Goal: Task Accomplishment & Management: Complete application form

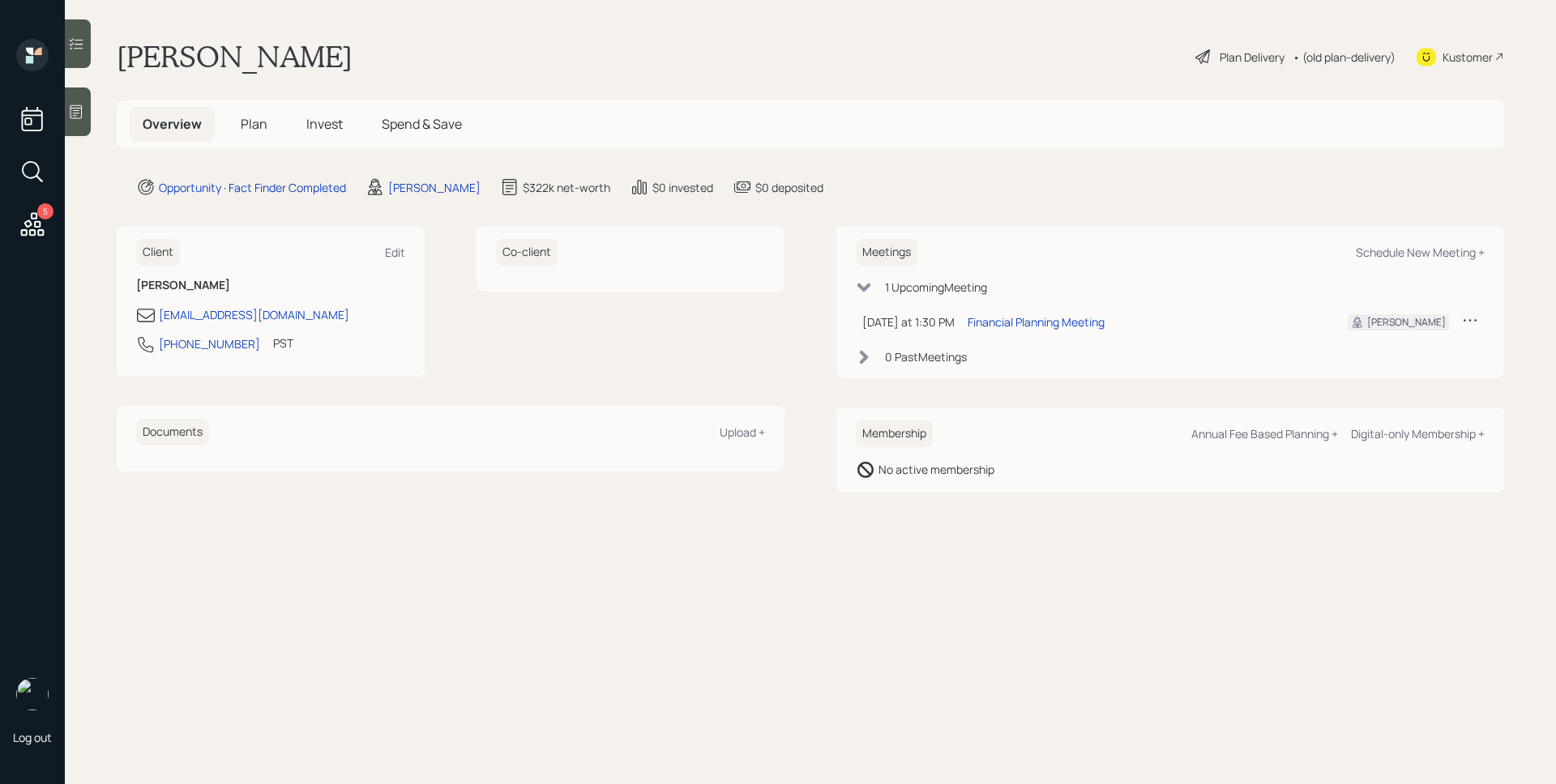
click at [85, 120] on div at bounding box center [77, 111] width 26 height 49
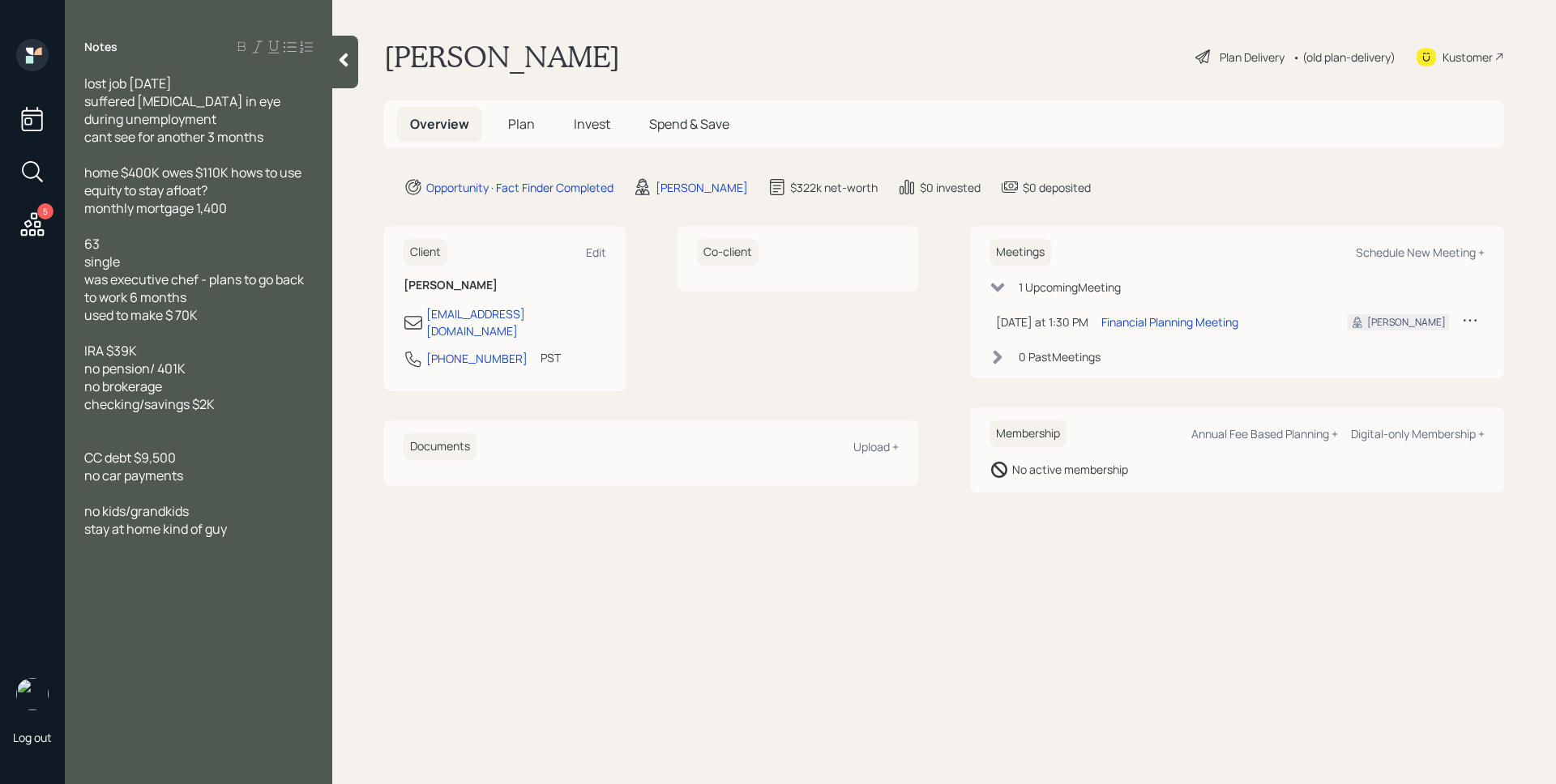
click at [781, 558] on main "Charles Chalfant Plan Delivery • (old plan-delivery) Kustomer Overview Plan Inv…" at bounding box center [944, 392] width 1224 height 784
click at [535, 122] on h5 "Plan" at bounding box center [521, 124] width 53 height 35
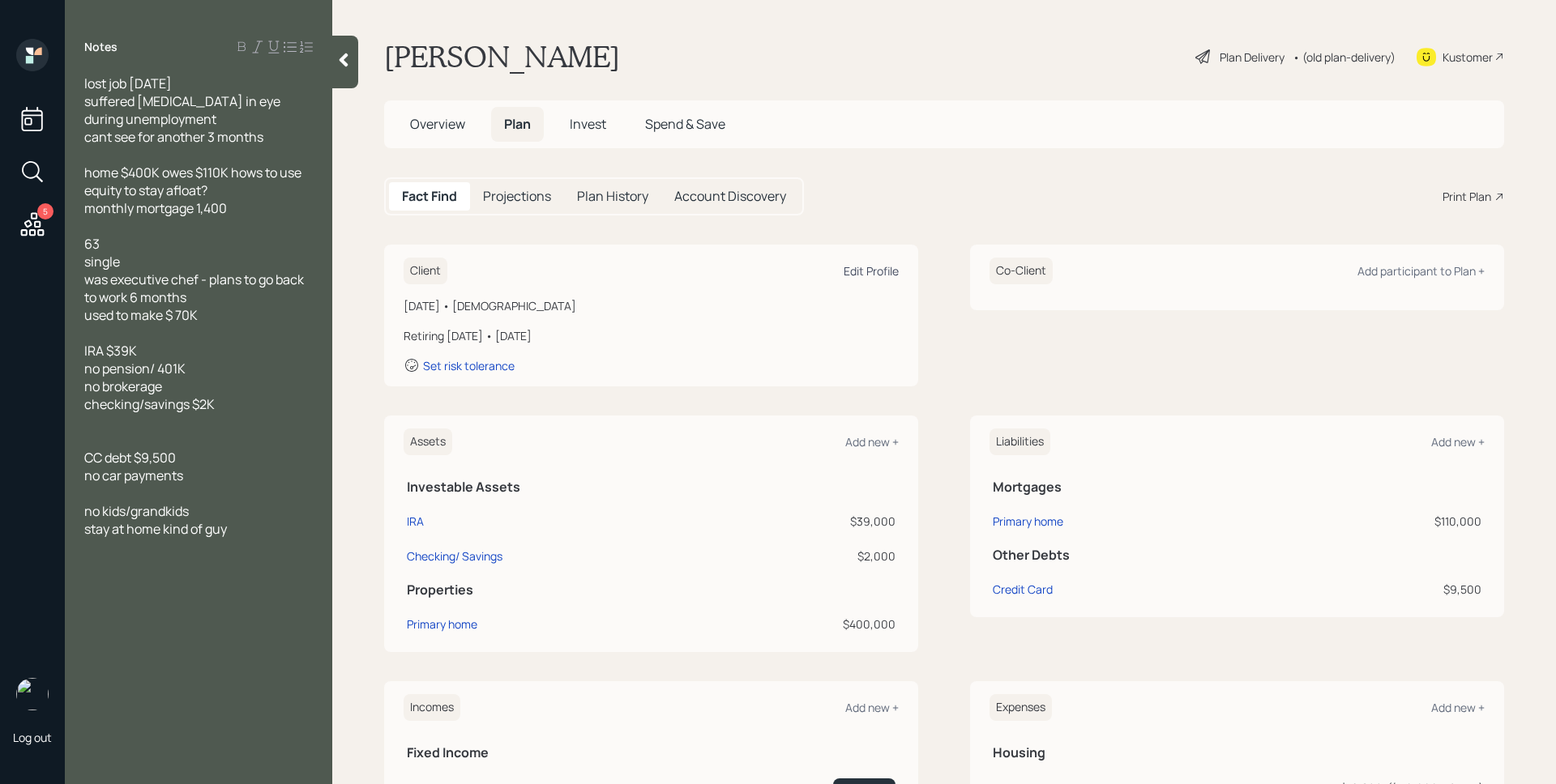
click at [861, 273] on div "Edit Profile" at bounding box center [872, 272] width 56 height 16
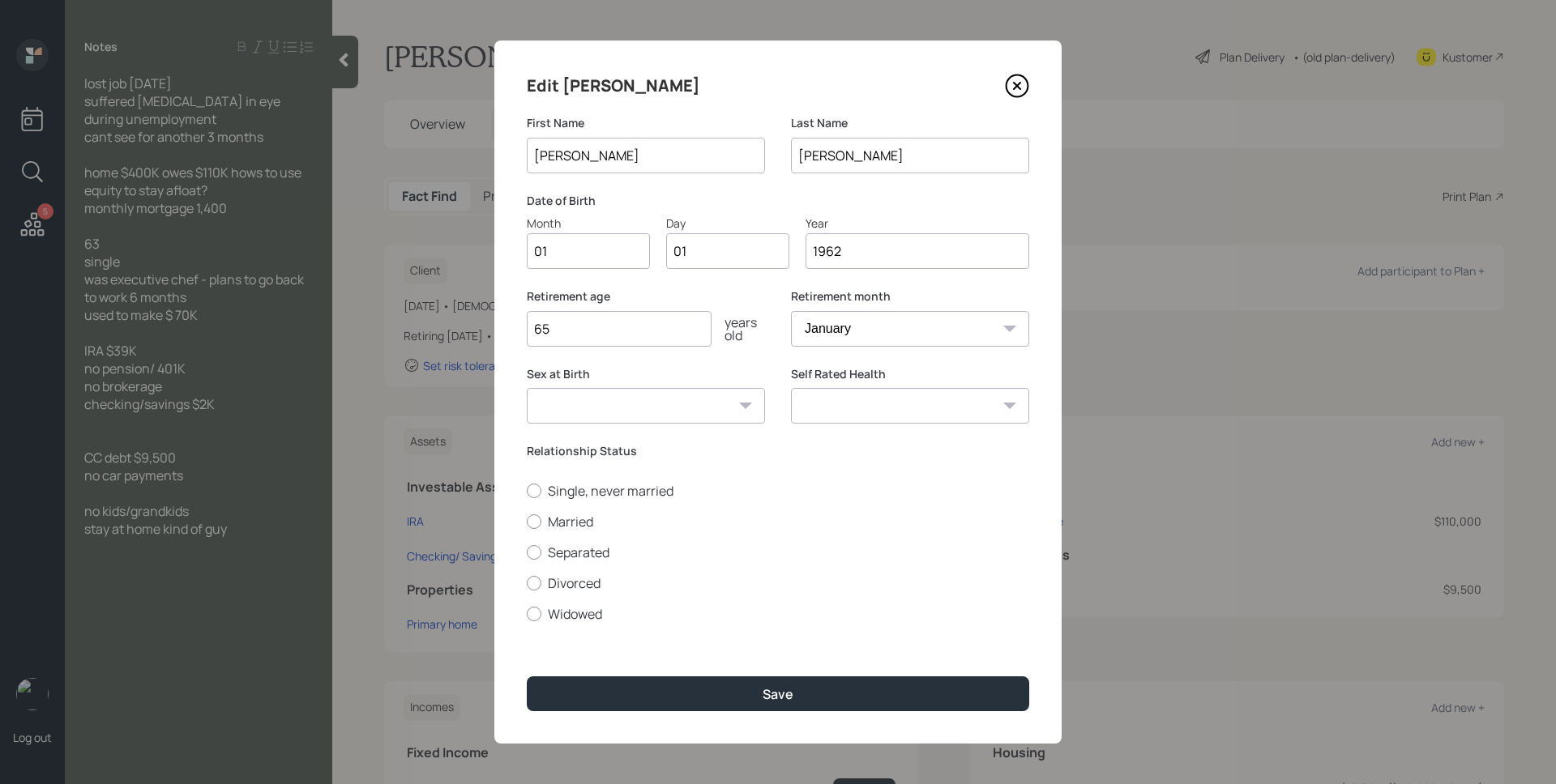
click at [575, 271] on div "Edit Charles First Name Charles Last Name Chalfant Date of Birth Month 01 Day 0…" at bounding box center [778, 392] width 567 height 703
click at [578, 252] on input "01" at bounding box center [588, 251] width 123 height 36
type input "12"
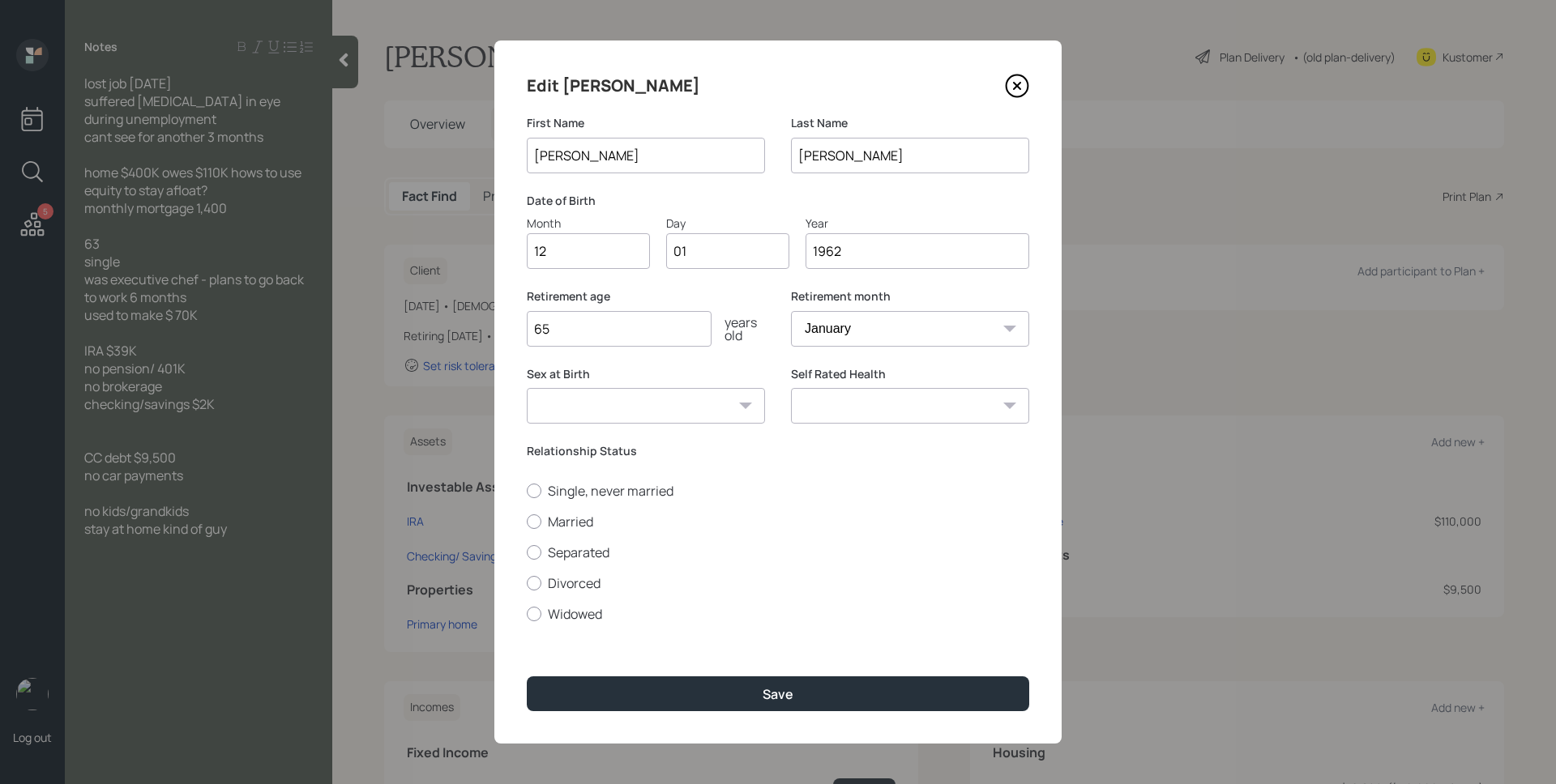
type input "0"
type input "16"
type input "1961"
click at [728, 262] on input "16" at bounding box center [728, 251] width 123 height 36
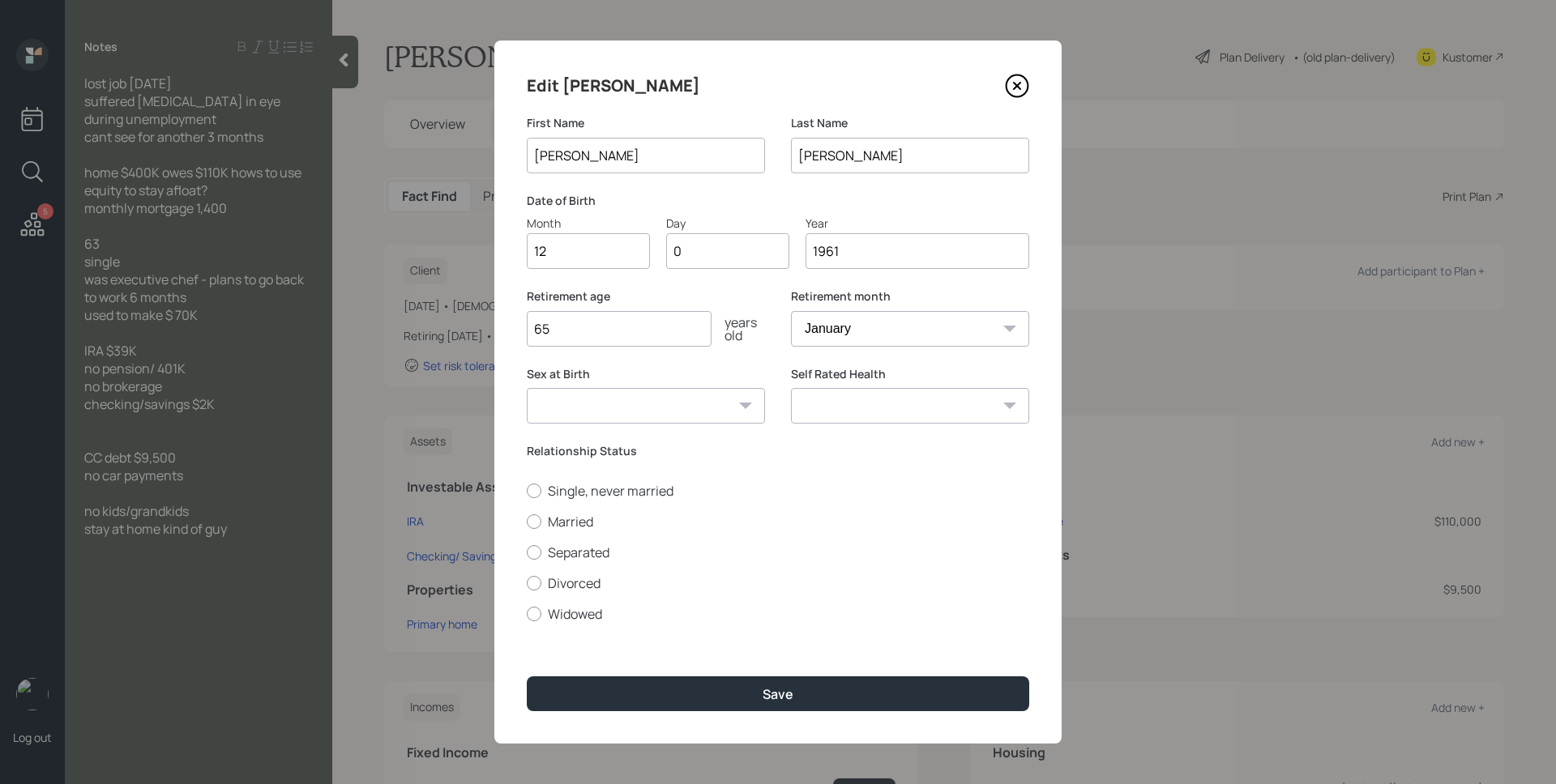
type input "06"
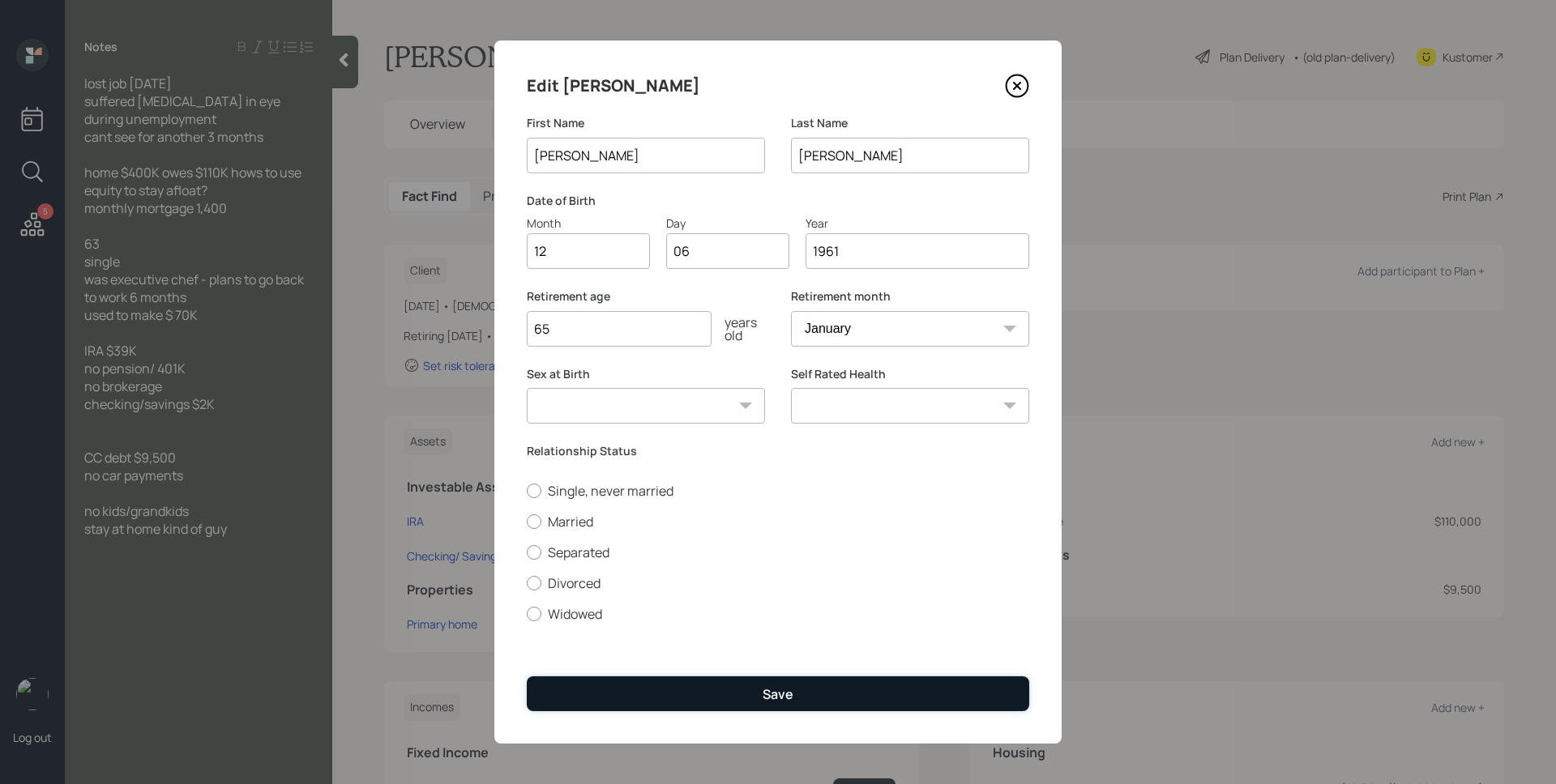
click at [787, 688] on div "Save" at bounding box center [778, 694] width 31 height 18
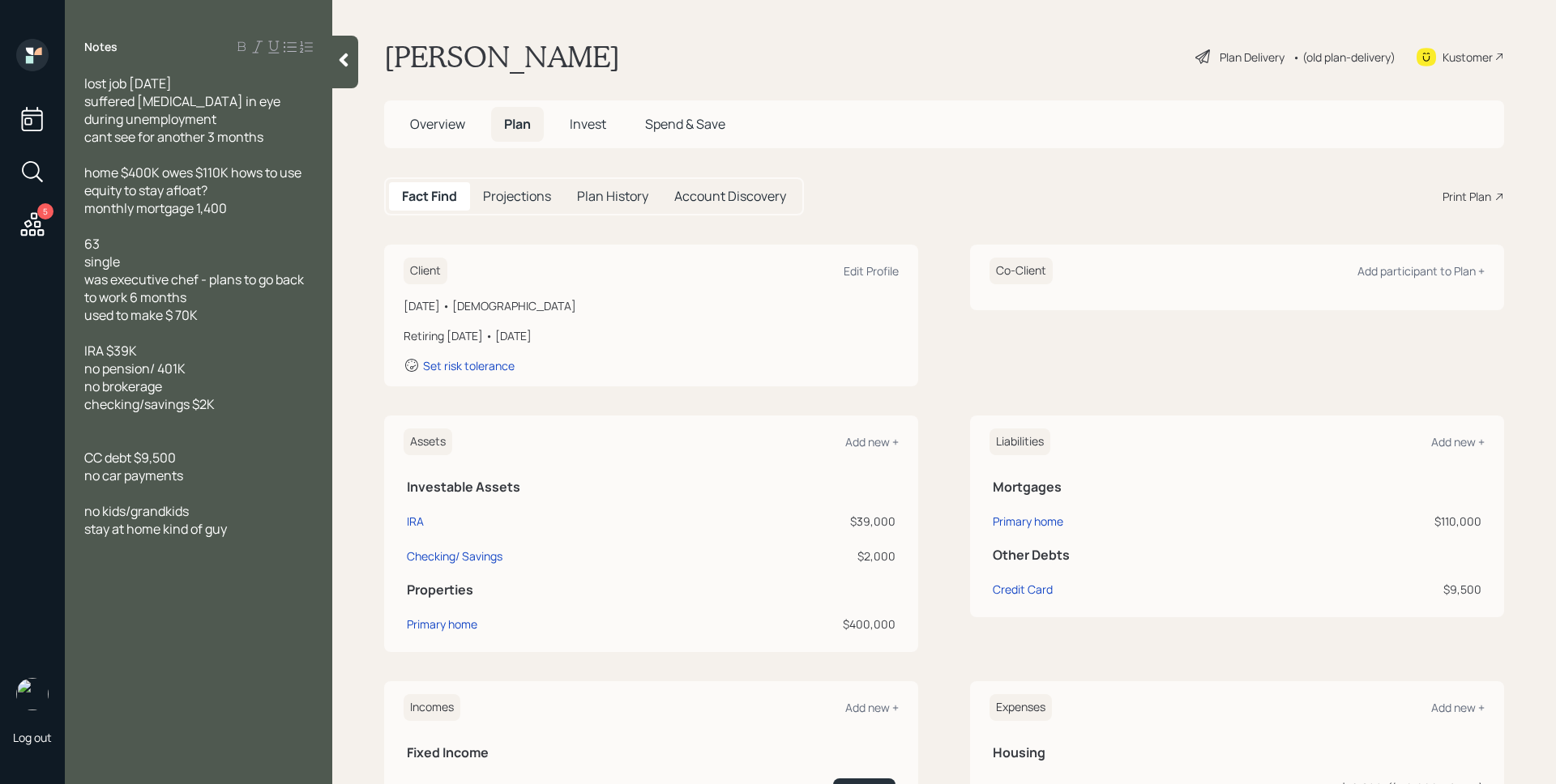
click at [1229, 53] on div "Plan Delivery" at bounding box center [1252, 56] width 64 height 17
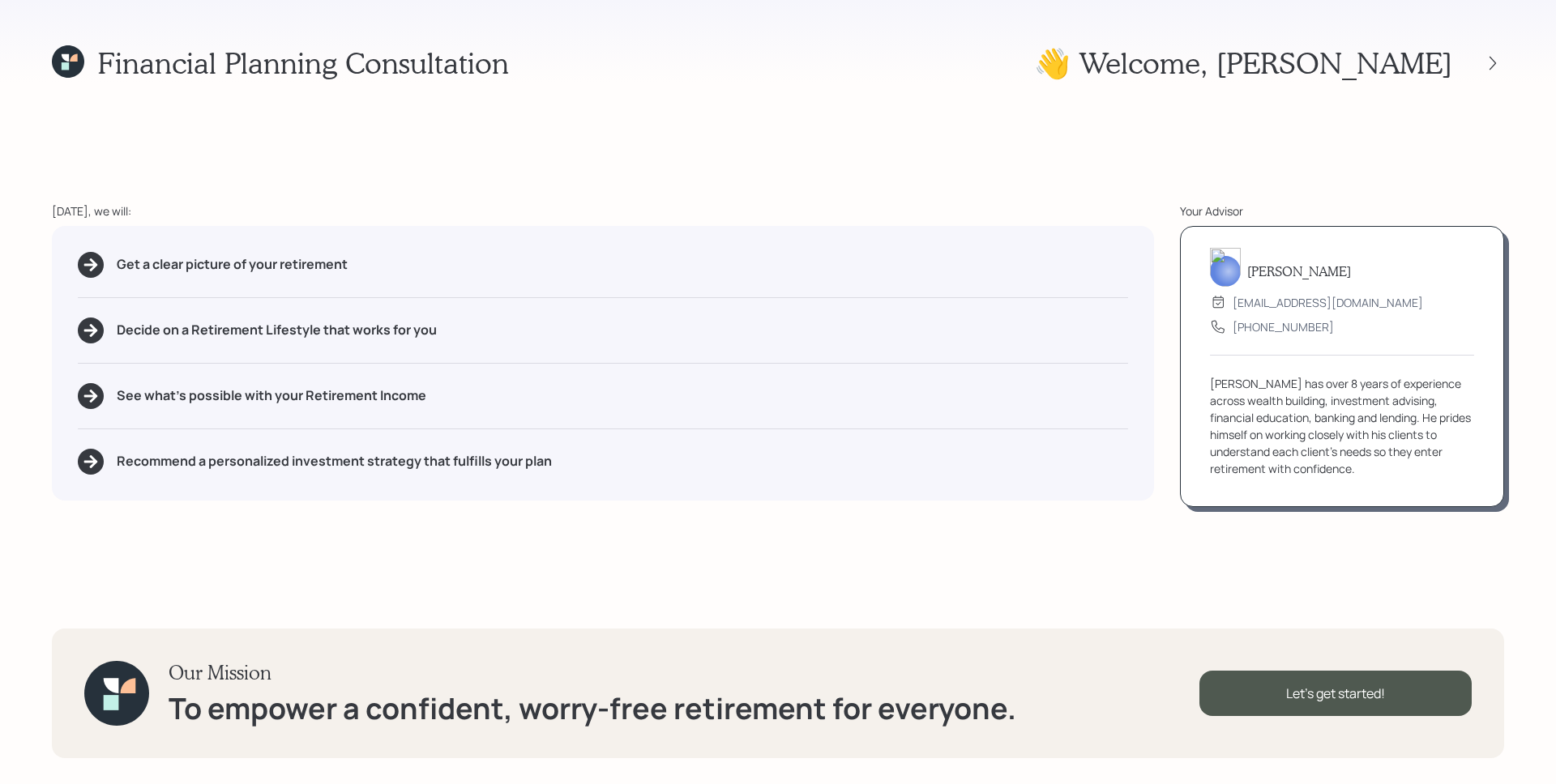
click at [1035, 226] on div "Get a clear picture of your retirement Decide on a Retirement Lifestyle that wo…" at bounding box center [602, 363] width 1102 height 275
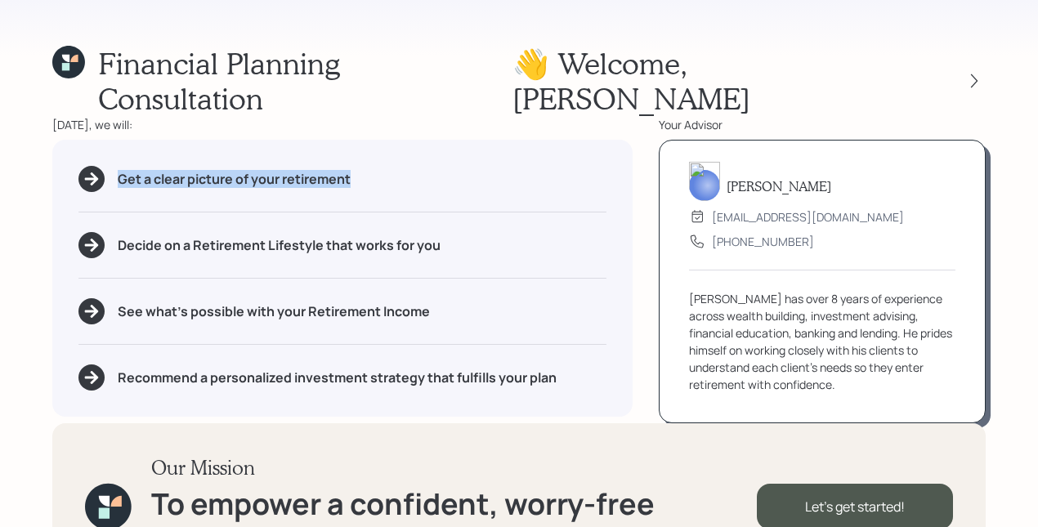
drag, startPoint x: 384, startPoint y: 147, endPoint x: 118, endPoint y: 147, distance: 265.6
click at [118, 166] on div "Get a clear picture of your retirement" at bounding box center [342, 179] width 528 height 26
click at [172, 171] on div "Get a clear picture of your retirement Decide on a Retirement Lifestyle that wo…" at bounding box center [342, 278] width 580 height 277
click at [213, 163] on div "Get a clear picture of your retirement Decide on a Retirement Lifestyle that wo…" at bounding box center [342, 278] width 580 height 277
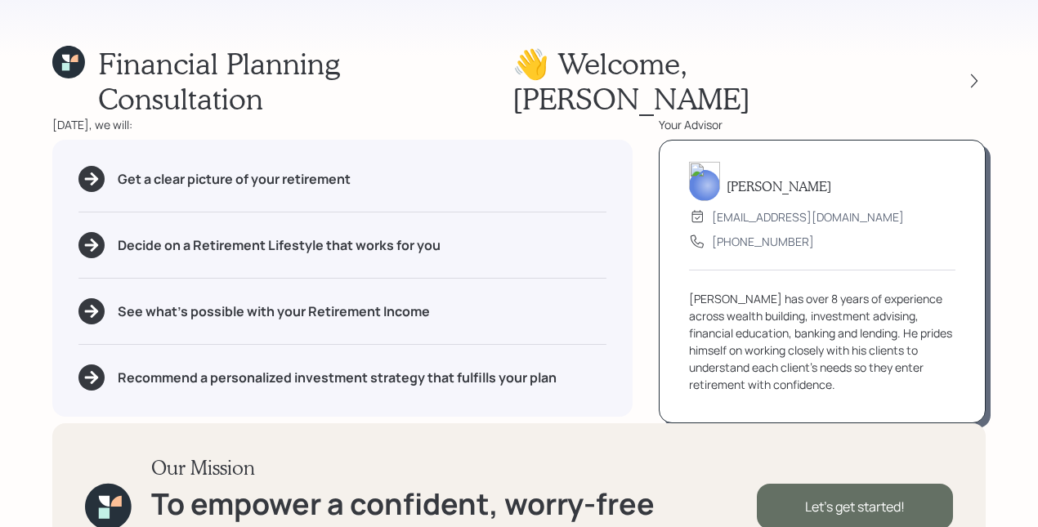
click at [889, 484] on div "Let's get started!" at bounding box center [855, 507] width 196 height 46
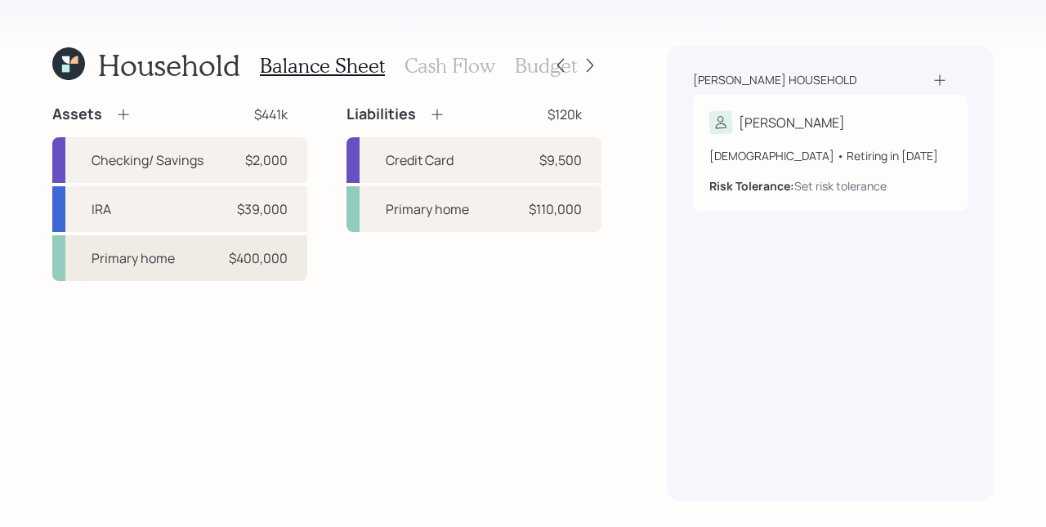
click at [249, 254] on div "$400,000" at bounding box center [258, 258] width 59 height 20
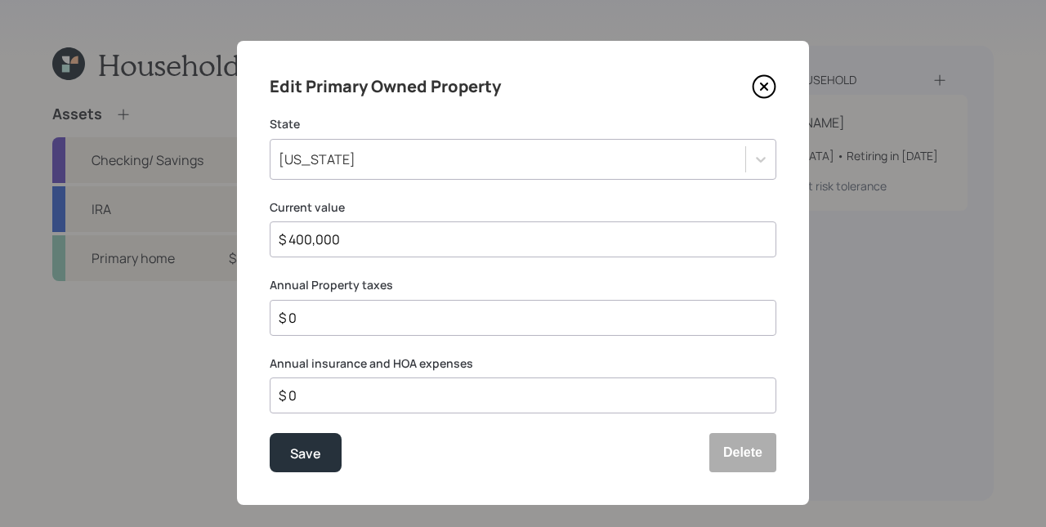
click at [370, 244] on input "$ 400,000" at bounding box center [516, 240] width 479 height 20
click at [355, 317] on input "$ 0" at bounding box center [516, 318] width 479 height 20
click at [461, 328] on div "$ 0" at bounding box center [523, 318] width 507 height 36
click at [306, 439] on button "Save" at bounding box center [306, 452] width 72 height 39
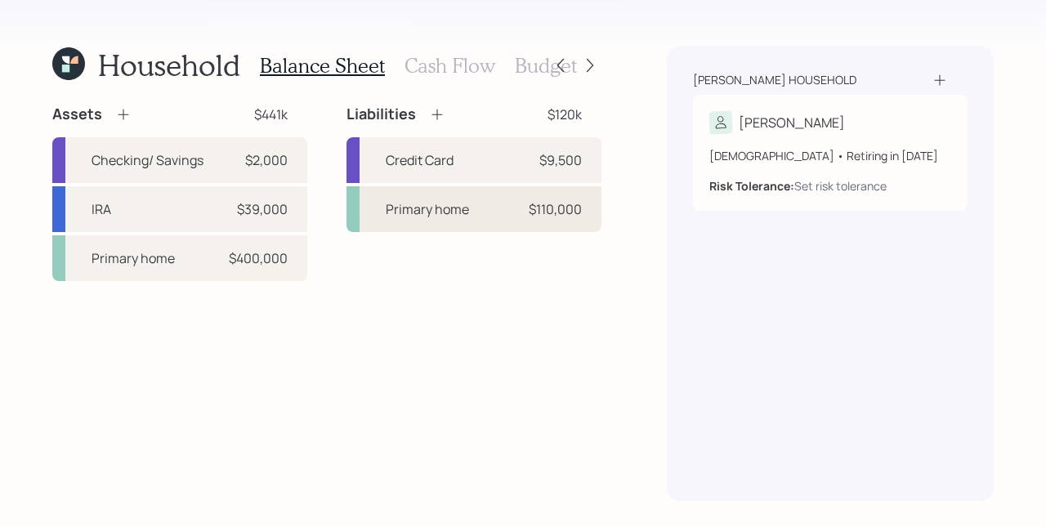
click at [472, 224] on div "Primary home $110,000" at bounding box center [474, 209] width 255 height 46
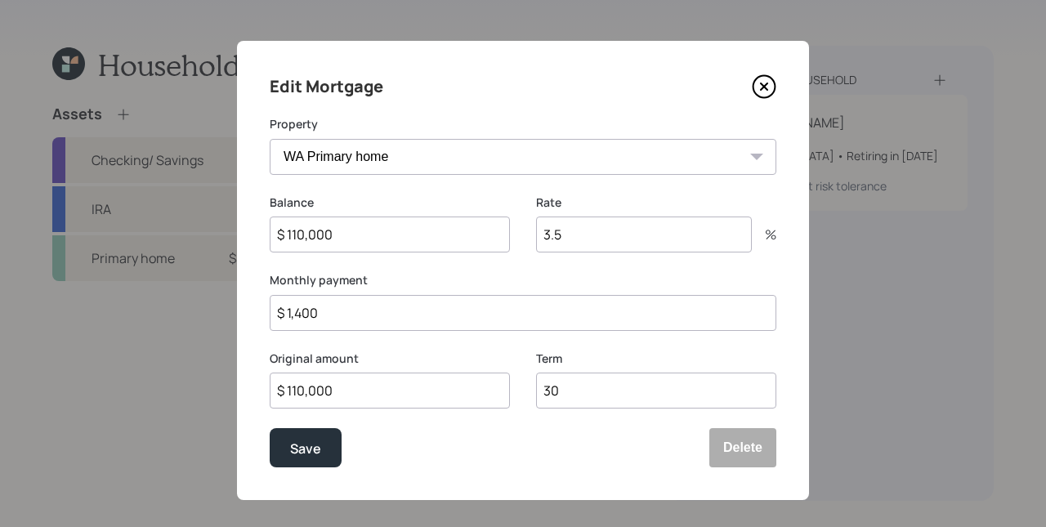
click at [570, 233] on input "3.5" at bounding box center [644, 235] width 216 height 36
drag, startPoint x: 552, startPoint y: 231, endPoint x: 540, endPoint y: 231, distance: 11.4
click at [540, 231] on input "12.25" at bounding box center [644, 235] width 216 height 36
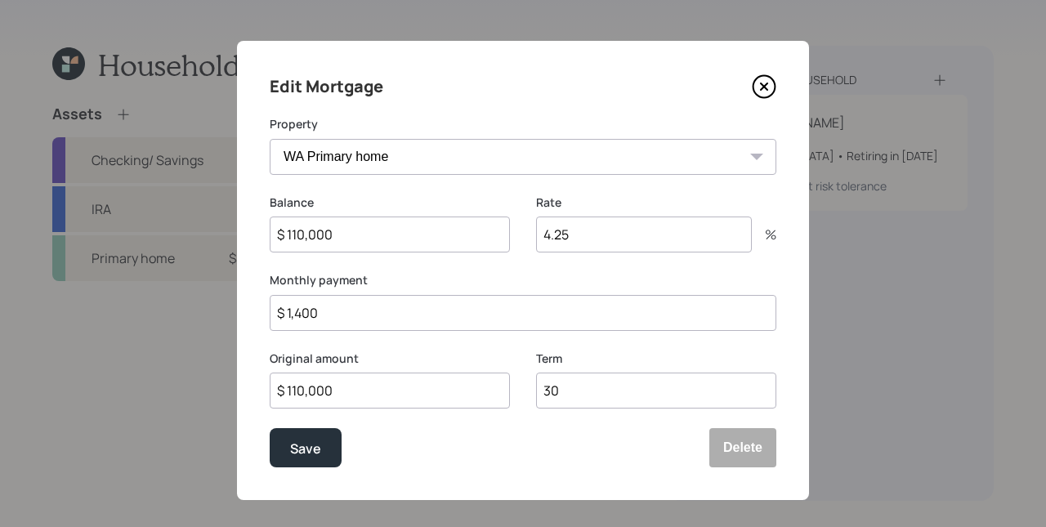
type input "4.25"
click at [521, 272] on label "Monthly payment" at bounding box center [523, 280] width 507 height 16
click at [523, 266] on div "Balance $ 110,000 Rate 4.25 %" at bounding box center [523, 234] width 507 height 78
drag, startPoint x: 330, startPoint y: 306, endPoint x: 276, endPoint y: 309, distance: 54.0
click at [276, 309] on input "$ 1,400" at bounding box center [523, 313] width 507 height 36
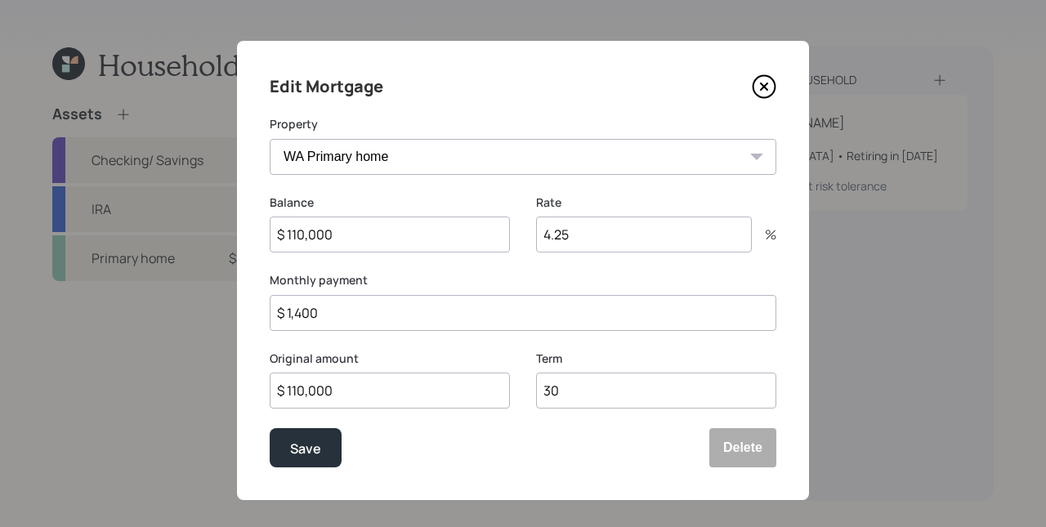
click at [442, 426] on div "Original amount $ 110,000" at bounding box center [390, 390] width 240 height 78
drag, startPoint x: 575, startPoint y: 391, endPoint x: 515, endPoint y: 384, distance: 60.0
click at [515, 384] on div "Original amount $ 110,000 Term 30" at bounding box center [523, 390] width 507 height 78
type input "15"
click at [484, 452] on div "Save Delete" at bounding box center [523, 447] width 507 height 39
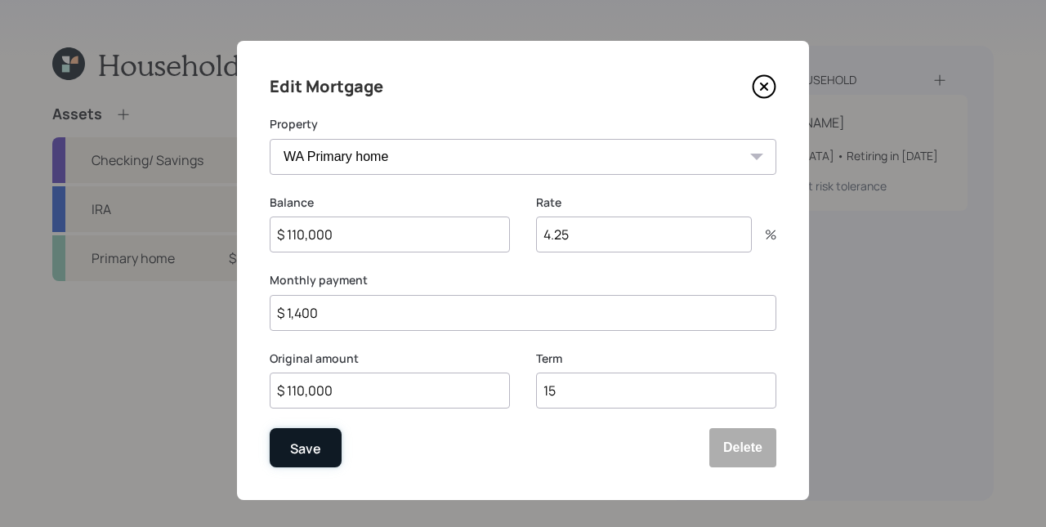
click at [288, 433] on button "Save" at bounding box center [306, 447] width 72 height 39
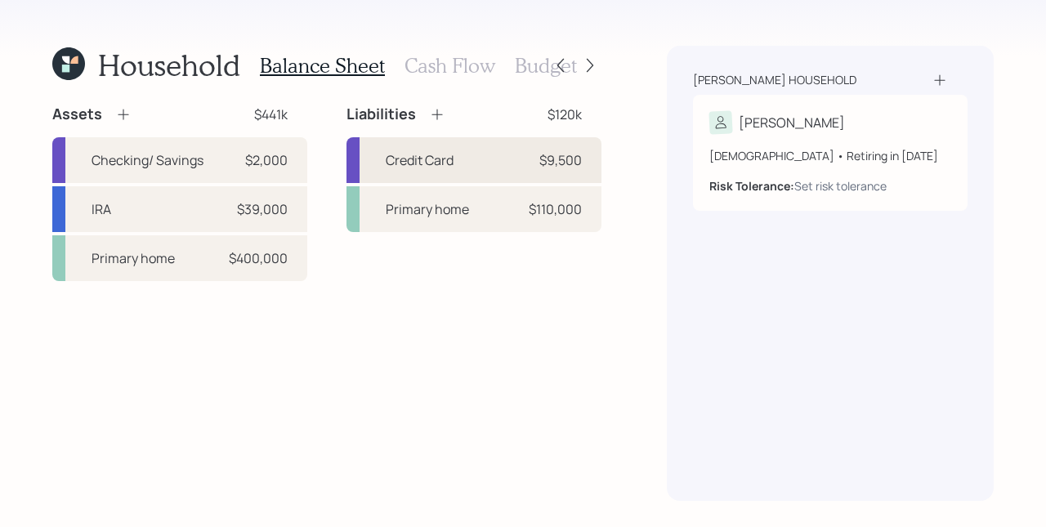
click at [450, 152] on div "Credit Card" at bounding box center [420, 160] width 68 height 20
select select "credit_card"
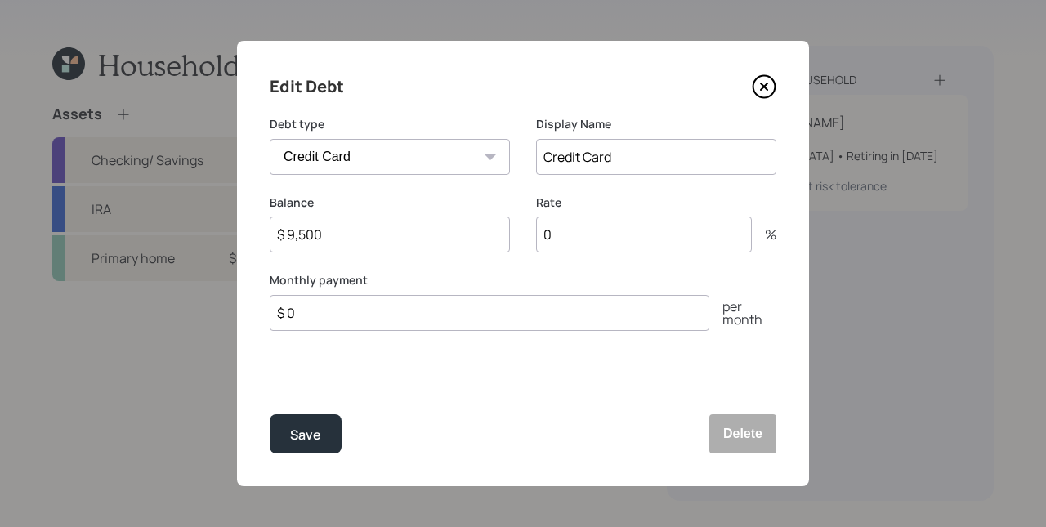
click at [588, 239] on input "0" at bounding box center [644, 235] width 216 height 36
type input "15"
click at [556, 262] on div "Rate 15 %" at bounding box center [656, 234] width 240 height 78
drag, startPoint x: 561, startPoint y: 239, endPoint x: 535, endPoint y: 238, distance: 25.3
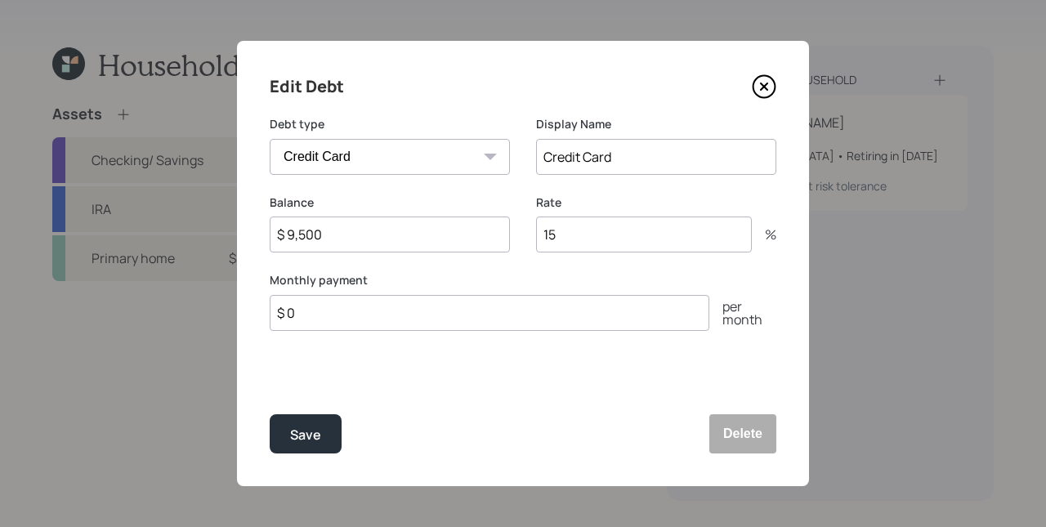
click at [538, 237] on input "15" at bounding box center [644, 235] width 216 height 36
click at [521, 266] on div "Balance $ 9,500 Rate 15 %" at bounding box center [523, 234] width 507 height 78
click at [333, 316] on input "$ 0" at bounding box center [490, 313] width 440 height 36
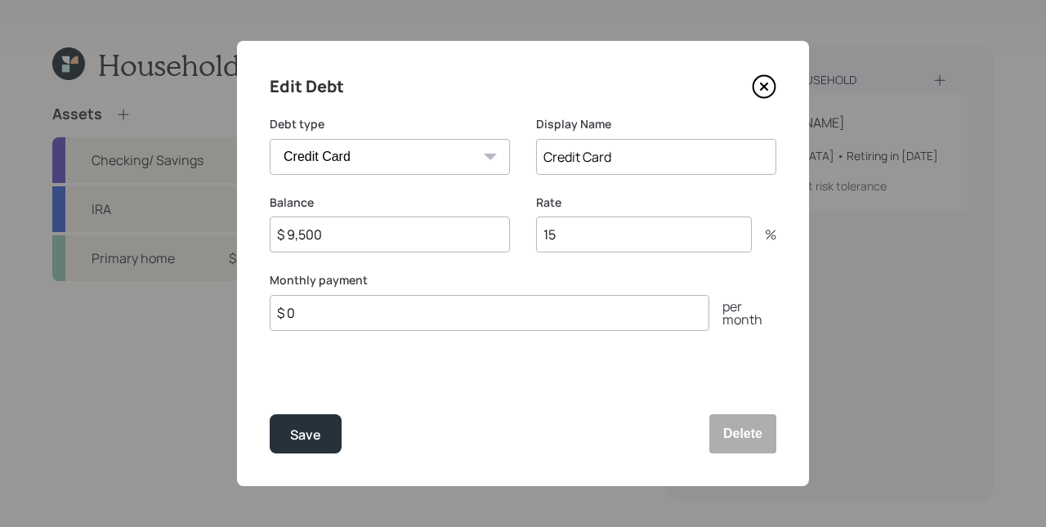
click at [336, 313] on input "$ 0" at bounding box center [490, 313] width 440 height 36
click at [336, 312] on input "$ 0" at bounding box center [490, 313] width 440 height 36
type input "$ 210"
click at [460, 412] on div "Edit Debt Debt type Car Credit Card Medical Student Other Display Name Credit C…" at bounding box center [523, 263] width 572 height 445
click at [311, 424] on div "Save" at bounding box center [305, 435] width 31 height 22
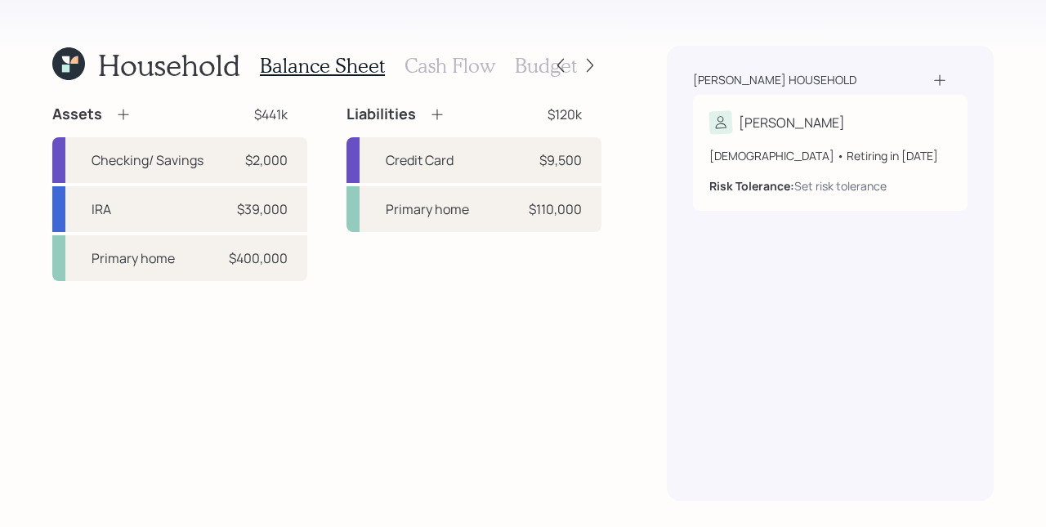
click at [436, 60] on h3 "Cash Flow" at bounding box center [450, 66] width 91 height 24
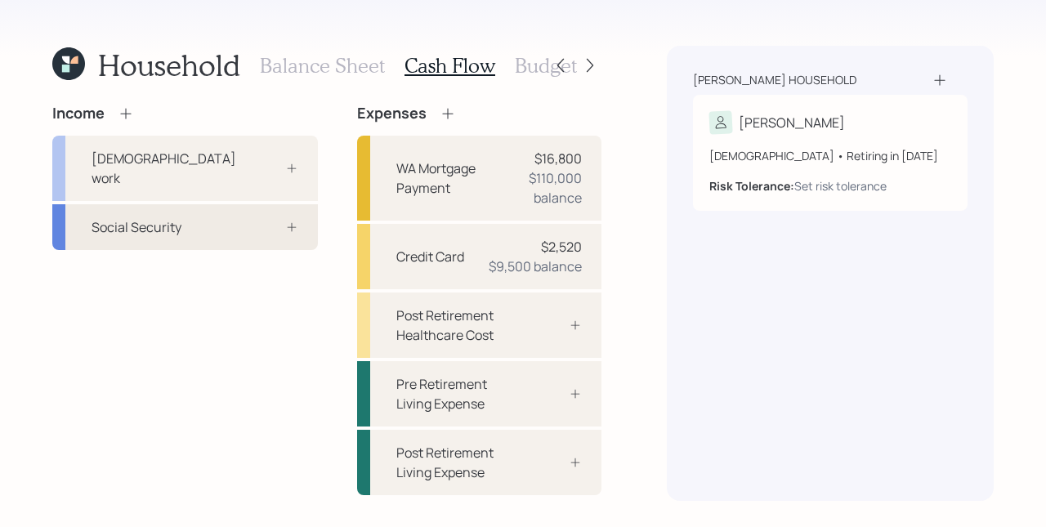
click at [299, 205] on div "Social Security" at bounding box center [185, 227] width 266 height 46
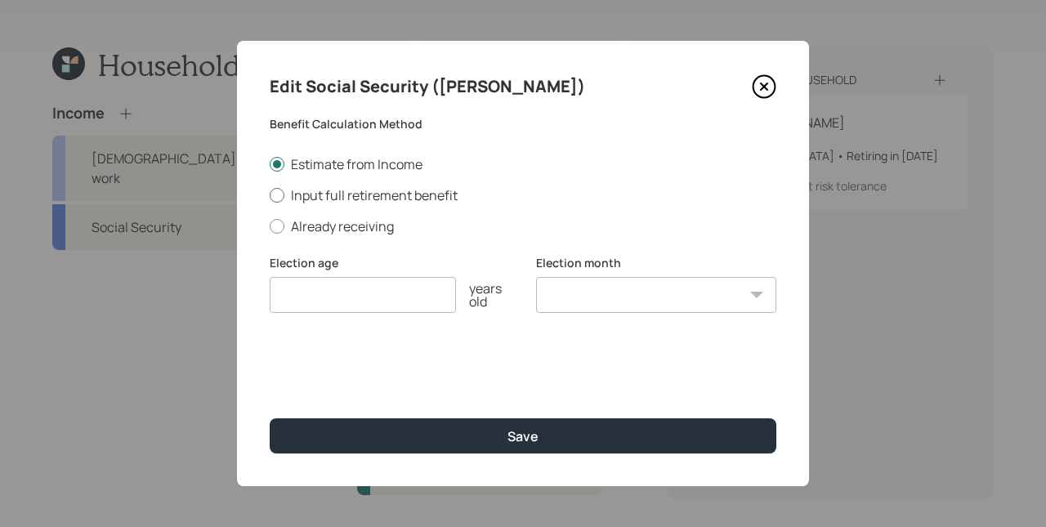
click at [334, 194] on label "Input full retirement benefit" at bounding box center [523, 195] width 507 height 18
click at [270, 195] on input "Input full retirement benefit" at bounding box center [269, 195] width 1 height 1
radio input "true"
click at [333, 297] on input "number" at bounding box center [363, 295] width 186 height 36
click at [334, 373] on input "$" at bounding box center [523, 373] width 507 height 36
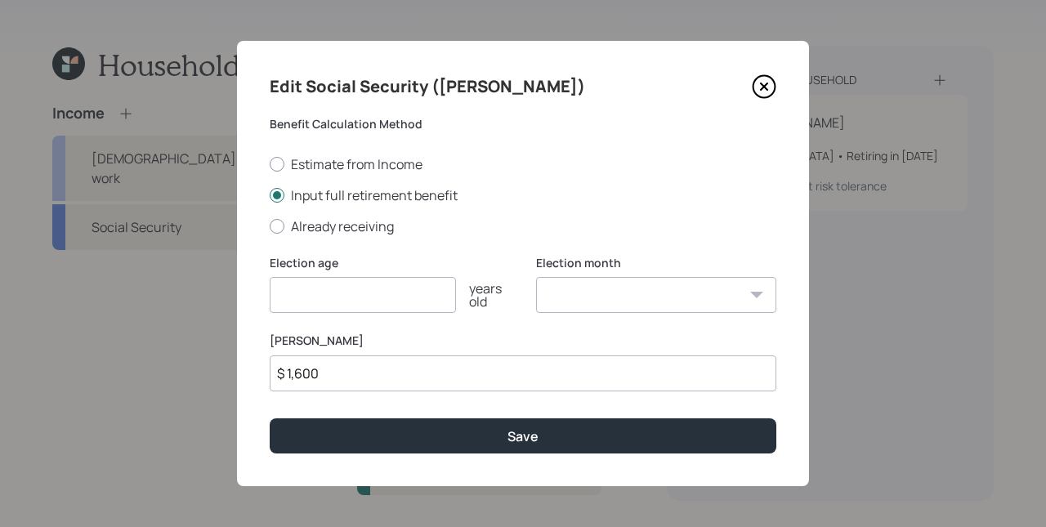
type input "$ 1,600"
click at [339, 302] on input "number" at bounding box center [363, 295] width 186 height 36
type input "67"
select select "6"
click at [536, 277] on select "January February March April May June July August September October November De…" at bounding box center [656, 295] width 240 height 36
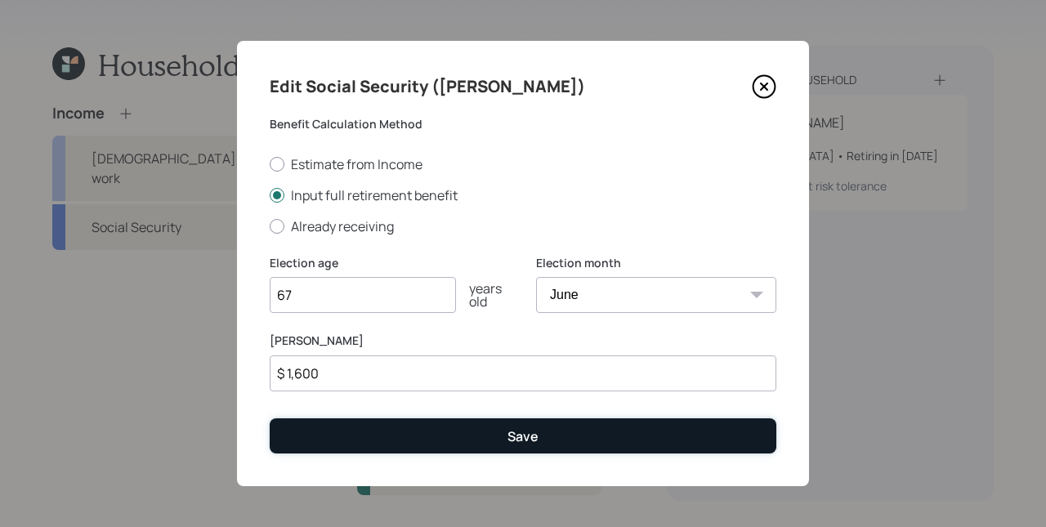
click at [586, 436] on button "Save" at bounding box center [523, 435] width 507 height 35
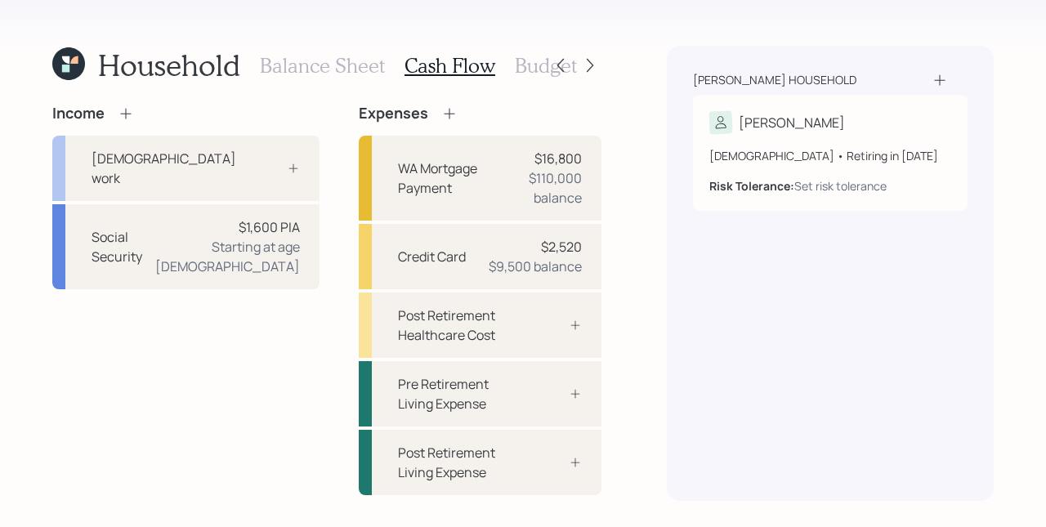
click at [893, 154] on div "63 years old • Retiring in January 2026" at bounding box center [830, 155] width 242 height 17
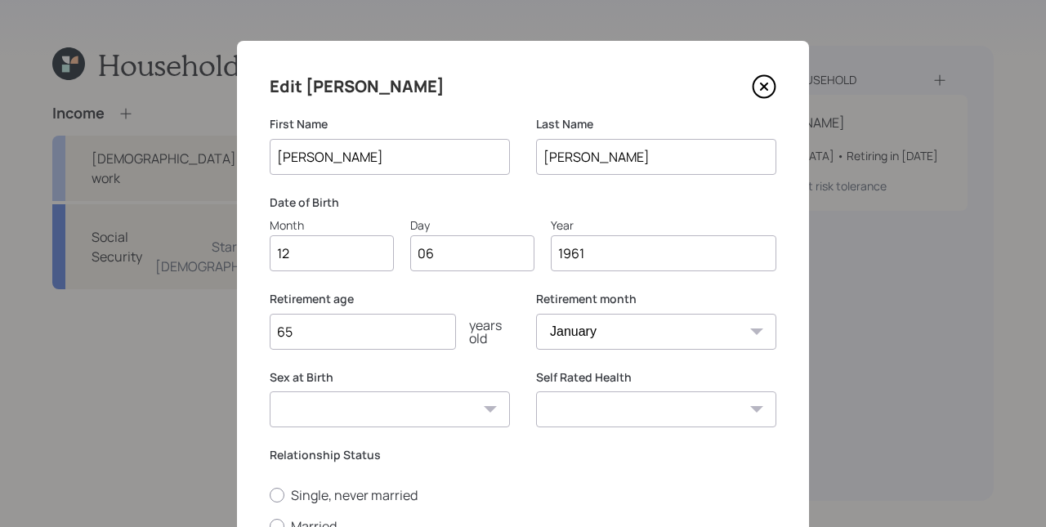
click at [597, 332] on select "January February March April May June July August September October November De…" at bounding box center [656, 332] width 240 height 36
select select "6"
click at [536, 314] on select "January February March April May June July August September October November De…" at bounding box center [656, 332] width 240 height 36
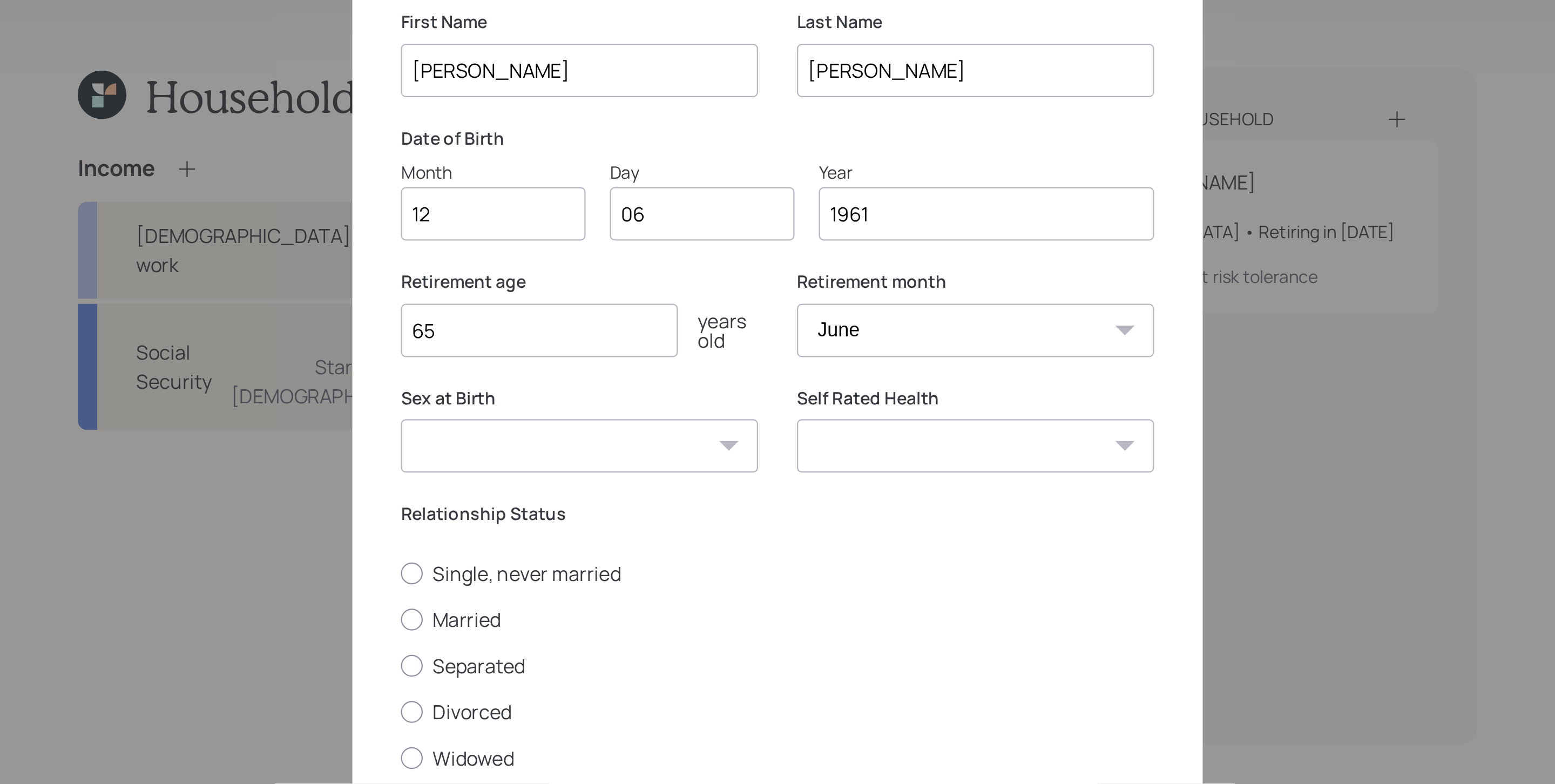
scroll to position [152, 0]
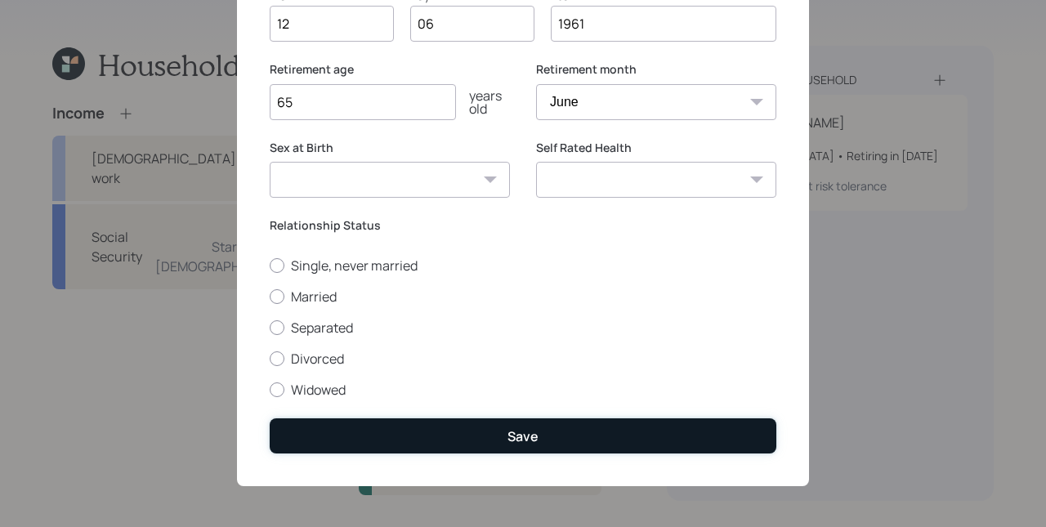
click at [490, 436] on button "Save" at bounding box center [523, 435] width 507 height 35
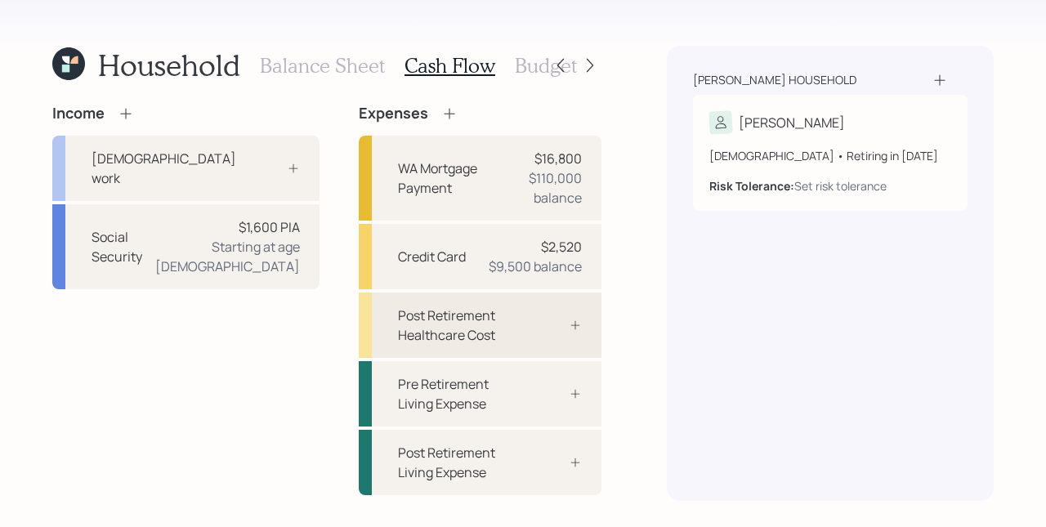
click at [552, 324] on div at bounding box center [557, 325] width 49 height 13
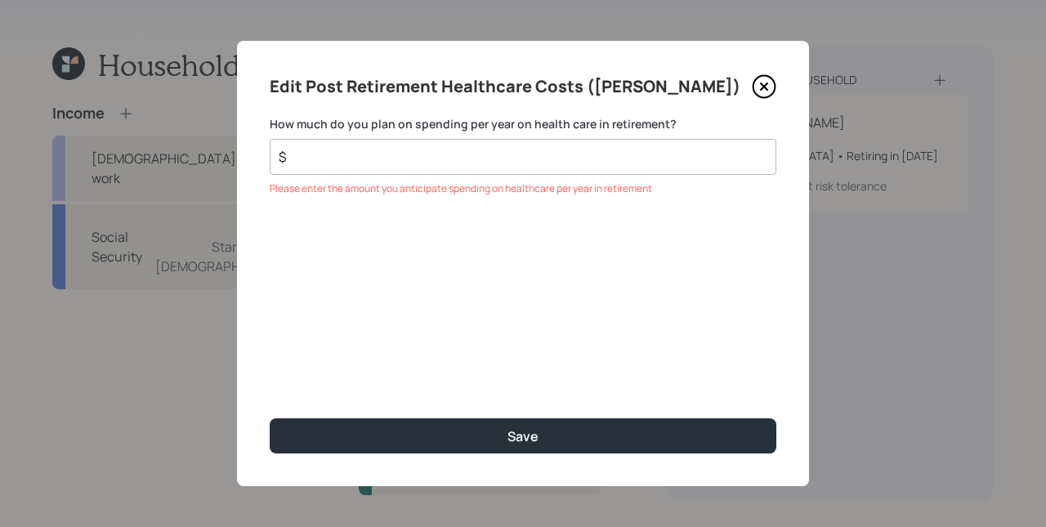
click at [572, 168] on div "$" at bounding box center [523, 157] width 507 height 36
click at [566, 157] on input "$" at bounding box center [516, 157] width 479 height 20
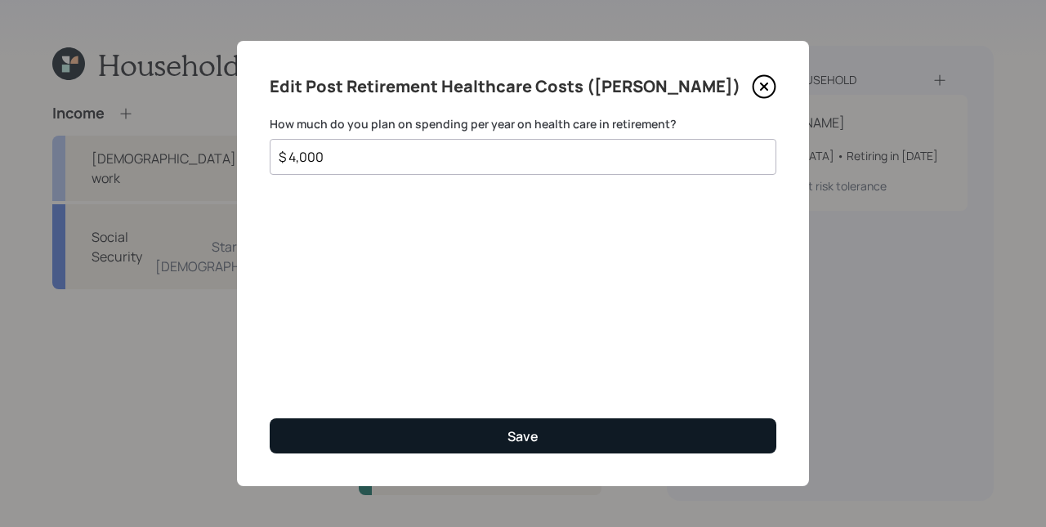
type input "$ 4,000"
click at [628, 432] on button "Save" at bounding box center [523, 435] width 507 height 35
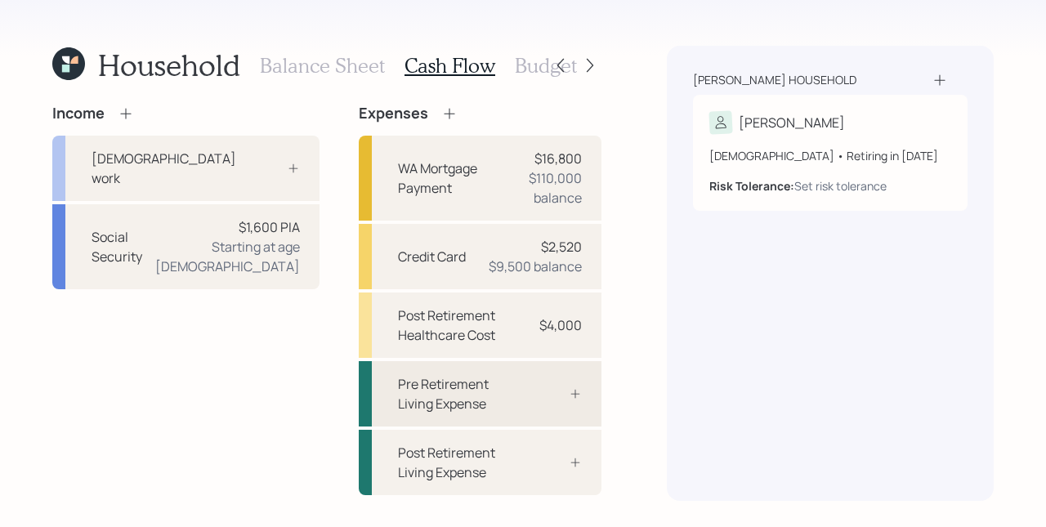
click at [587, 373] on div "Pre Retirement Living Expense" at bounding box center [480, 393] width 243 height 65
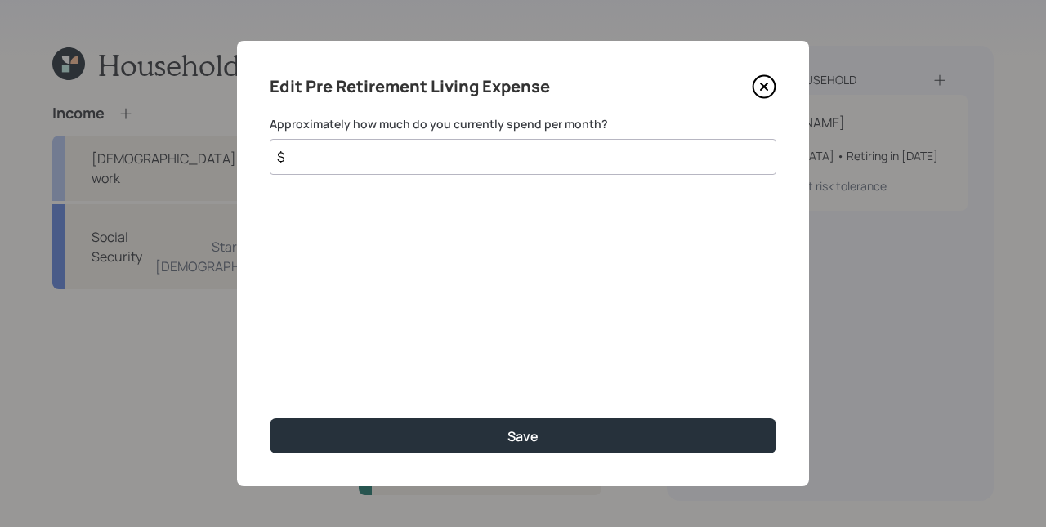
click at [475, 159] on input "$" at bounding box center [523, 157] width 507 height 36
type input "$ 500"
click at [270, 418] on button "Save" at bounding box center [523, 435] width 507 height 35
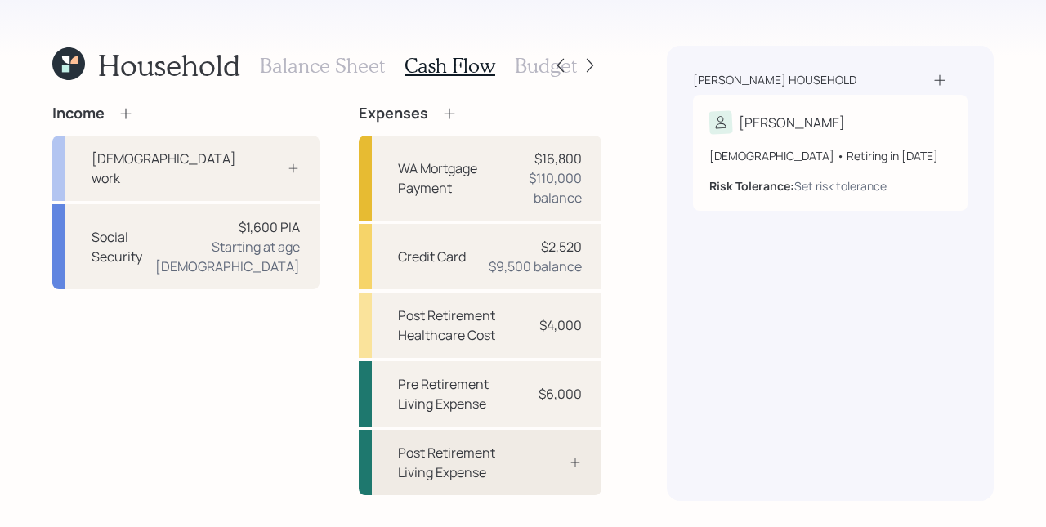
click at [588, 449] on div "Post Retirement Living Expense" at bounding box center [480, 462] width 243 height 65
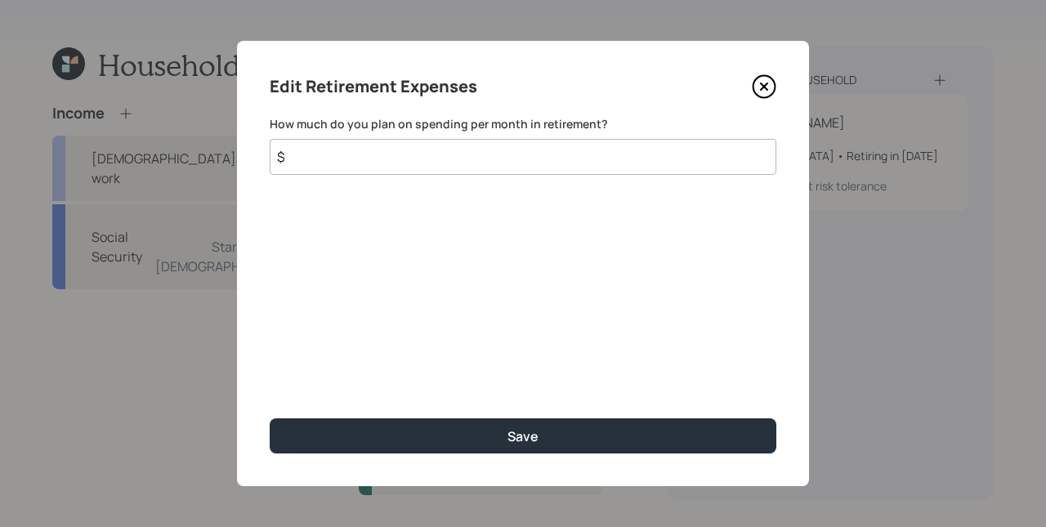
click at [474, 169] on input "$" at bounding box center [523, 157] width 507 height 36
type input "$ 500"
click at [270, 418] on button "Save" at bounding box center [523, 435] width 507 height 35
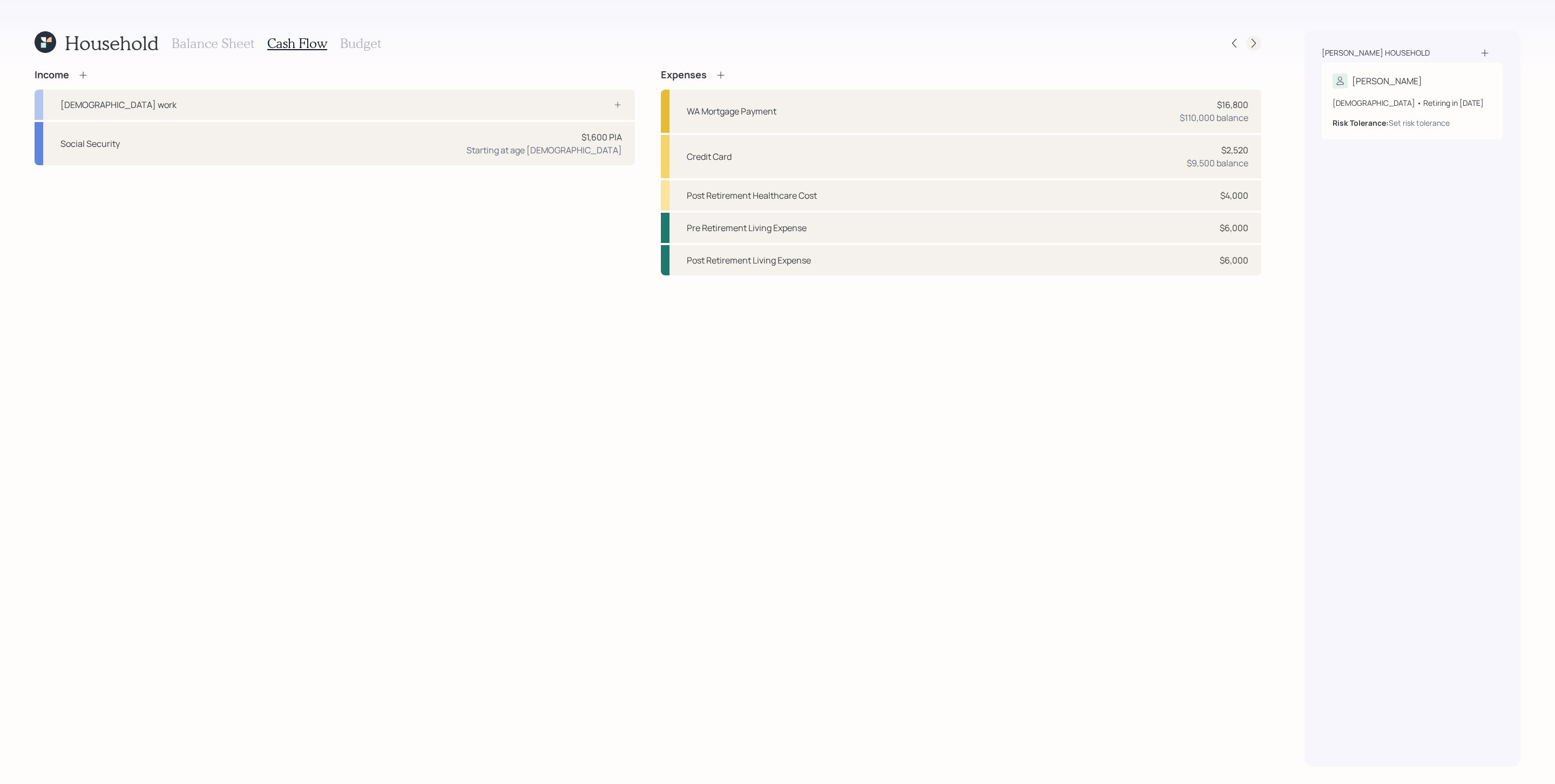
click at [1036, 46] on icon at bounding box center [1253, 44] width 5 height 9
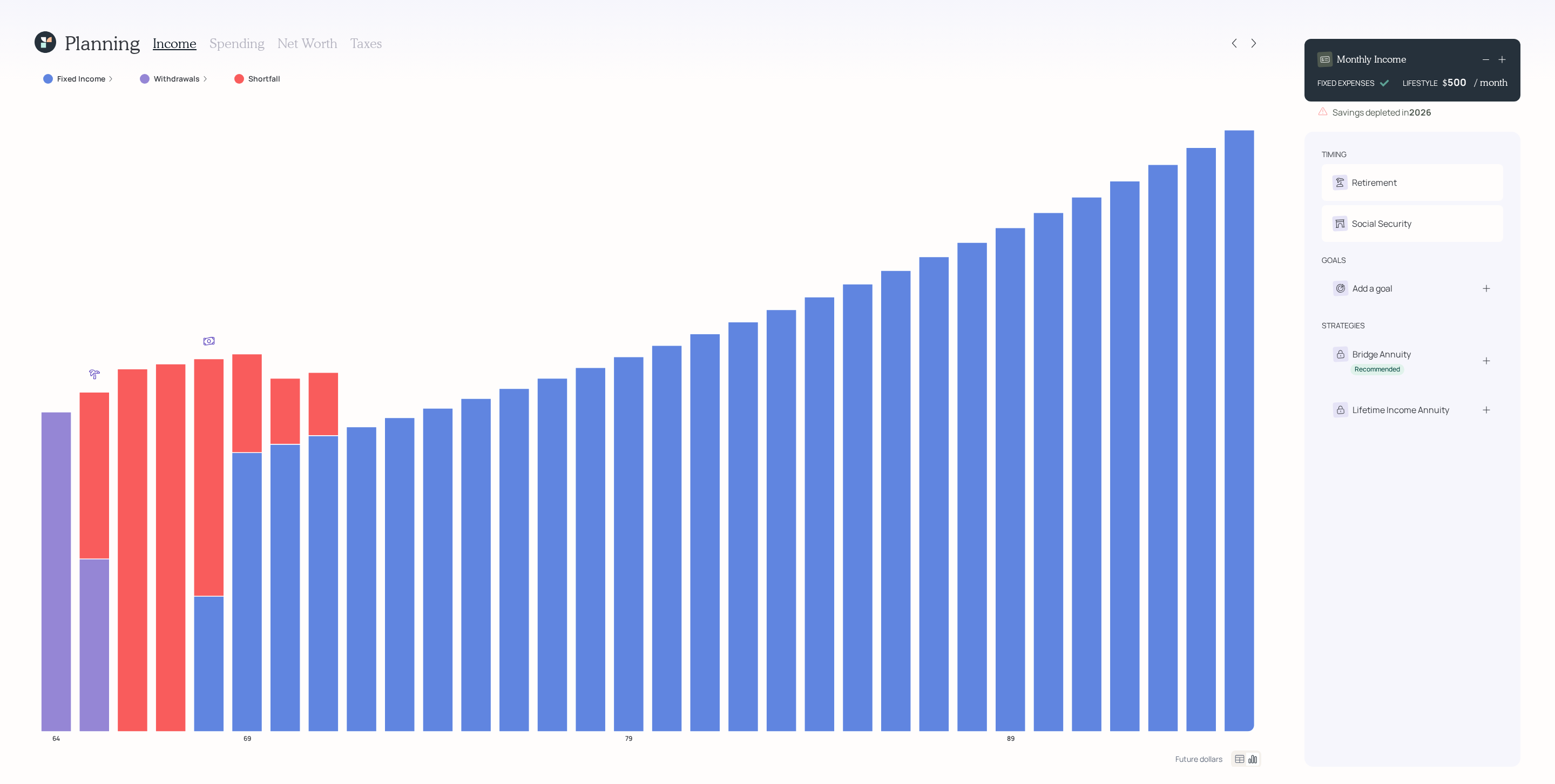
click at [108, 79] on icon at bounding box center [111, 79] width 7 height 7
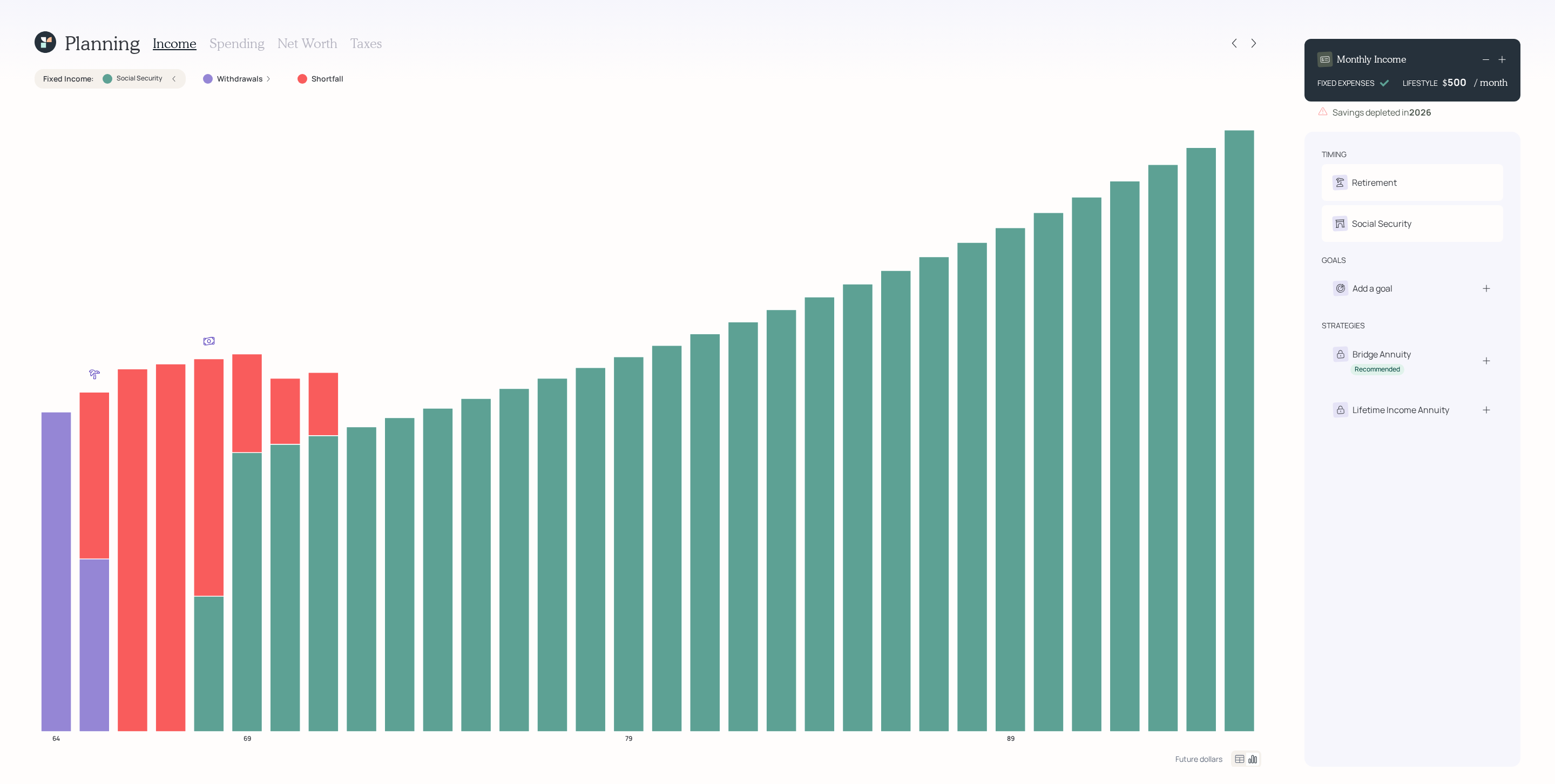
click at [162, 77] on div "Fixed Income : Social Security" at bounding box center [110, 79] width 134 height 11
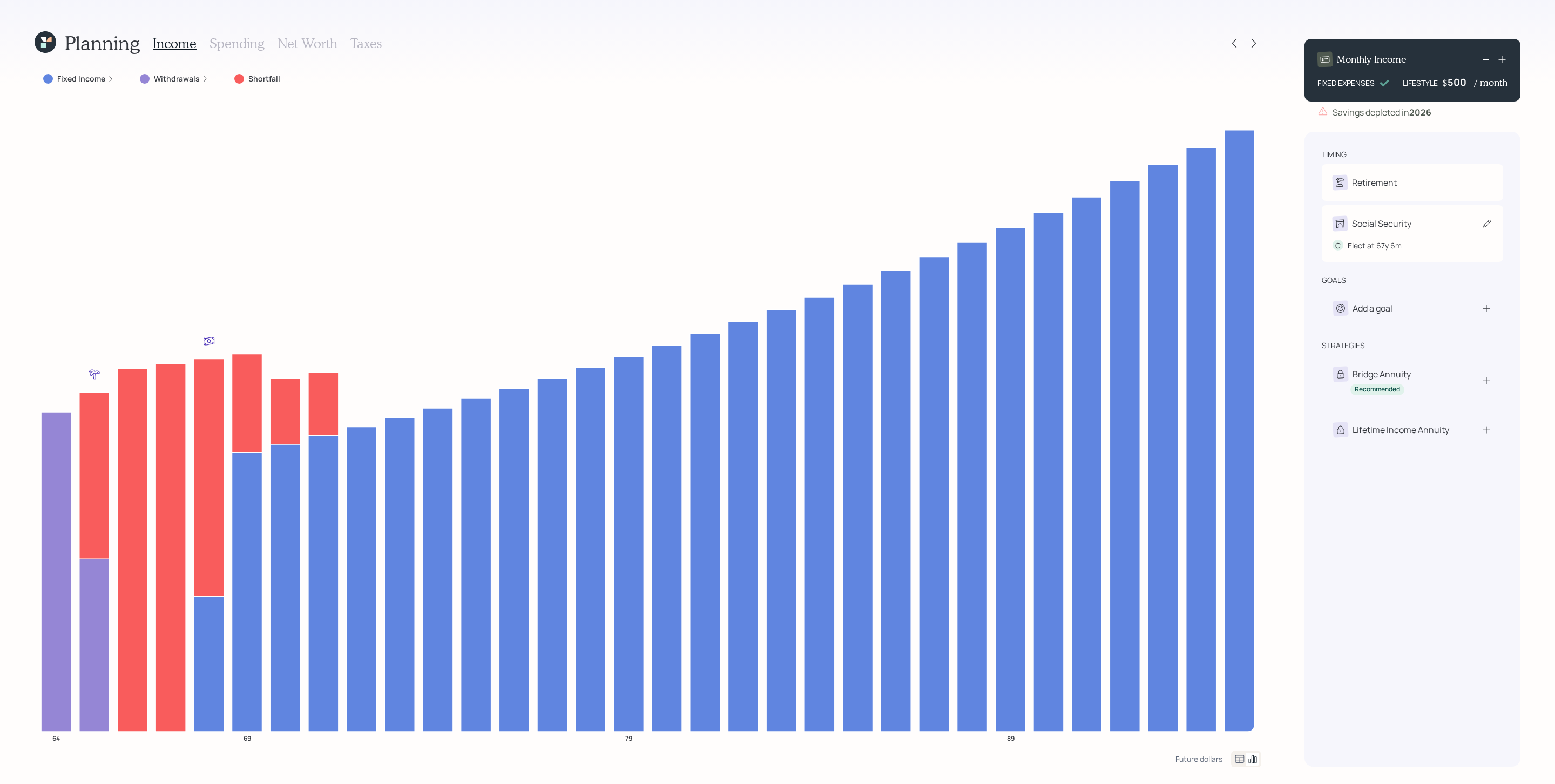
click at [1036, 224] on div "Social Security" at bounding box center [1381, 224] width 59 height 13
select select "6"
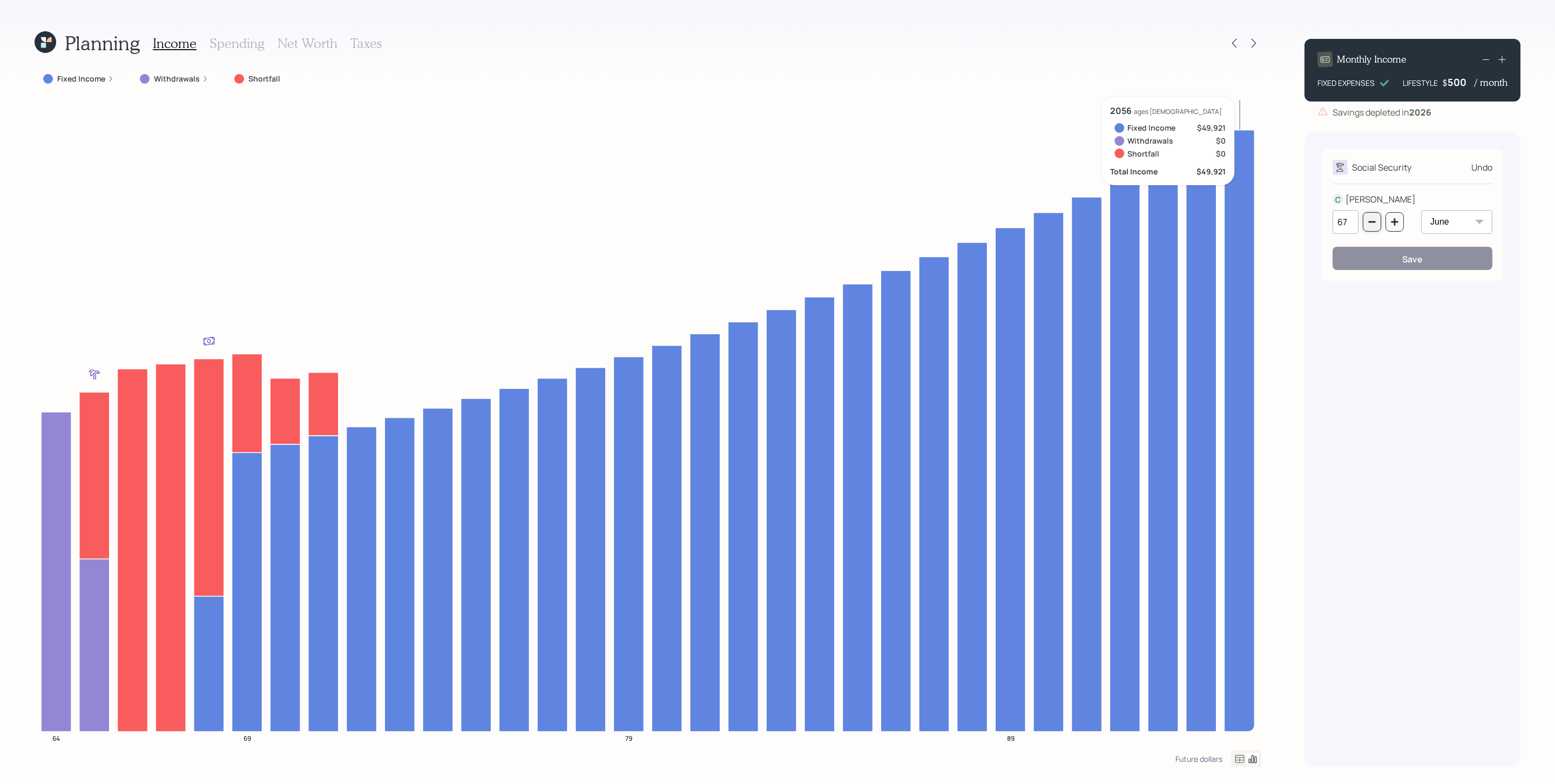
click at [1036, 227] on button "button" at bounding box center [1372, 221] width 18 height 19
type input "64"
click at [1036, 264] on button "Save" at bounding box center [1412, 258] width 160 height 23
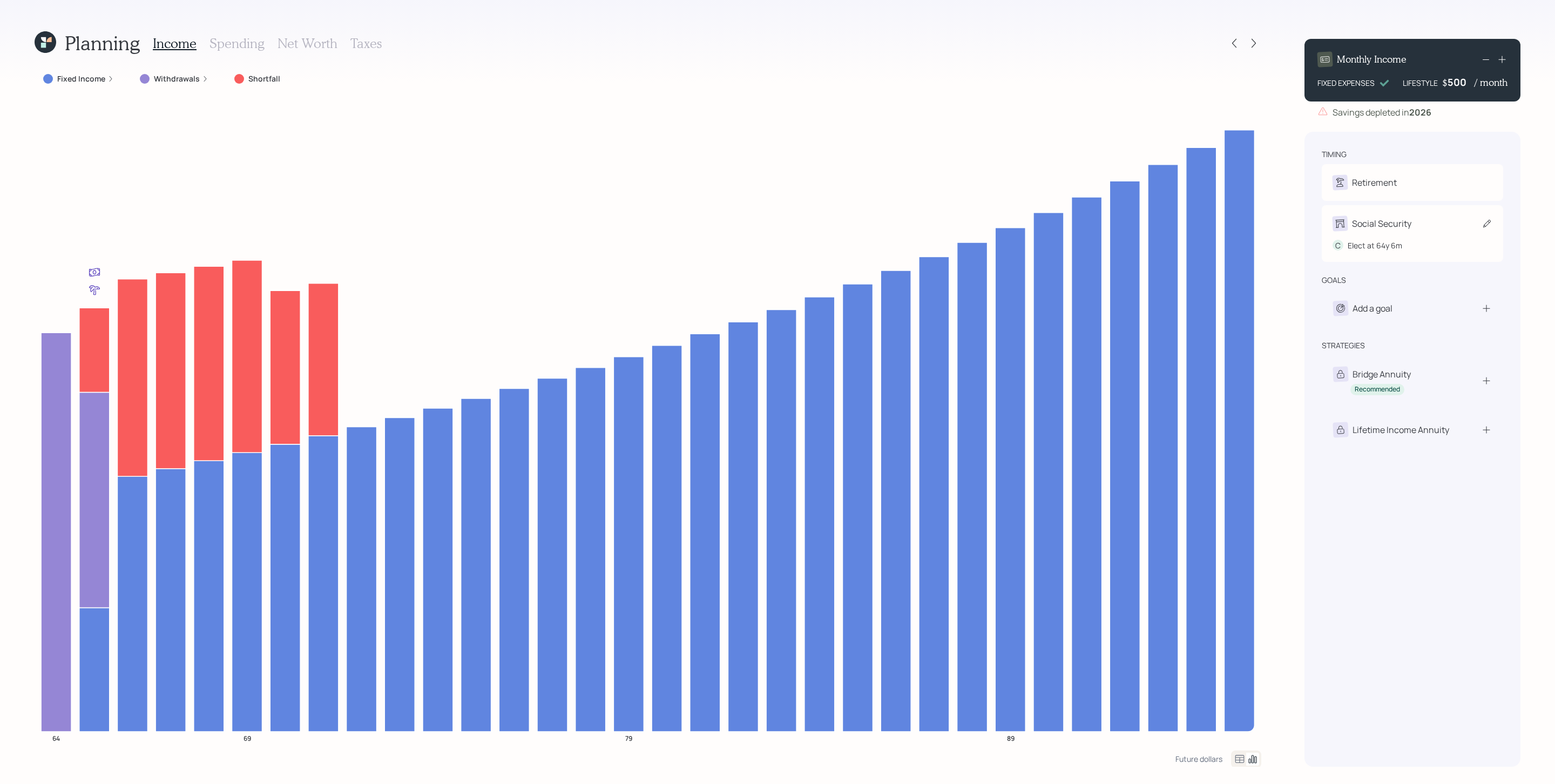
click at [1036, 229] on div "Social Security" at bounding box center [1381, 224] width 59 height 13
select select "6"
click at [1036, 226] on icon "button" at bounding box center [1371, 221] width 9 height 9
type input "63"
click at [1036, 261] on button "Save" at bounding box center [1412, 258] width 160 height 23
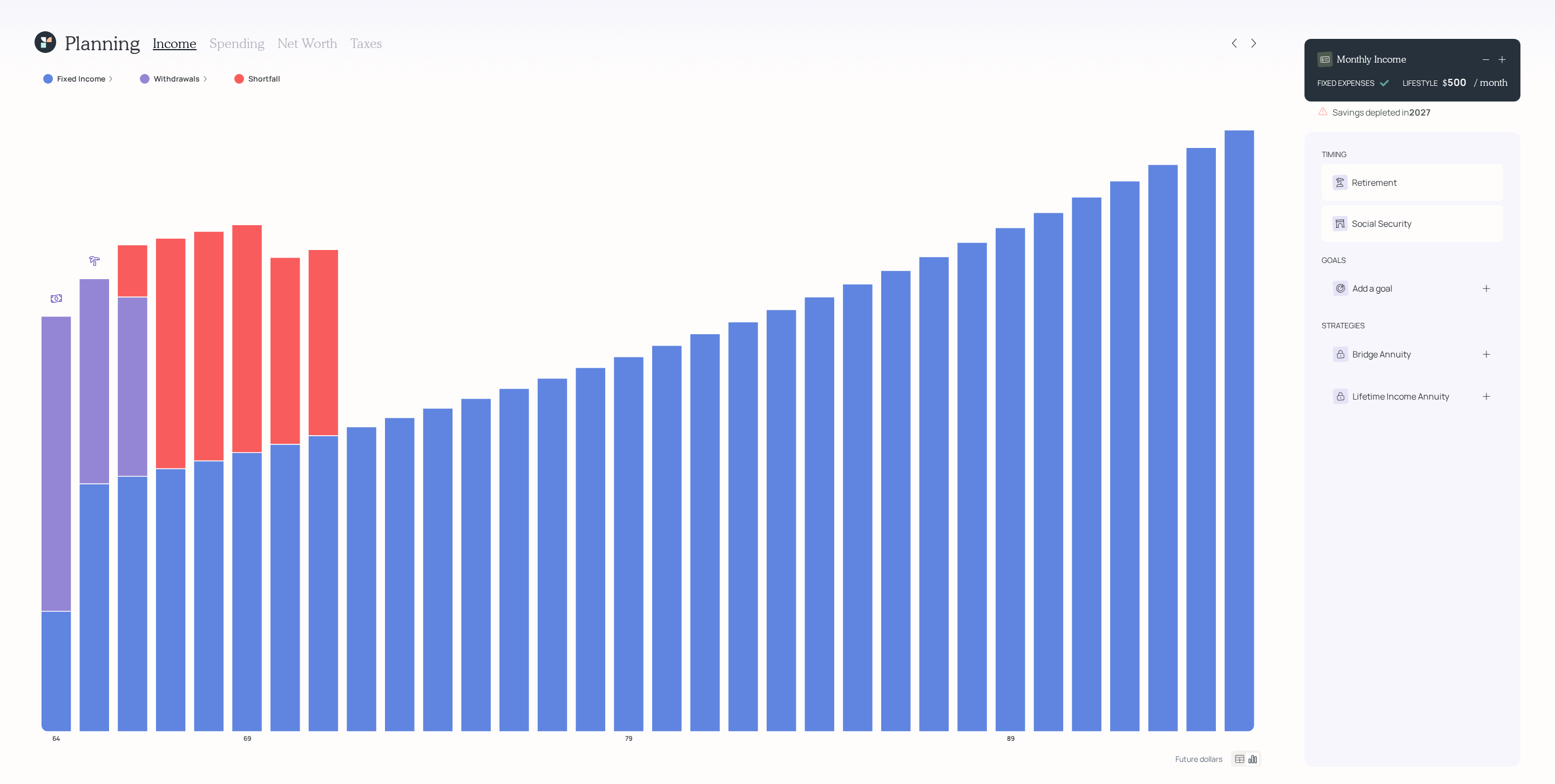
click at [196, 76] on label "Withdrawals" at bounding box center [176, 79] width 46 height 11
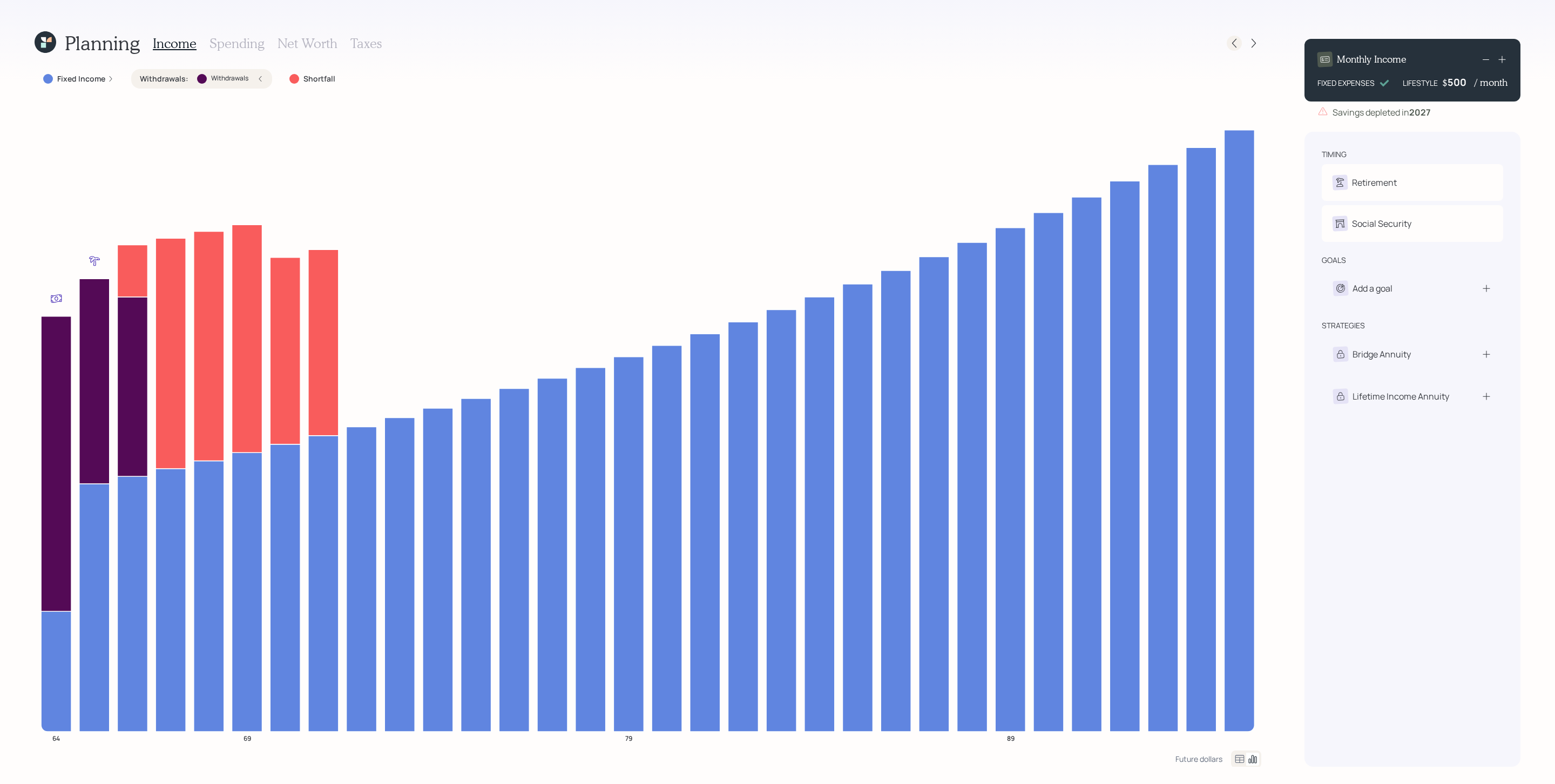
click at [1036, 43] on icon at bounding box center [1234, 43] width 11 height 11
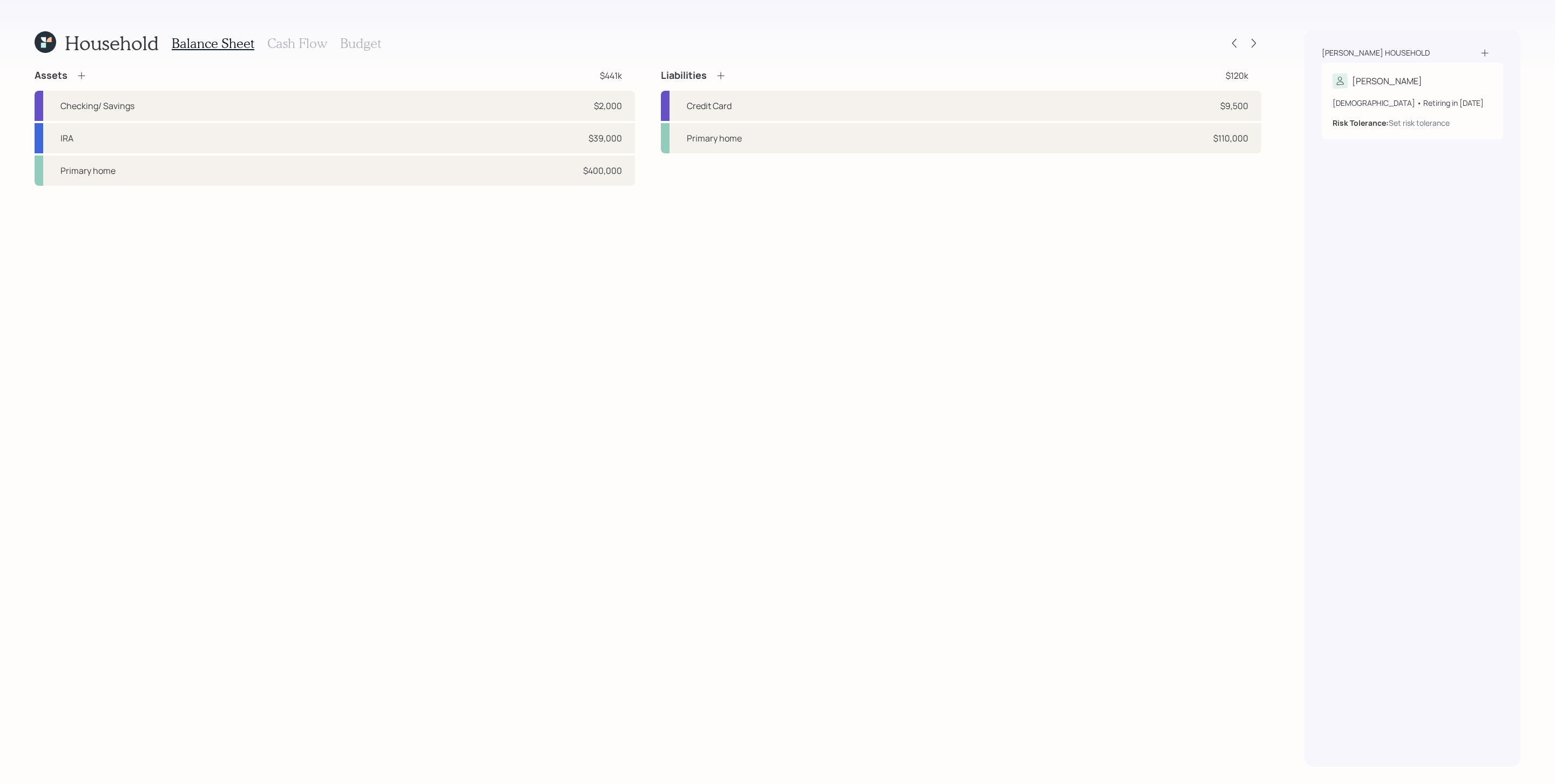
click at [303, 45] on h3 "Cash Flow" at bounding box center [297, 44] width 60 height 16
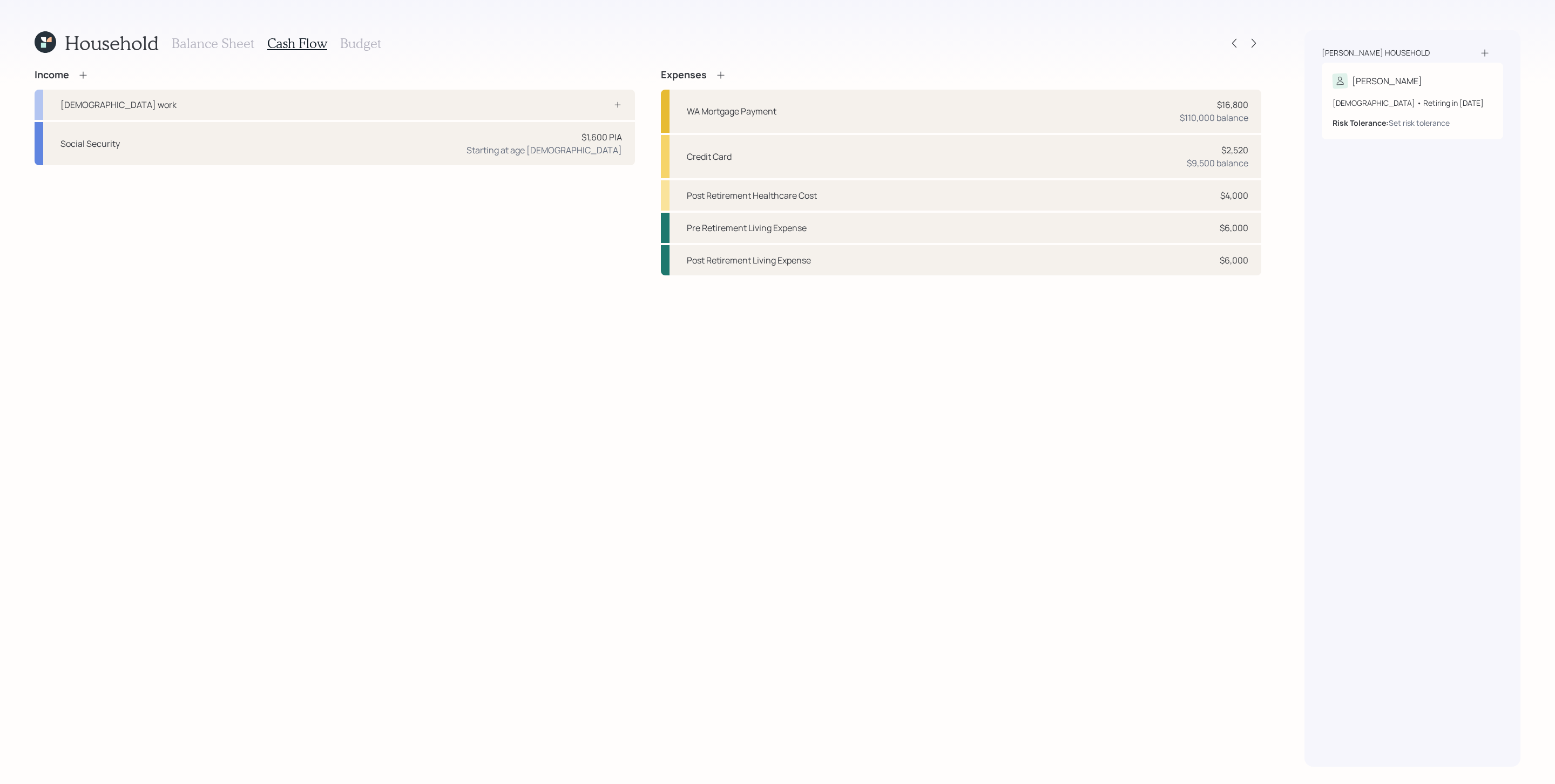
click at [84, 75] on icon at bounding box center [83, 75] width 7 height 7
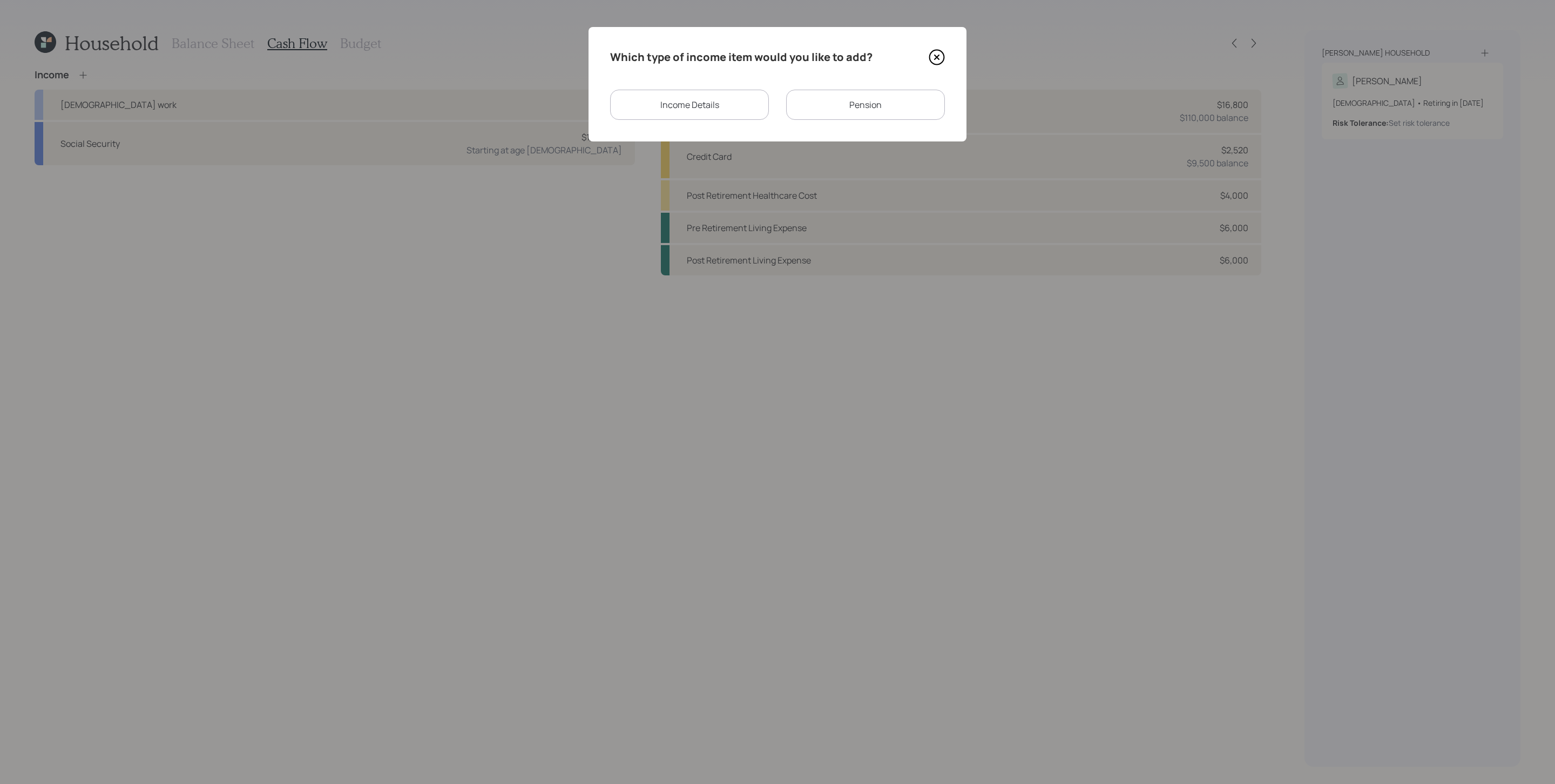
click at [728, 96] on div "Income Details" at bounding box center [689, 105] width 159 height 30
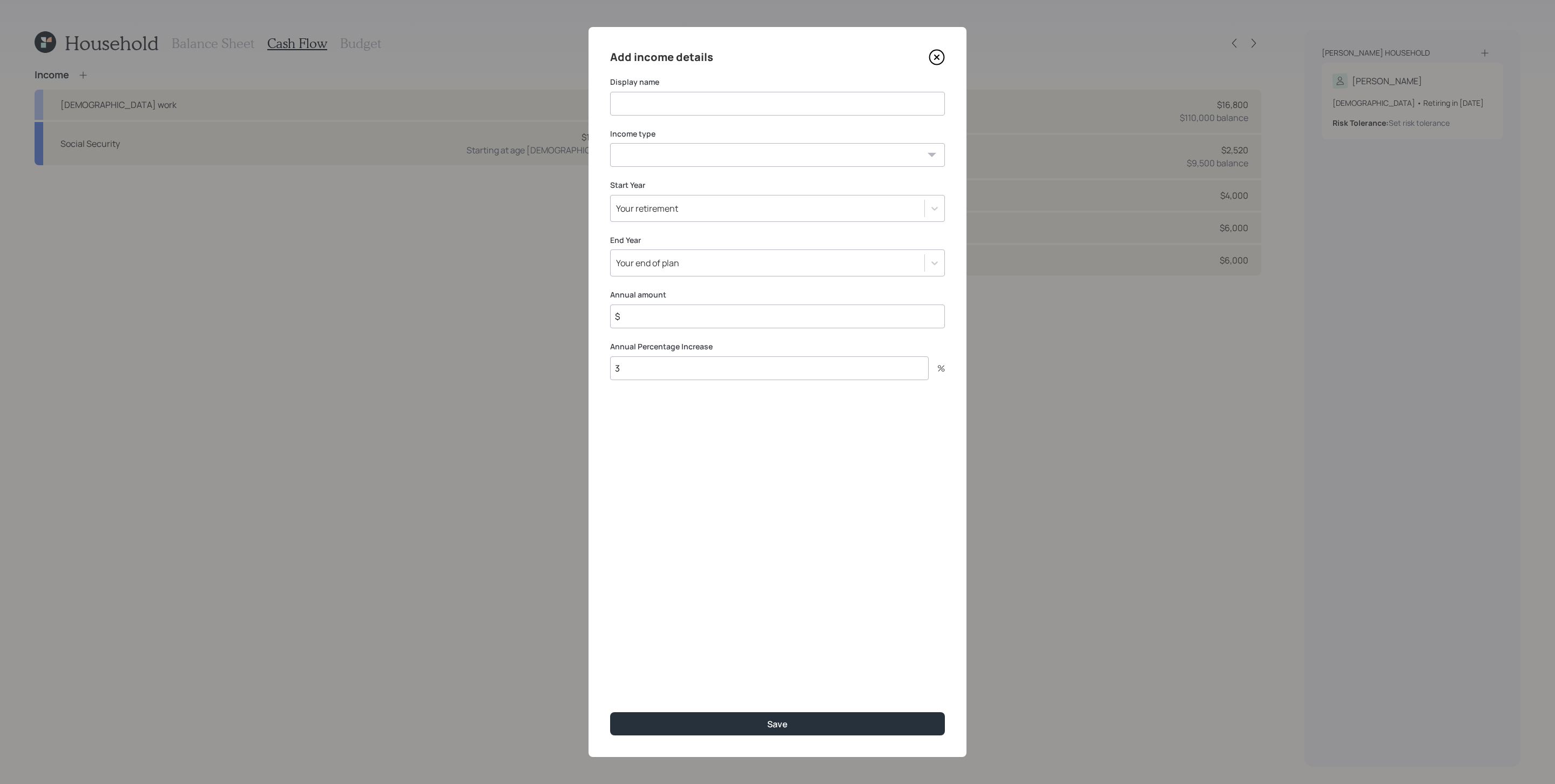
click at [716, 116] on div "Add income details Display name Income type Full-time work Part-time work Self …" at bounding box center [778, 392] width 378 height 730
click at [718, 105] on input at bounding box center [777, 104] width 335 height 24
type input "Part Time"
click at [681, 151] on select "Full-time work Part-time work Self employment Other" at bounding box center [777, 155] width 335 height 24
select select "part_time"
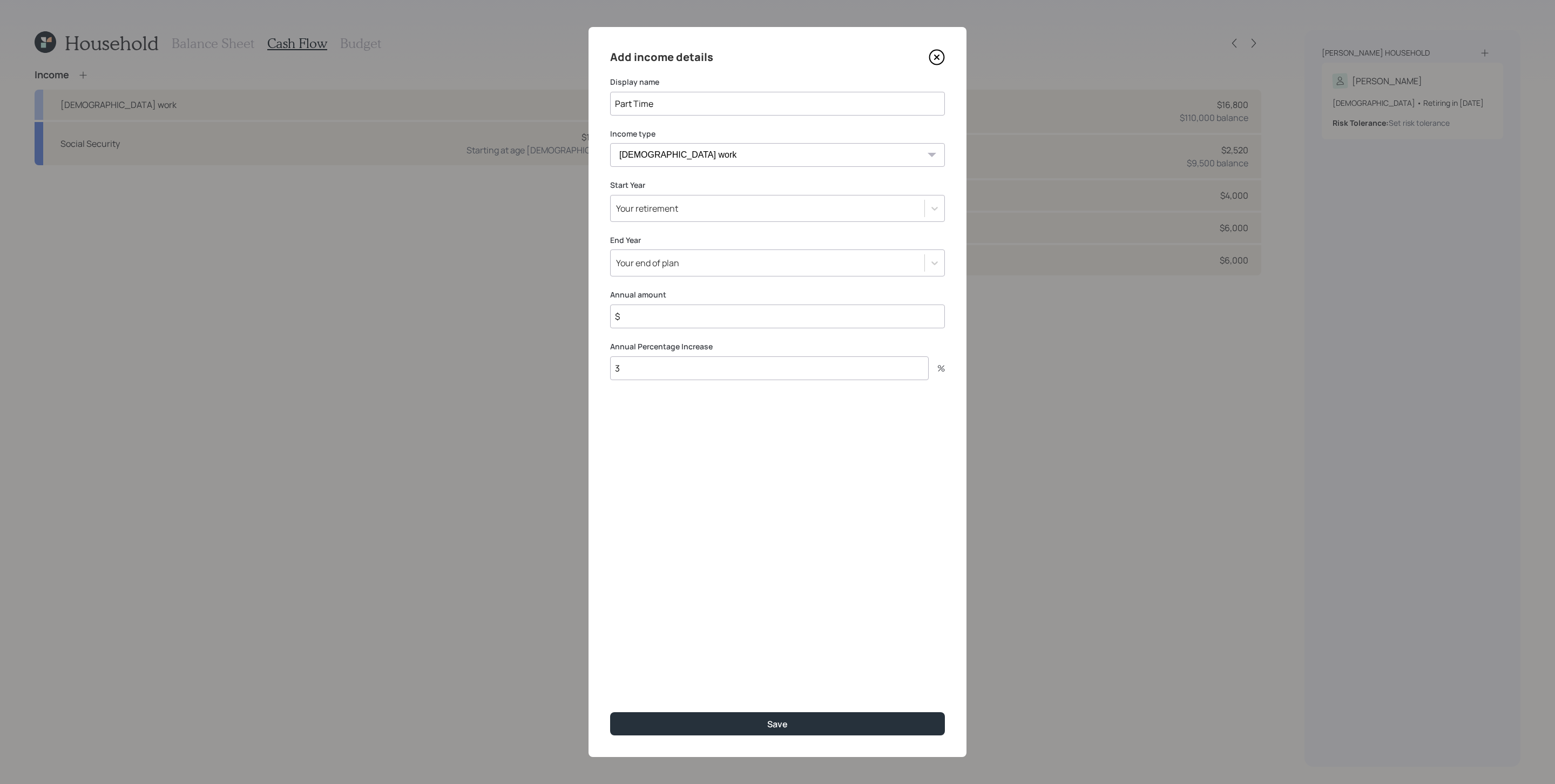
click at [610, 143] on select "Full-time work Part-time work Self employment Other" at bounding box center [777, 155] width 335 height 24
click at [682, 214] on div "Your retirement" at bounding box center [767, 209] width 314 height 18
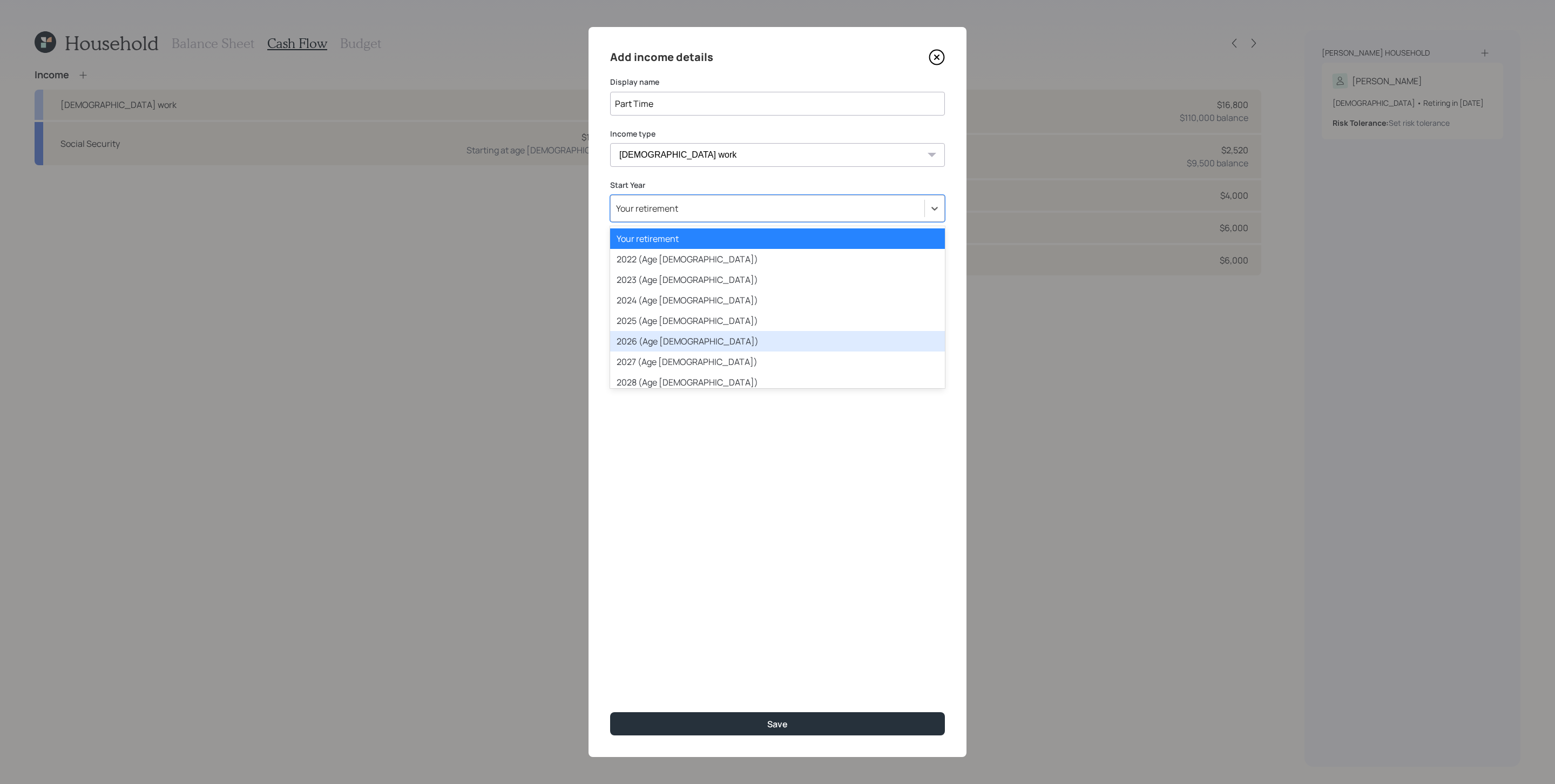
click at [693, 332] on div "2026 (Age 65)" at bounding box center [777, 341] width 335 height 20
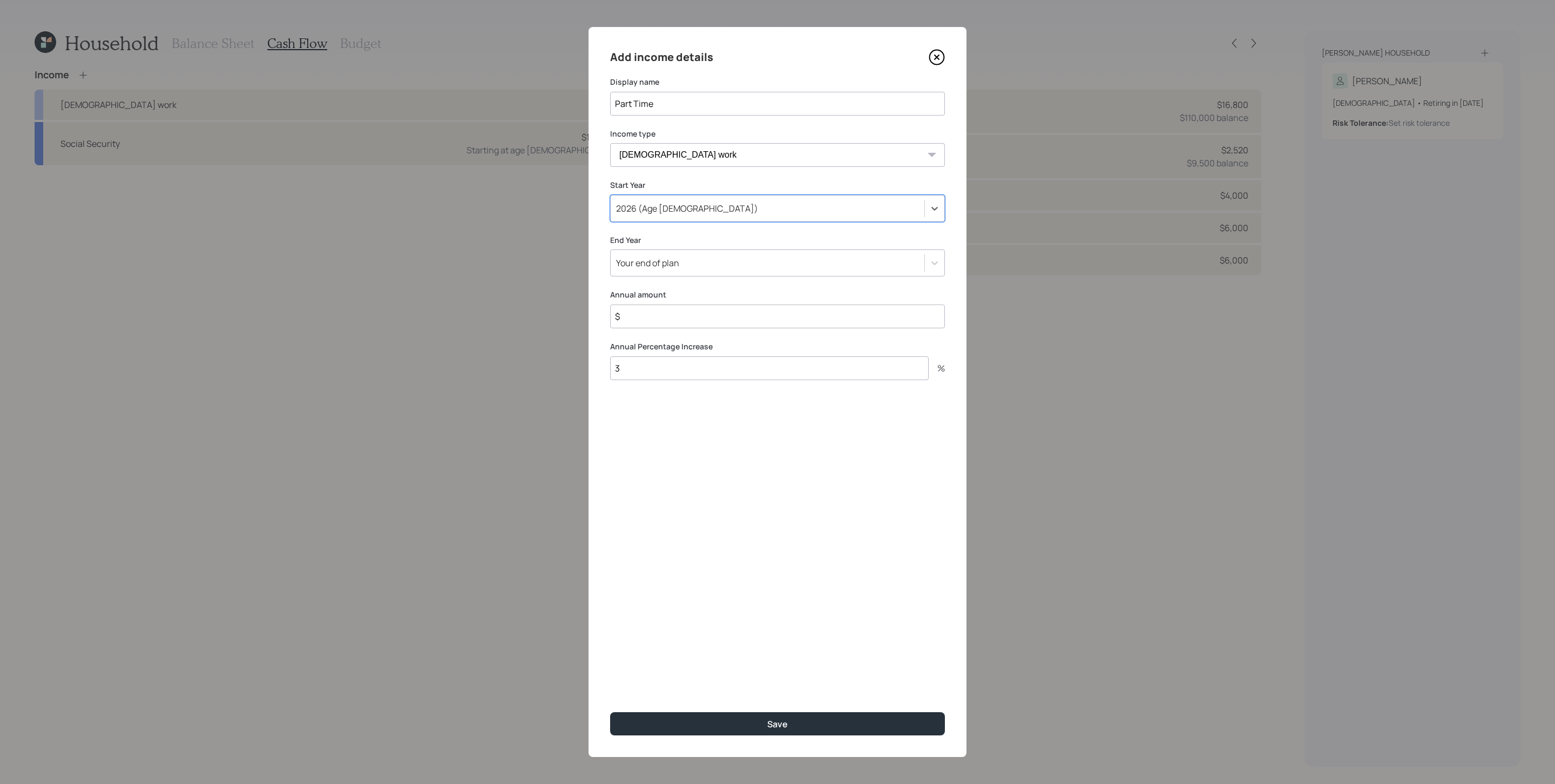
click at [673, 270] on div "Your end of plan" at bounding box center [767, 263] width 314 height 18
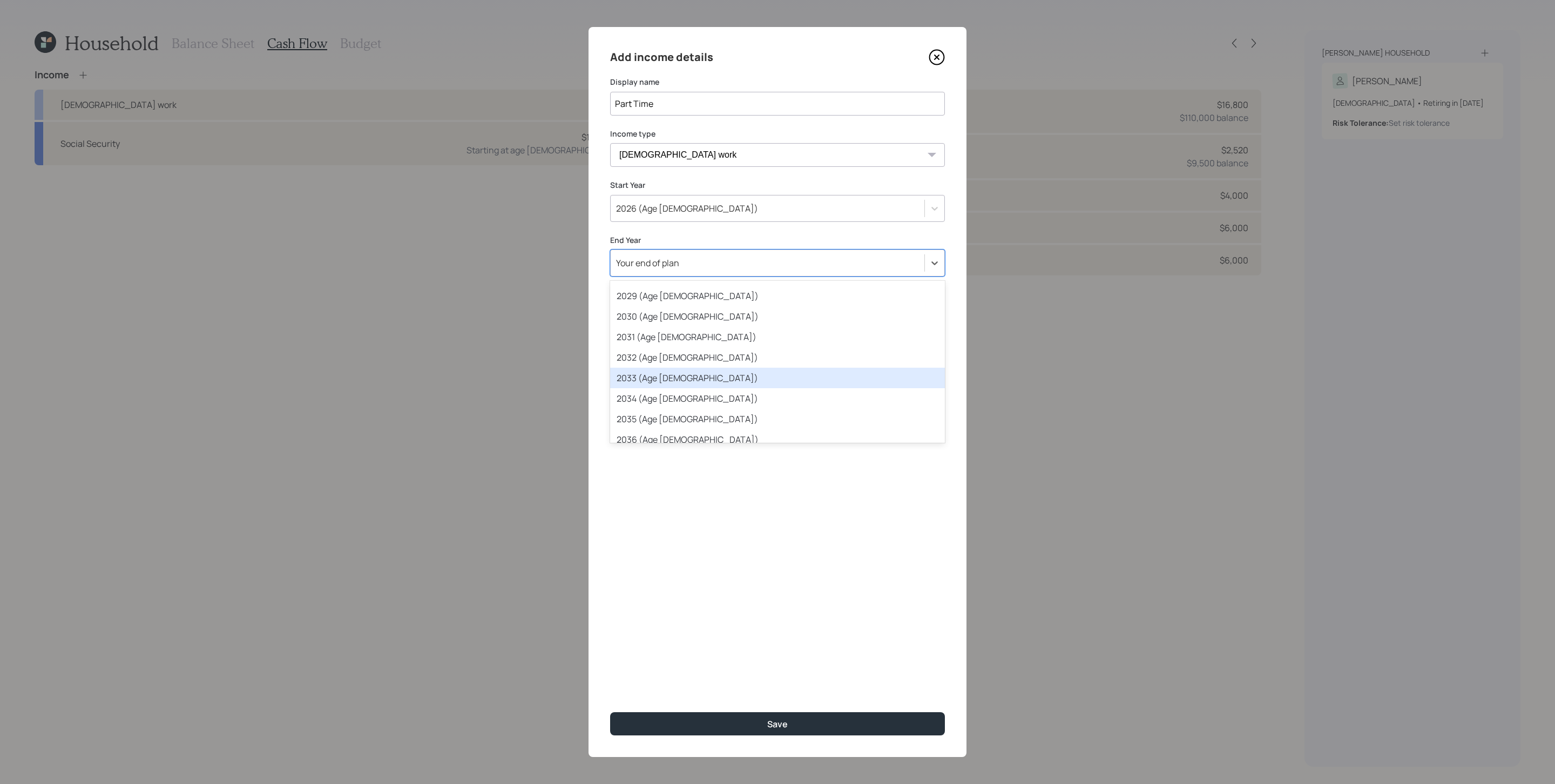
scroll to position [190, 0]
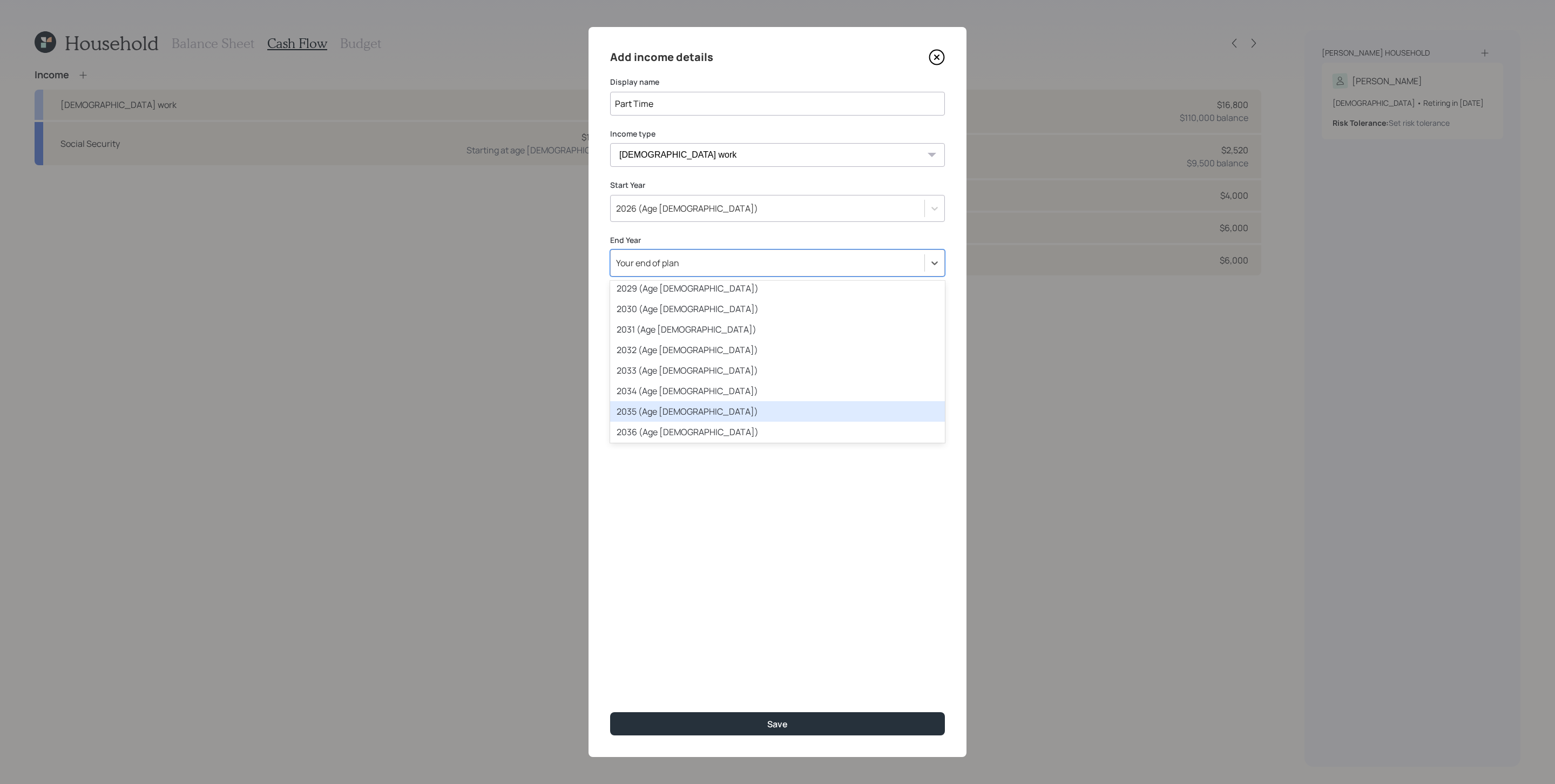
click at [681, 405] on div "2035 (Age 74)" at bounding box center [777, 411] width 335 height 20
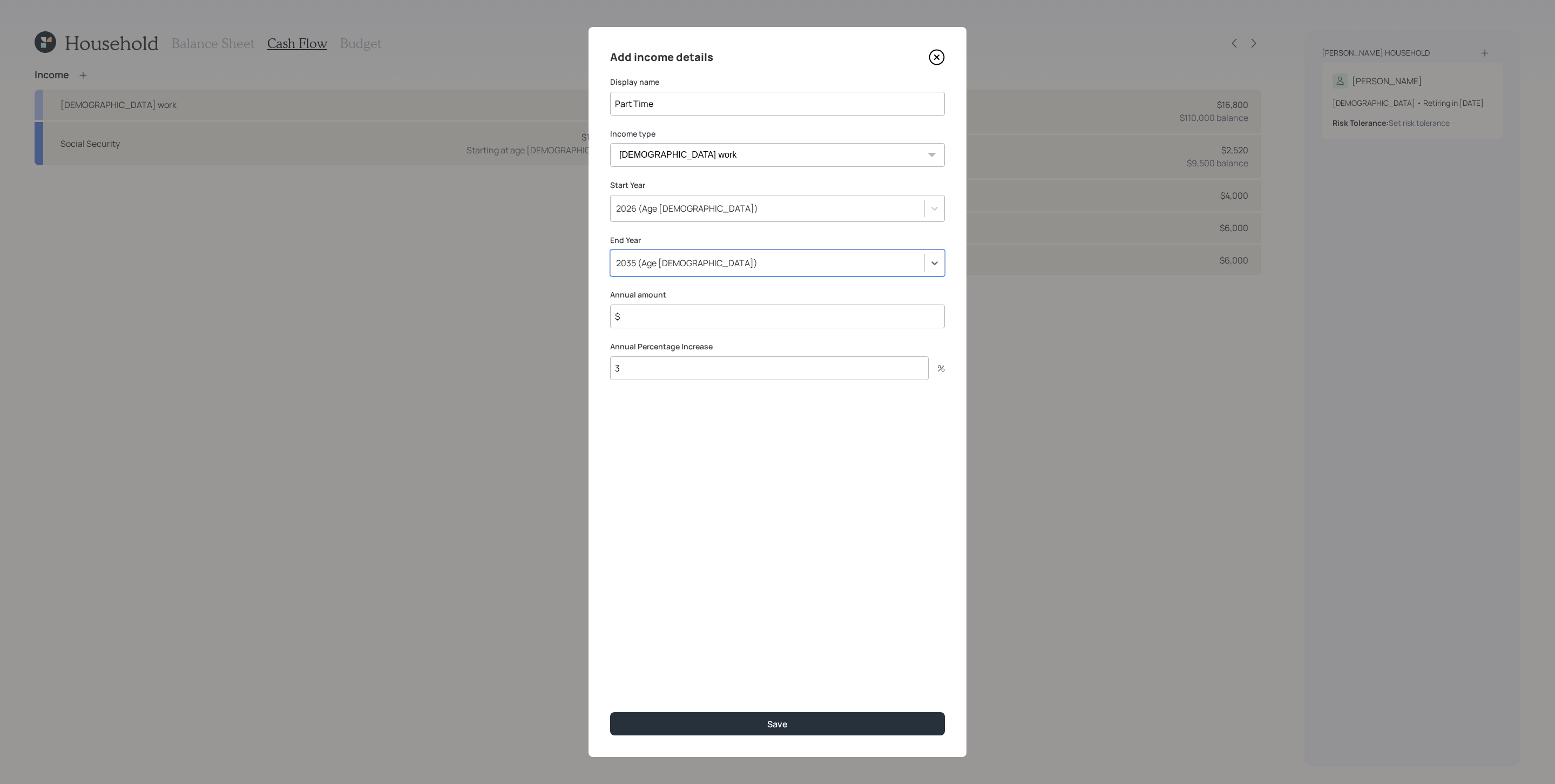
click at [672, 309] on input "$" at bounding box center [777, 316] width 335 height 24
click at [684, 319] on input "$" at bounding box center [777, 316] width 335 height 24
type input "$ 20,000"
click at [651, 368] on input "3" at bounding box center [769, 368] width 318 height 24
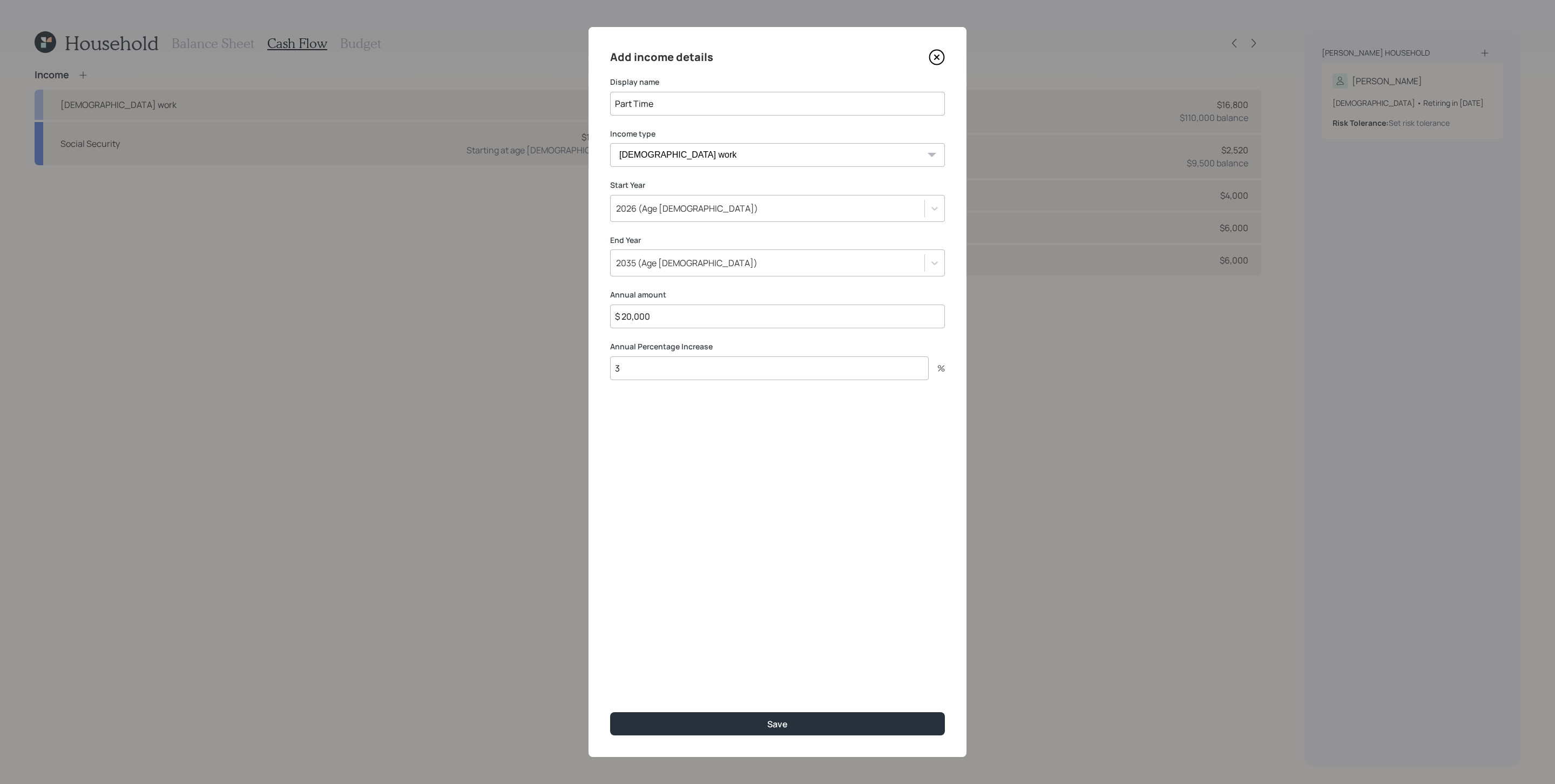
click at [651, 368] on input "3" at bounding box center [769, 368] width 318 height 24
type input "0"
click at [776, 522] on button "Save" at bounding box center [777, 723] width 335 height 23
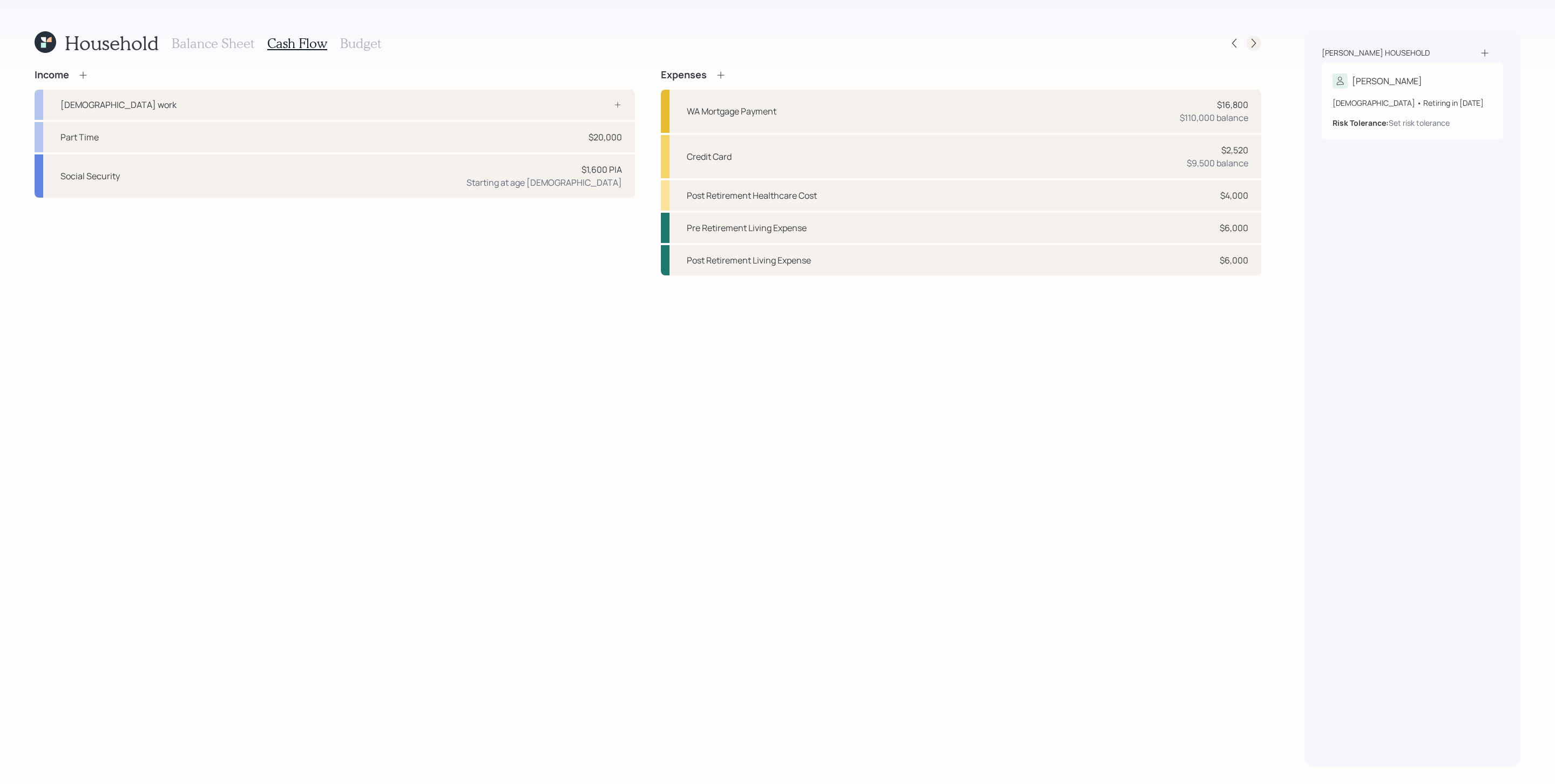
click at [1036, 42] on div at bounding box center [1253, 43] width 15 height 15
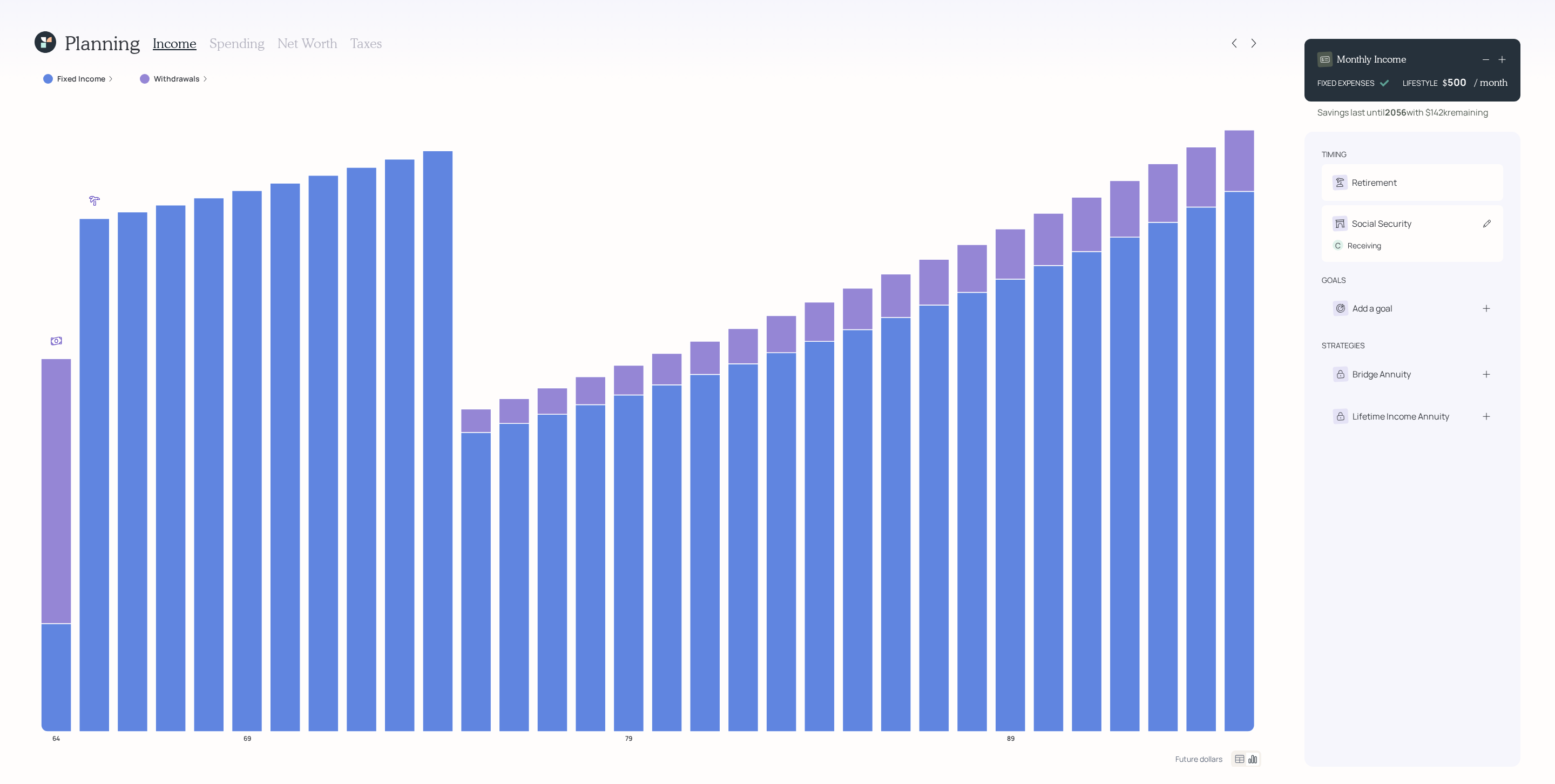
click at [1036, 233] on div "C Receiving" at bounding box center [1412, 241] width 160 height 20
select select "6"
click at [1036, 222] on icon "button" at bounding box center [1394, 221] width 7 height 7
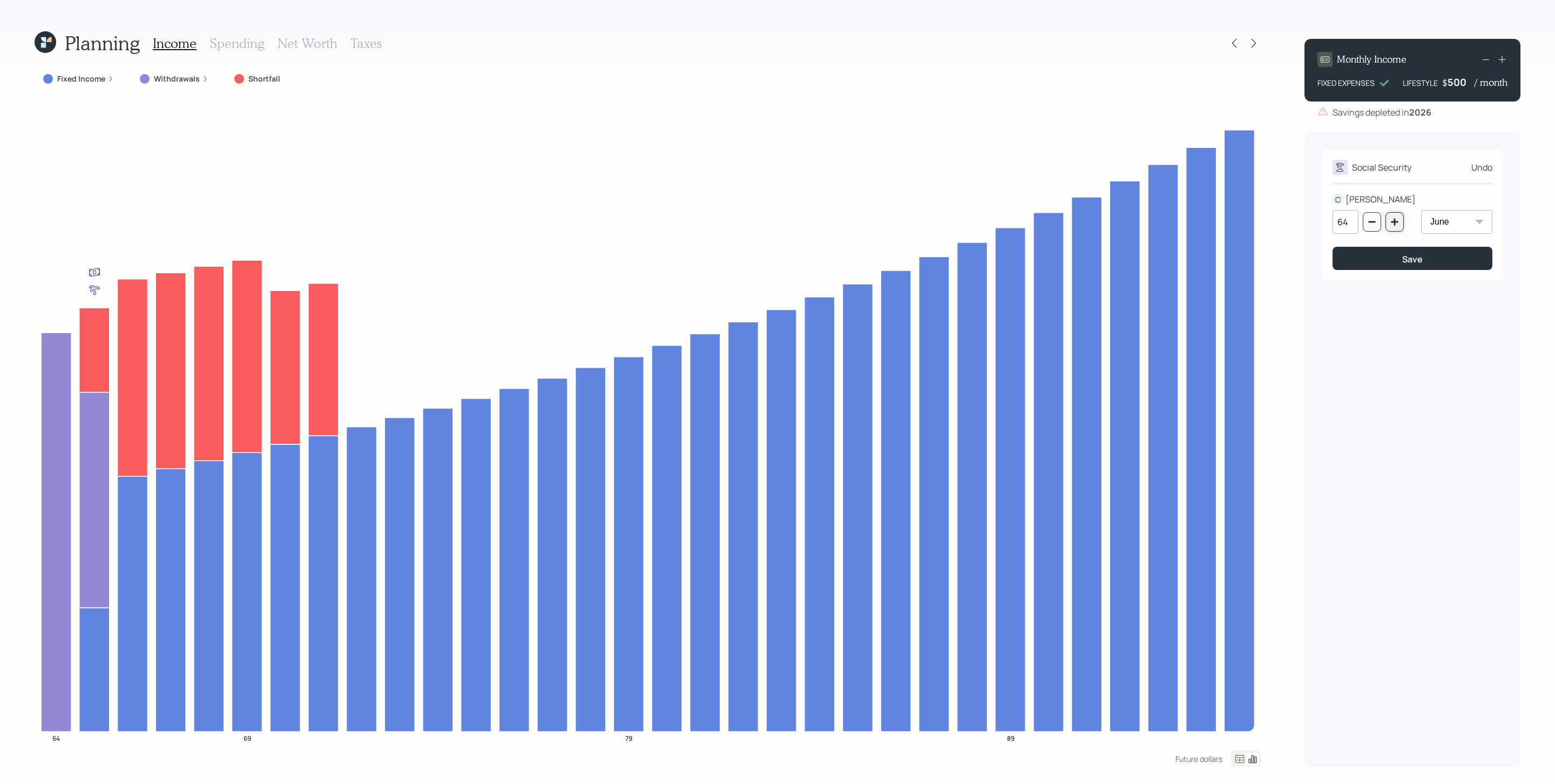
click at [1036, 221] on icon "button" at bounding box center [1394, 221] width 9 height 9
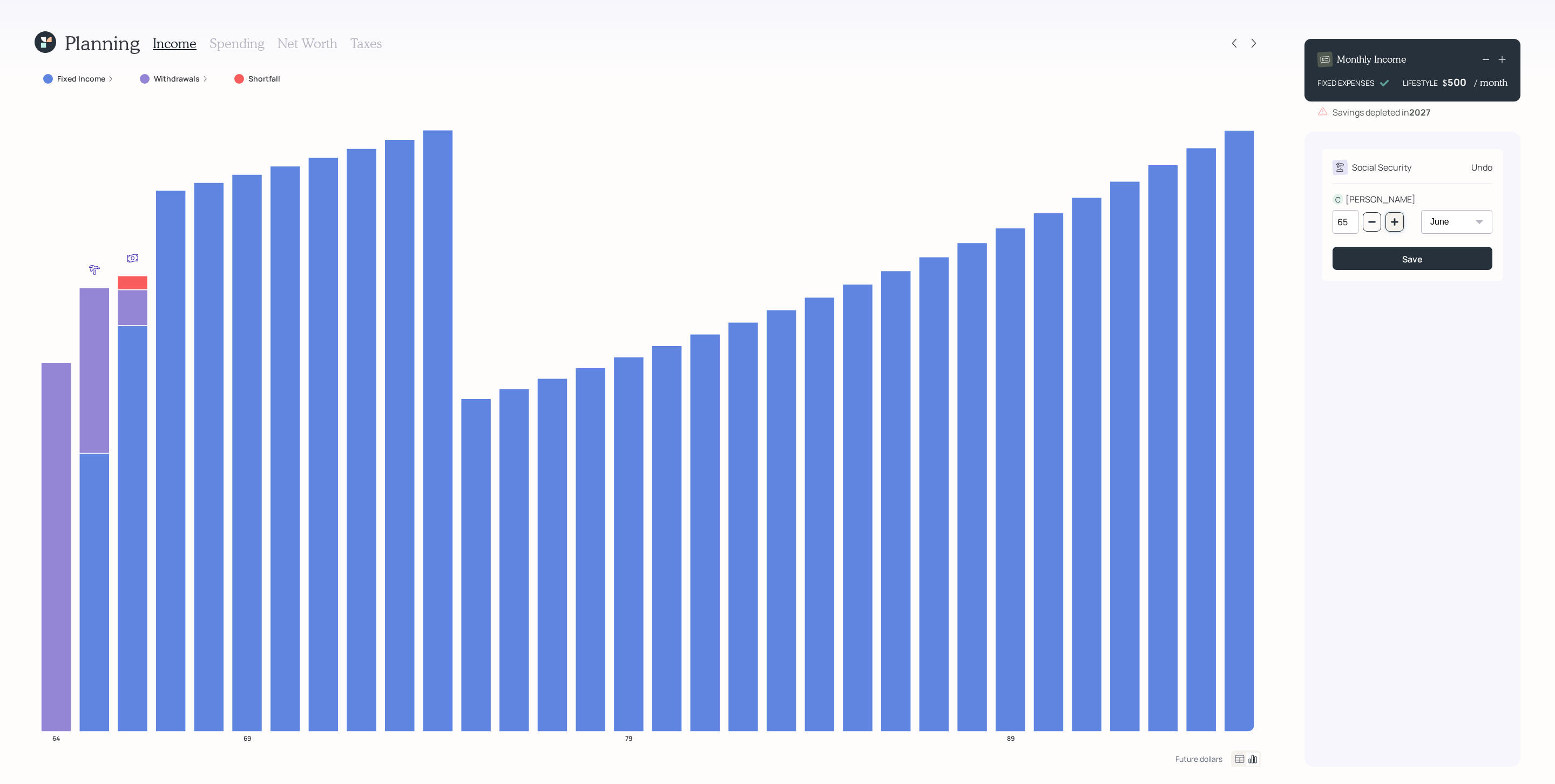
click at [1036, 221] on icon "button" at bounding box center [1394, 221] width 9 height 9
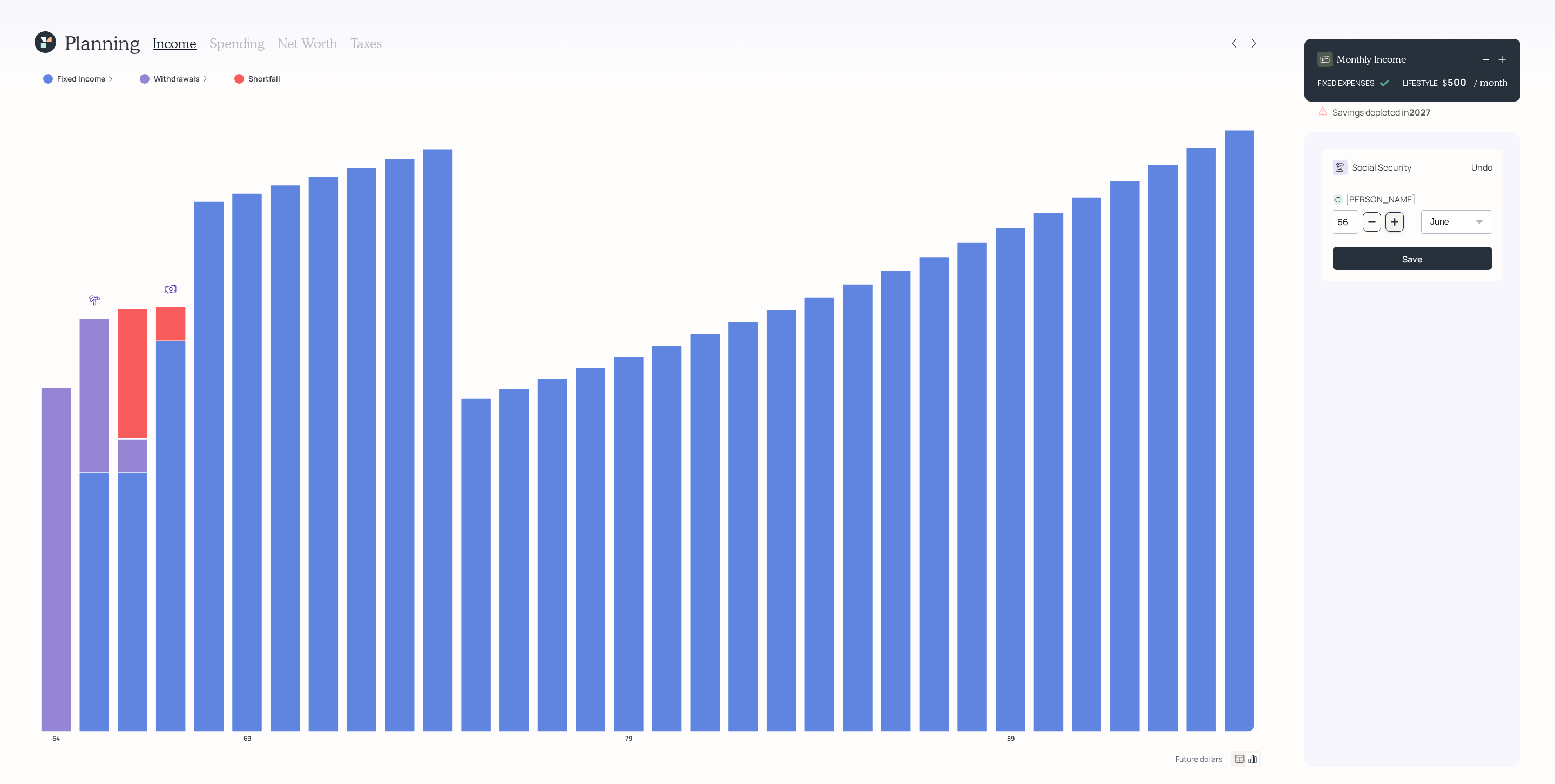
click at [1036, 222] on icon "button" at bounding box center [1394, 221] width 7 height 7
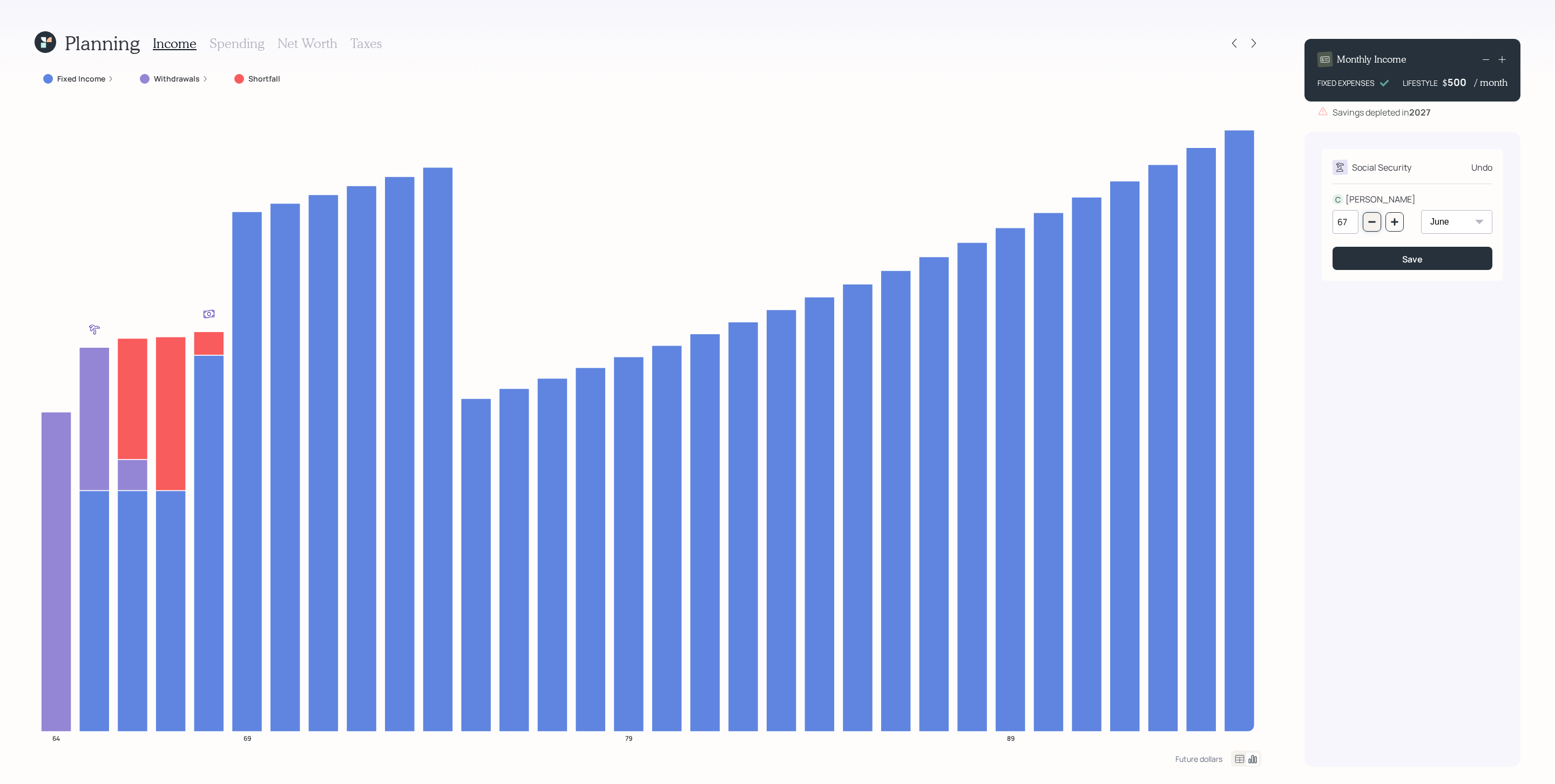
click at [1036, 220] on icon "button" at bounding box center [1371, 221] width 9 height 9
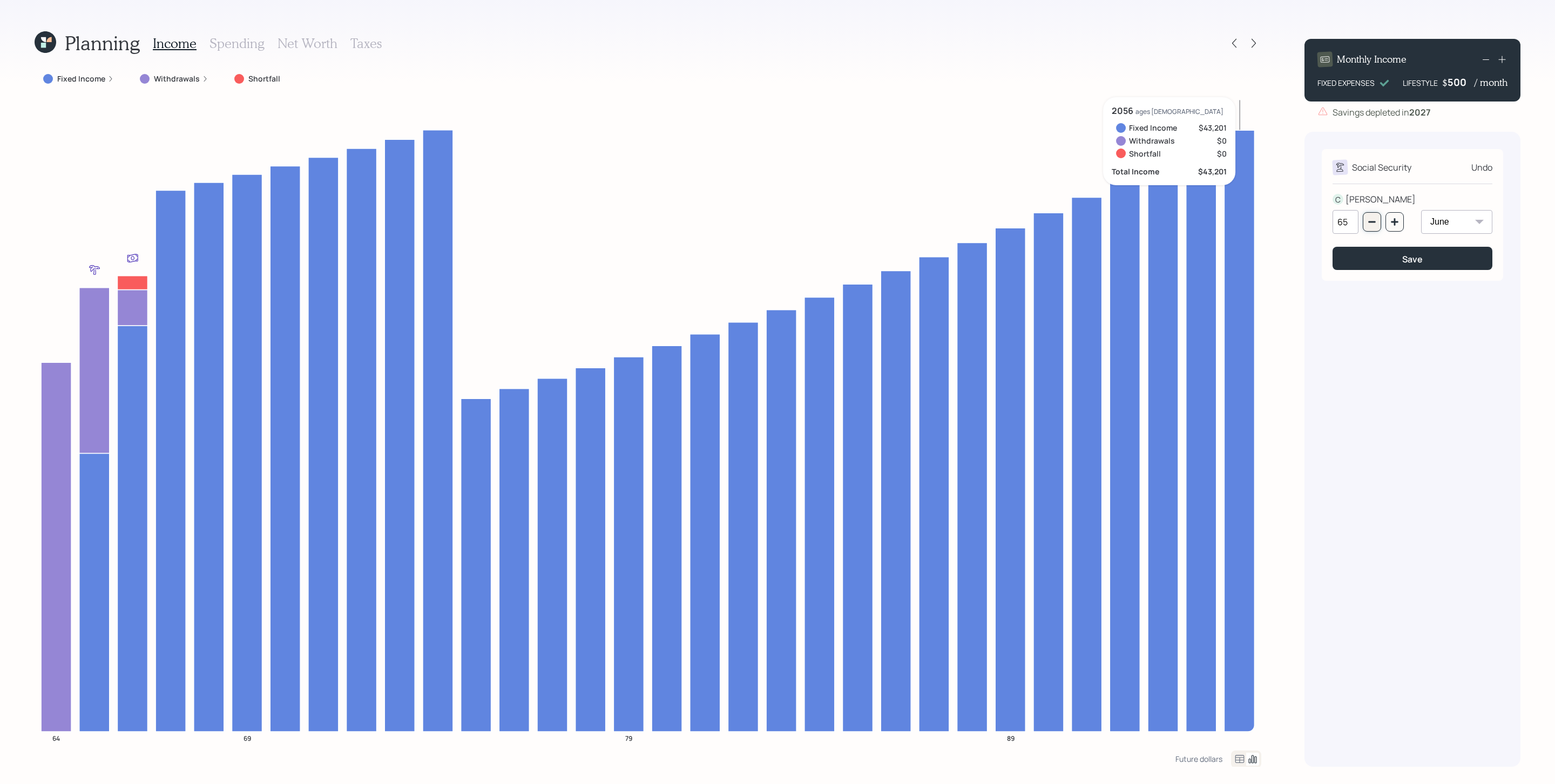
click at [1036, 222] on icon "button" at bounding box center [1371, 222] width 7 height 1
type input "63"
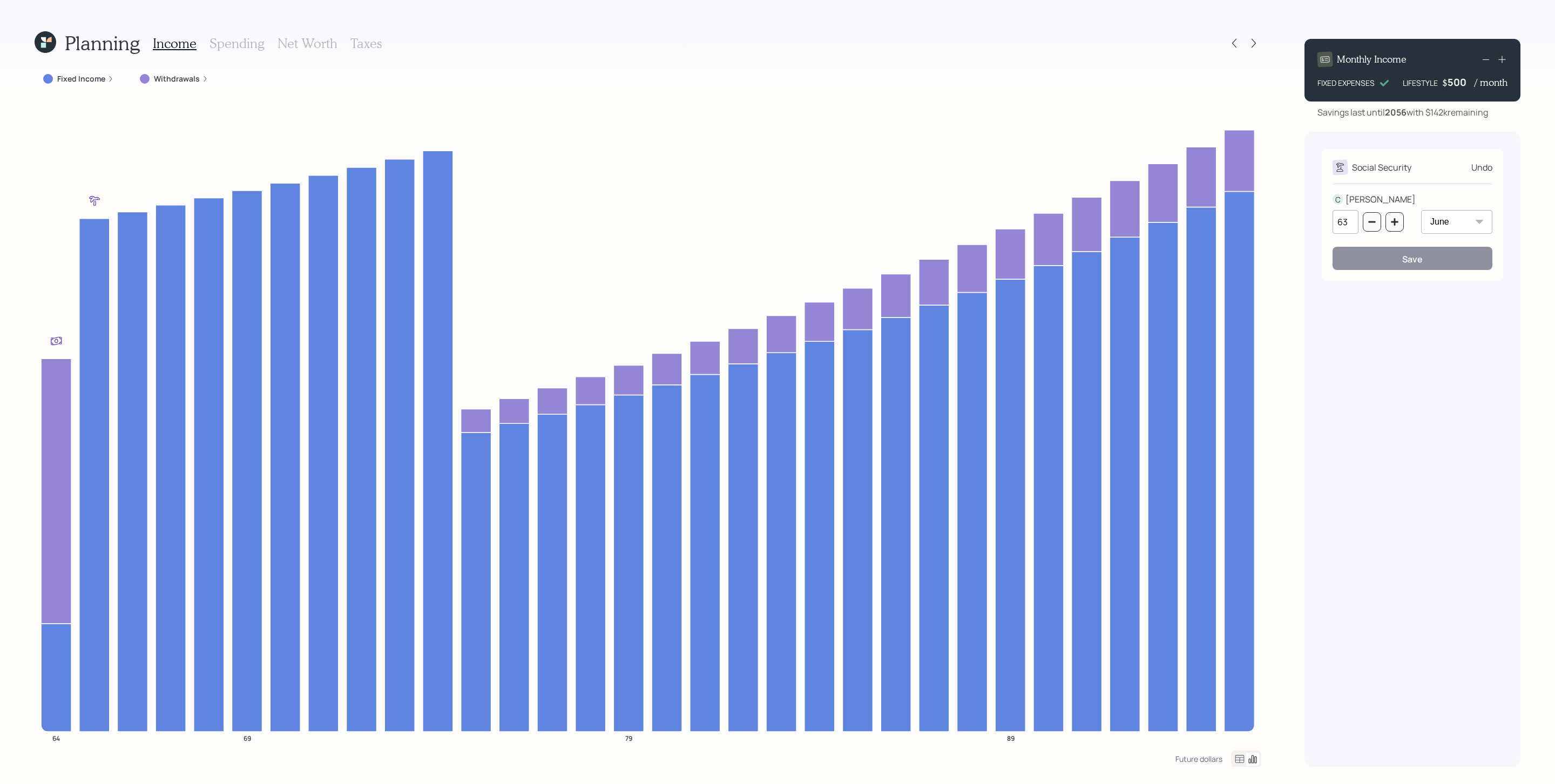
click at [1036, 170] on div "Undo" at bounding box center [1482, 168] width 21 height 13
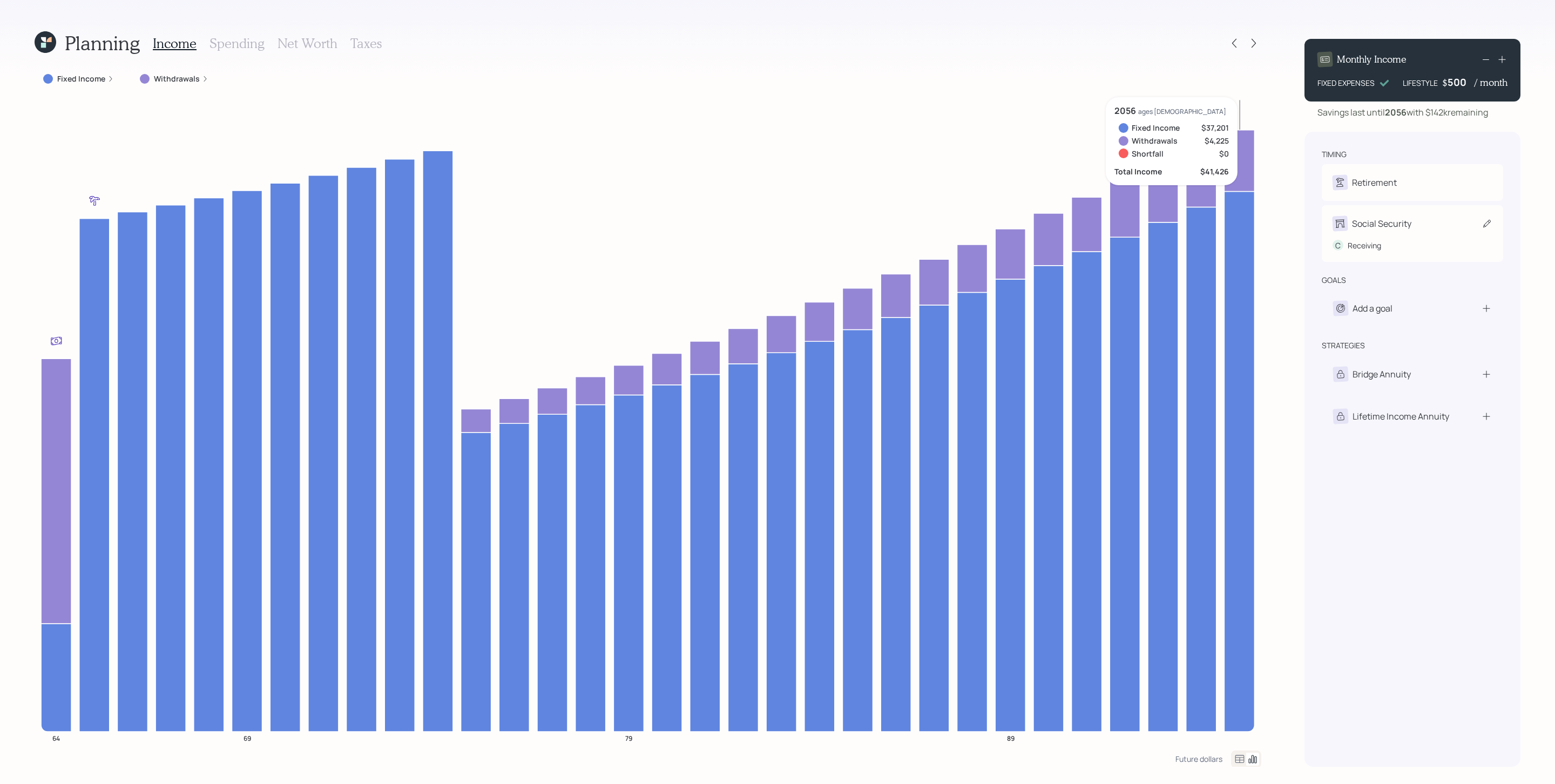
click at [1420, 232] on div "C Receiving" at bounding box center [1412, 241] width 160 height 20
select select "6"
click at [1395, 221] on icon "button" at bounding box center [1394, 221] width 9 height 9
type input "64"
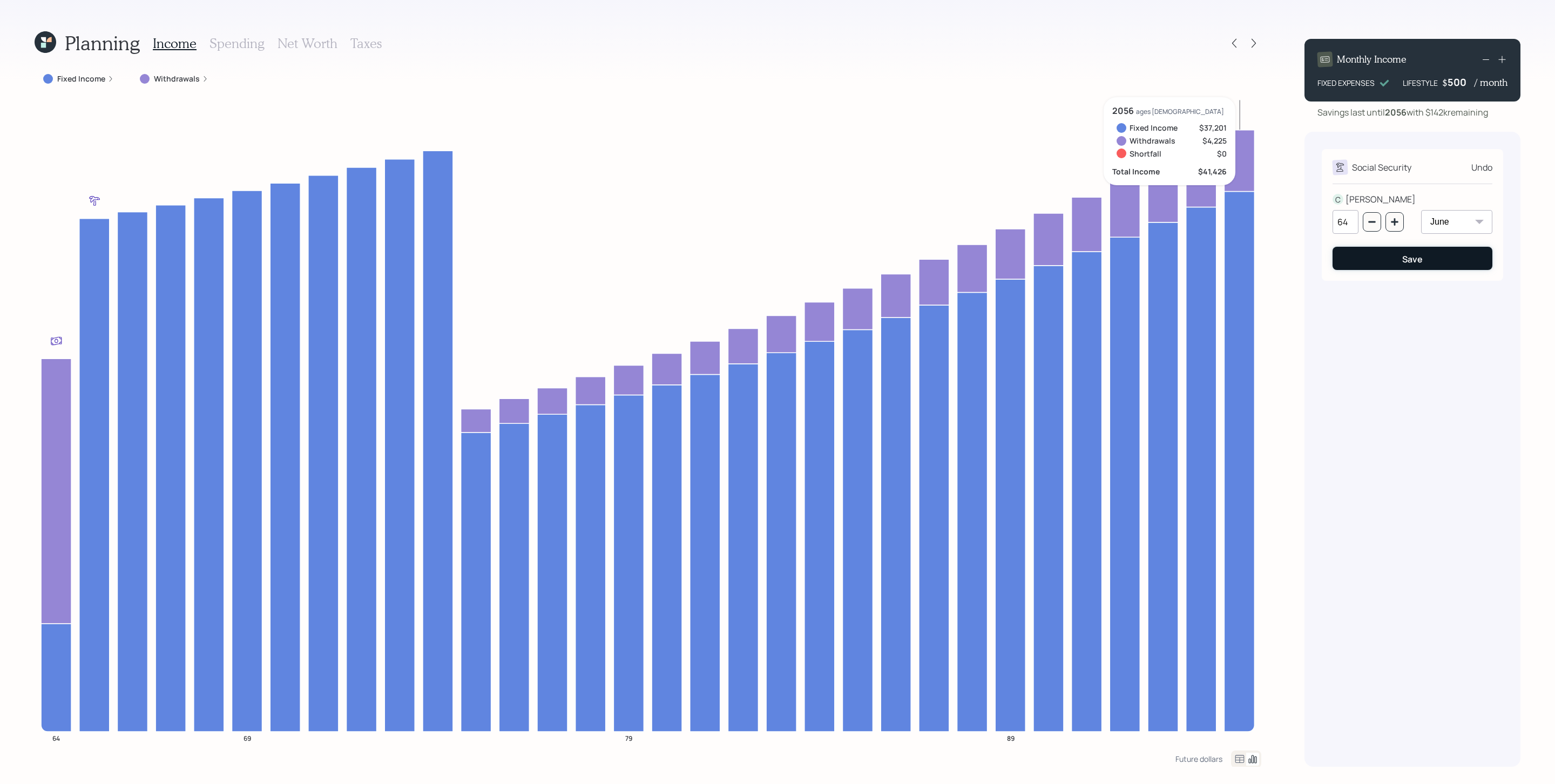
click at [1408, 250] on button "Save" at bounding box center [1412, 258] width 160 height 23
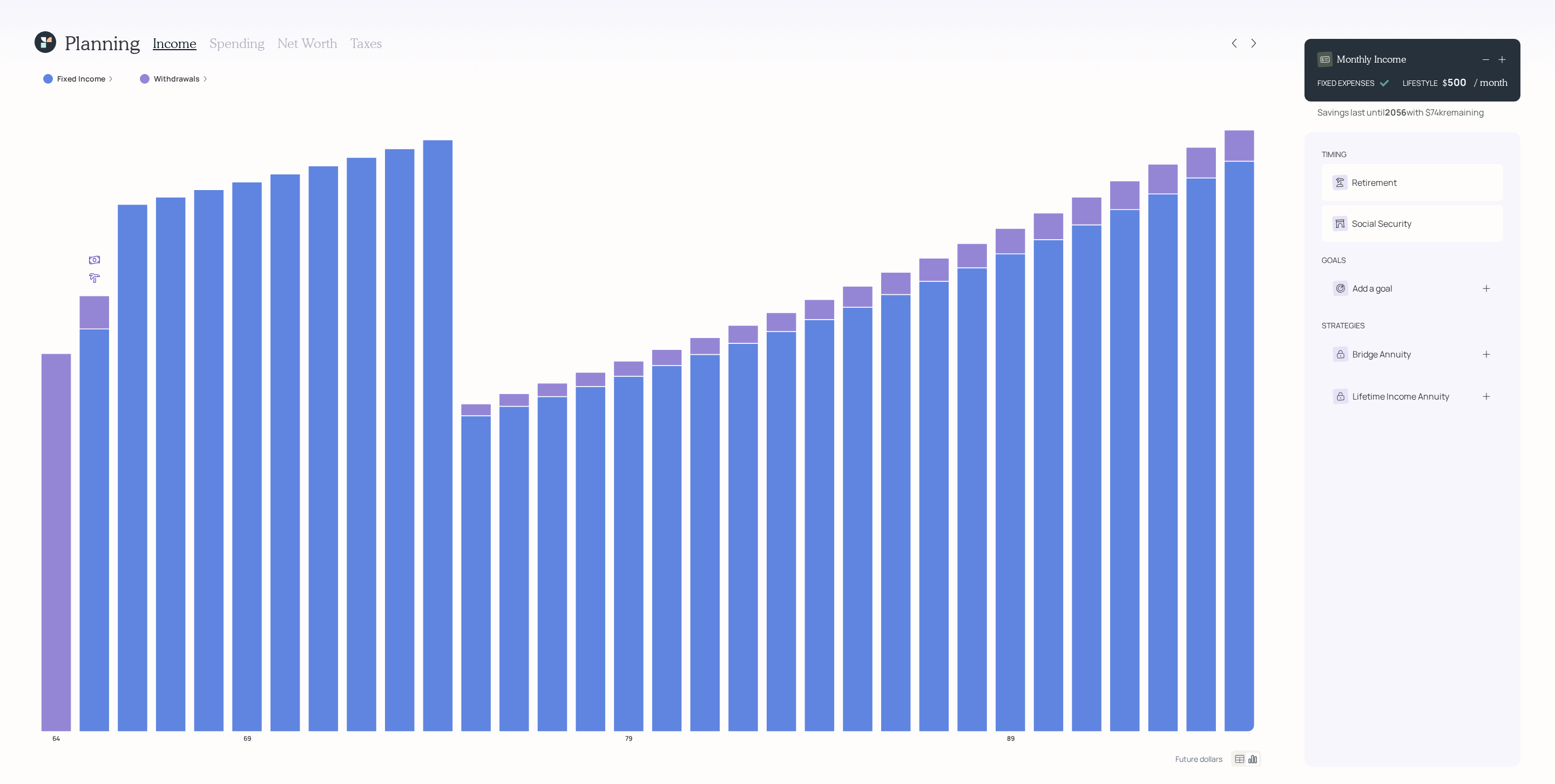
click at [1282, 353] on div "Planning Income Spending Net Worth Taxes Fixed Income Withdrawals 64 69 79 89 F…" at bounding box center [778, 392] width 1555 height 784
click at [180, 78] on label "Withdrawals" at bounding box center [176, 79] width 46 height 11
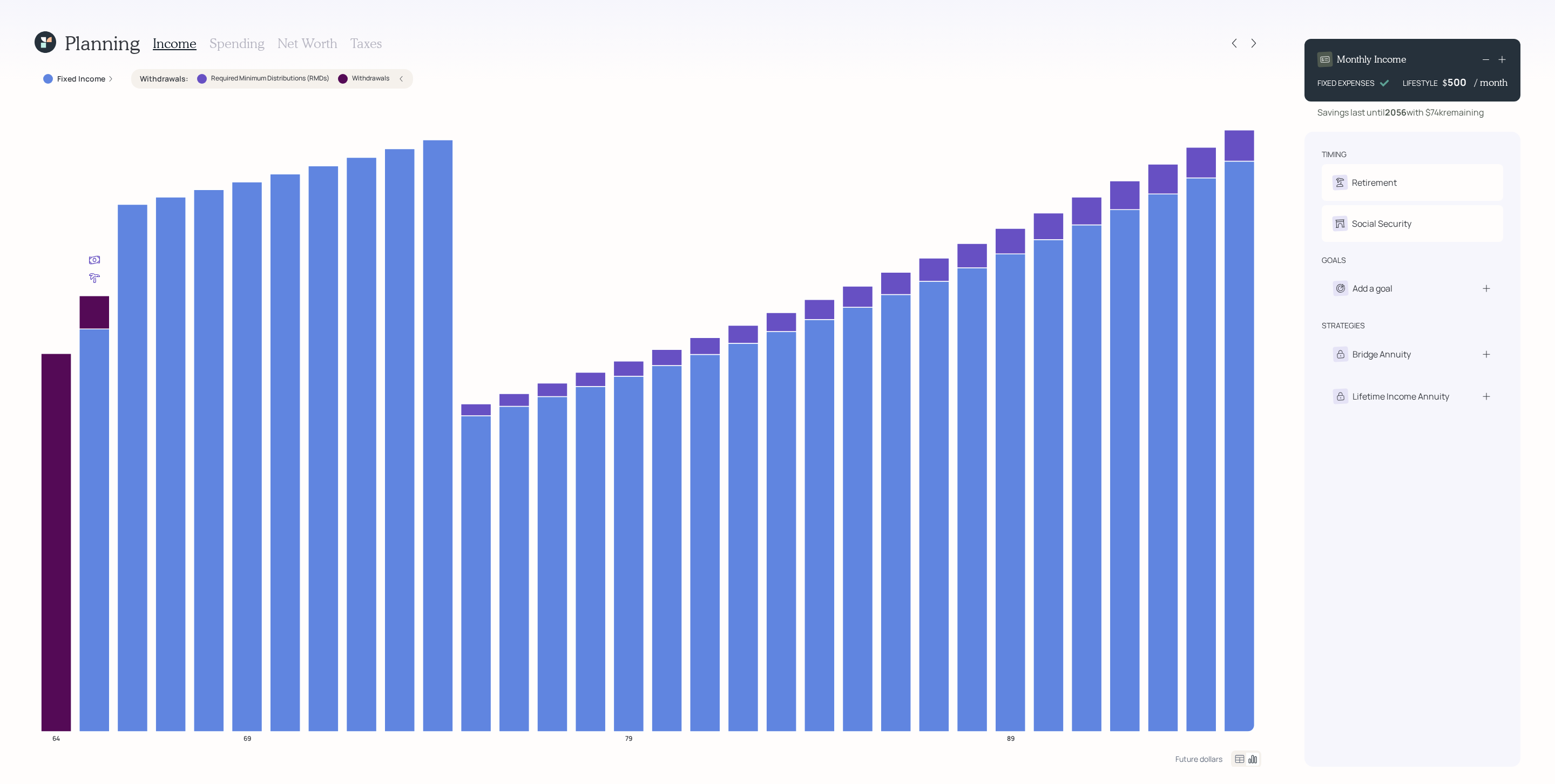
click at [396, 75] on div "Withdrawals : Required Minimum Distributions (RMDs) Withdrawals" at bounding box center [272, 79] width 264 height 11
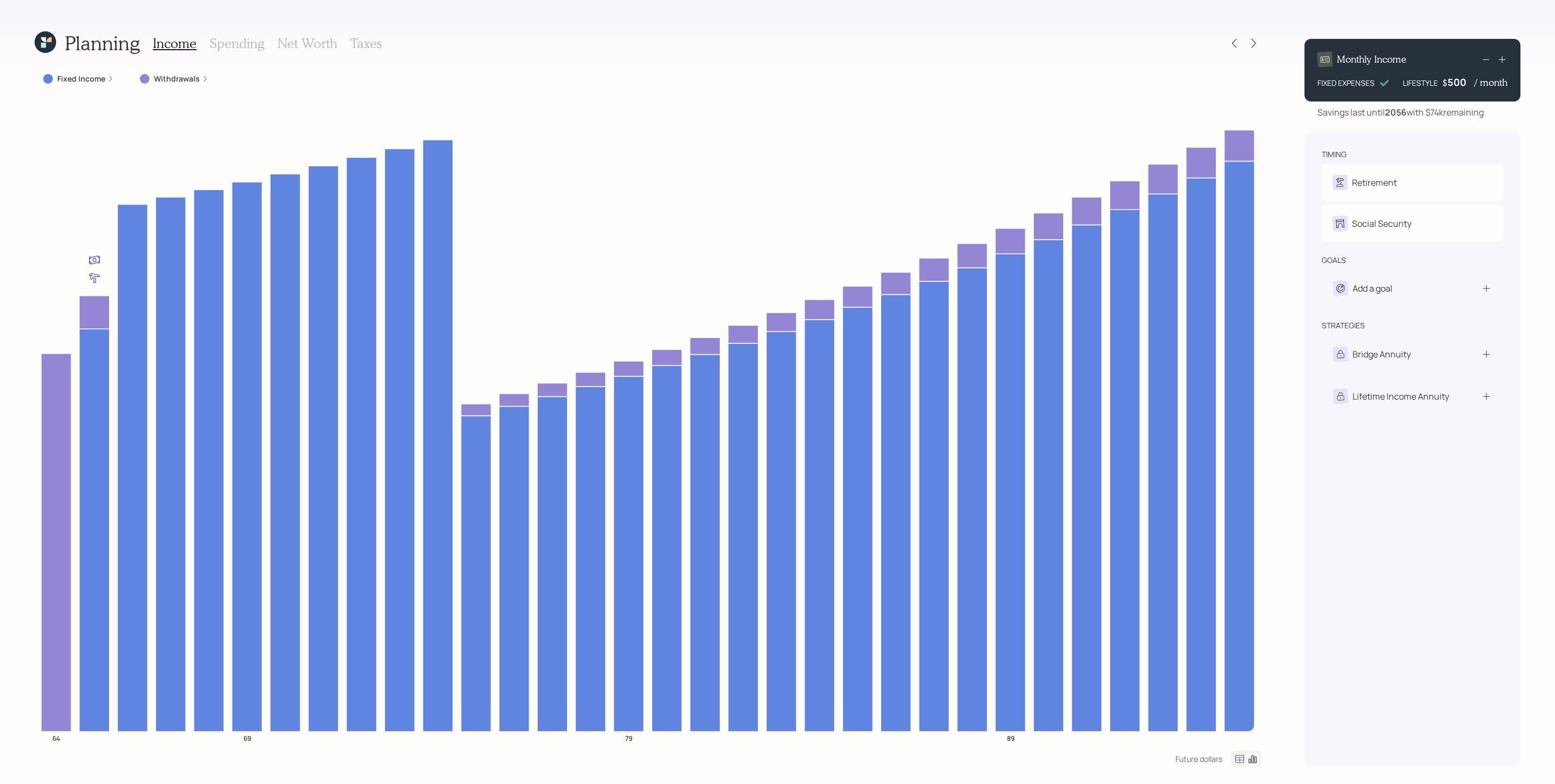
click at [108, 80] on icon at bounding box center [111, 79] width 7 height 7
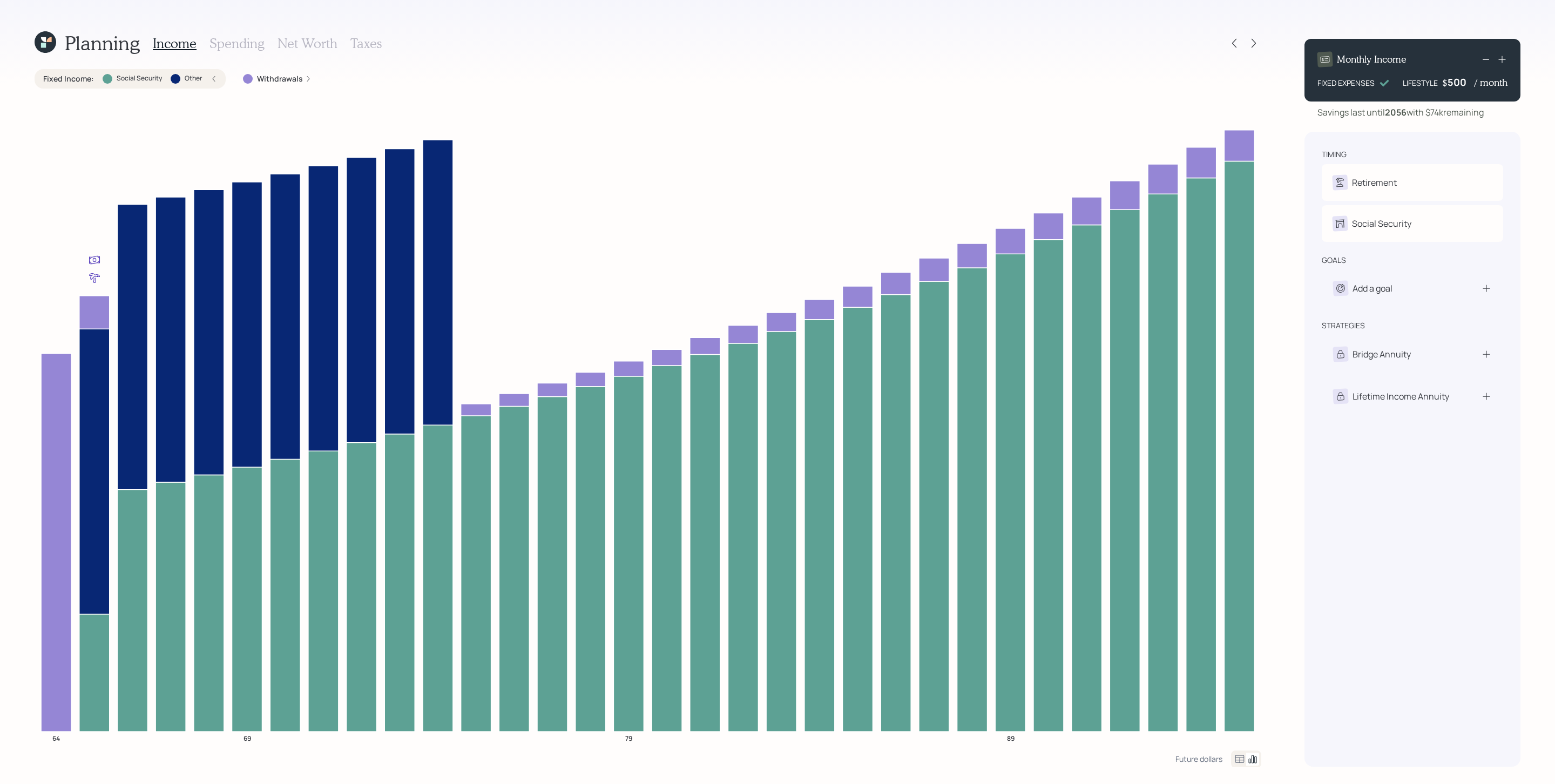
click at [106, 80] on div at bounding box center [107, 79] width 10 height 10
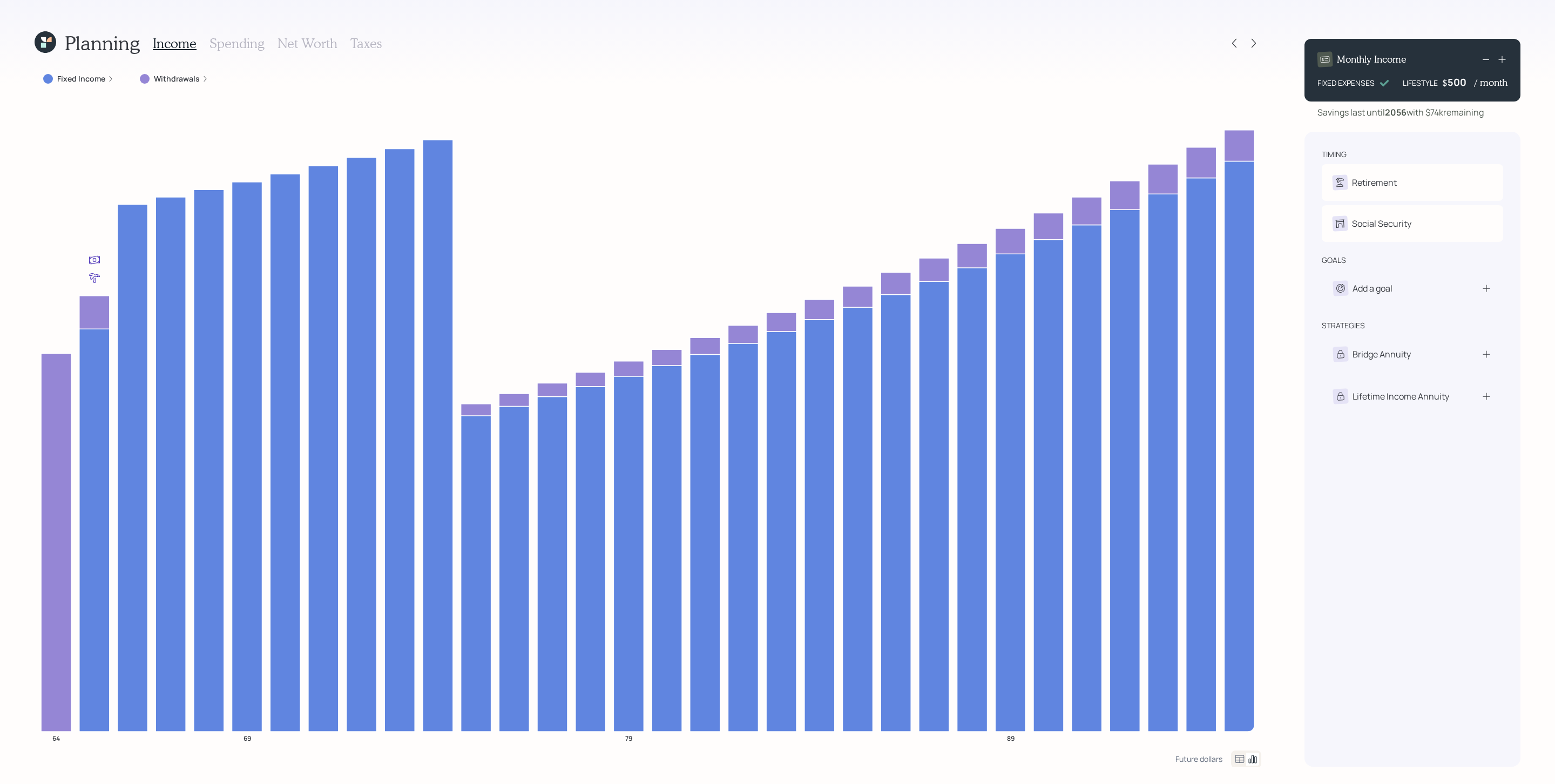
click at [111, 80] on icon at bounding box center [111, 79] width 7 height 7
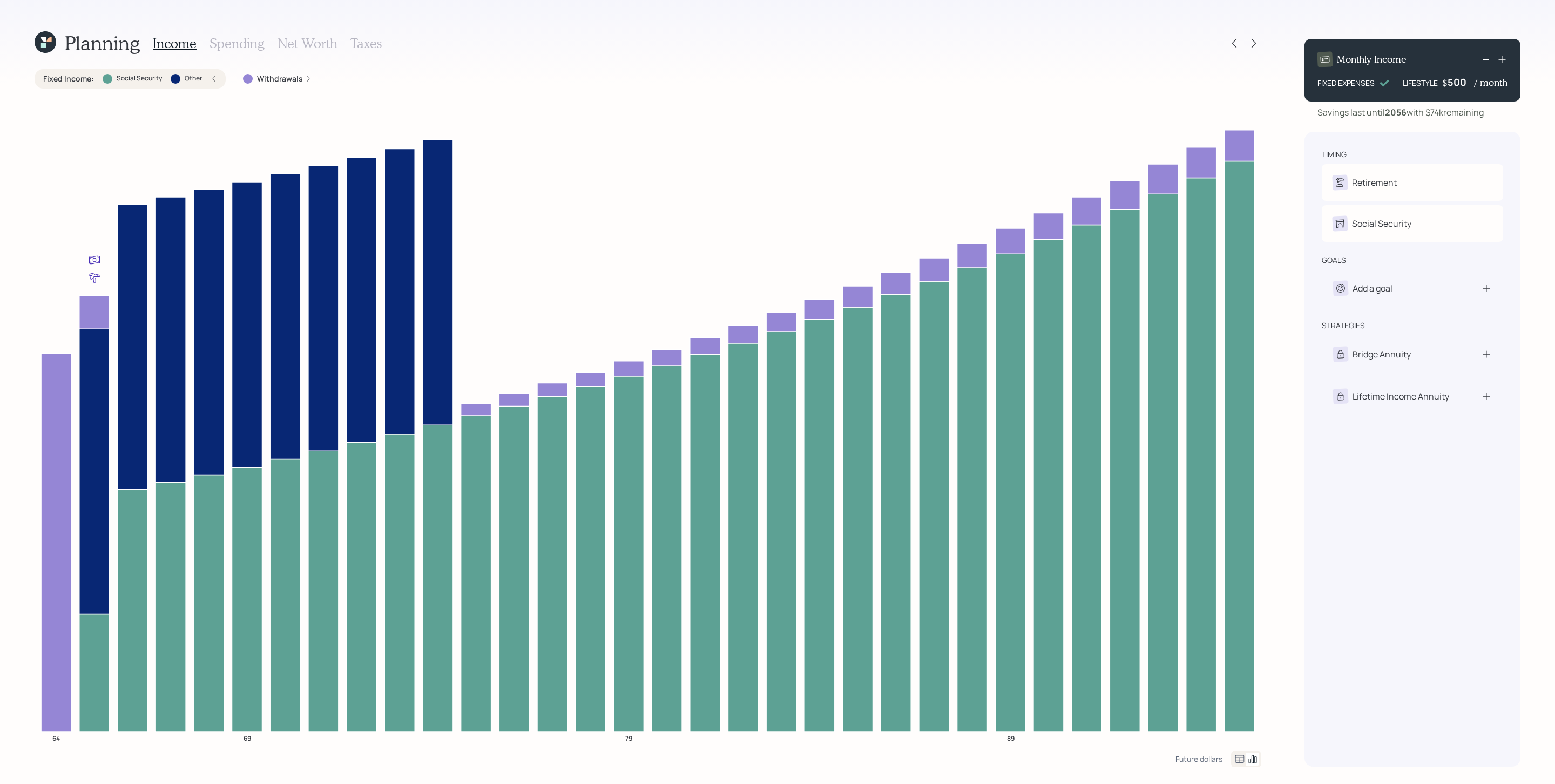
click at [111, 80] on div "Social Security" at bounding box center [132, 79] width 59 height 10
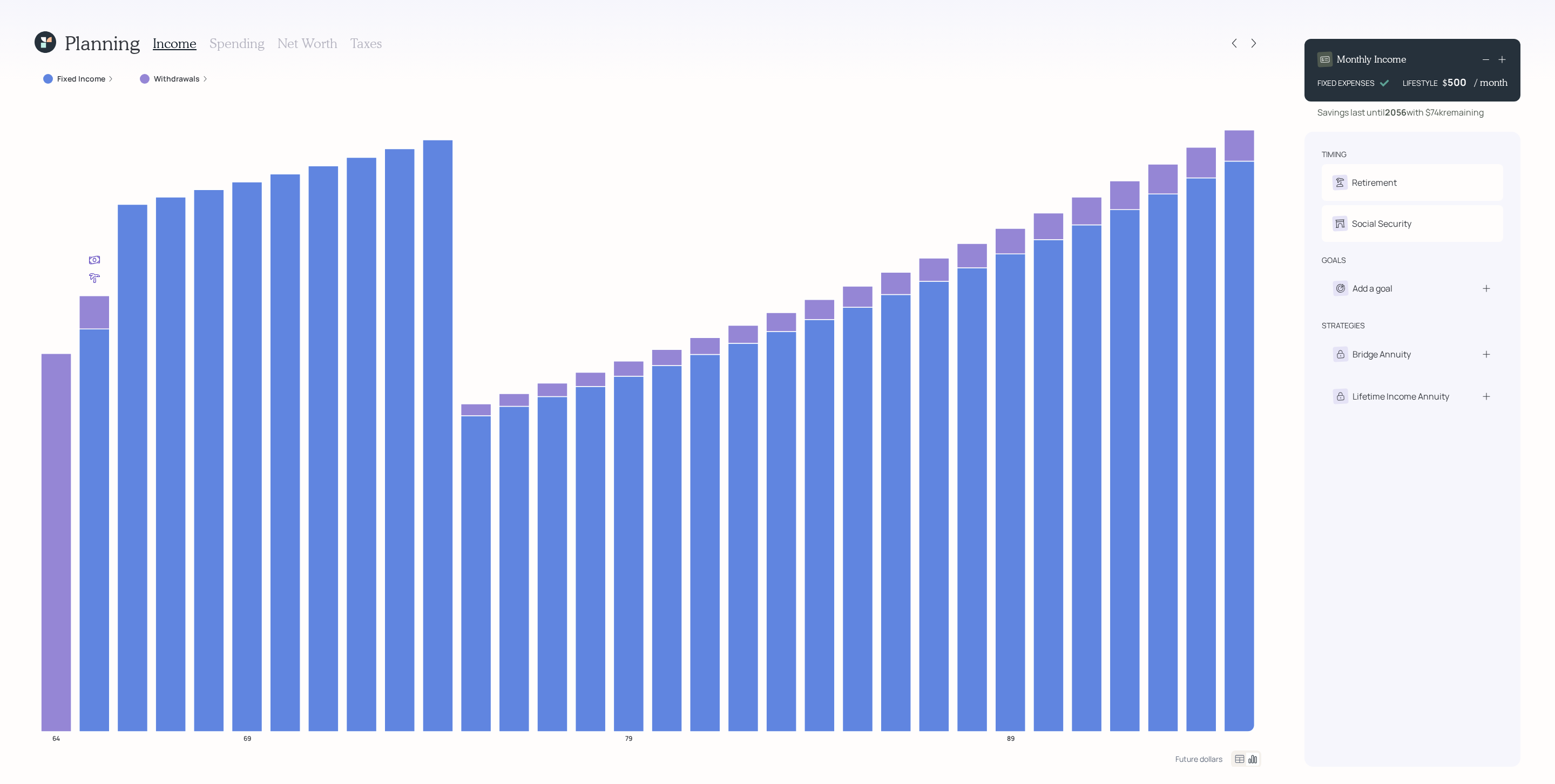
click at [233, 42] on h3 "Spending" at bounding box center [236, 44] width 55 height 16
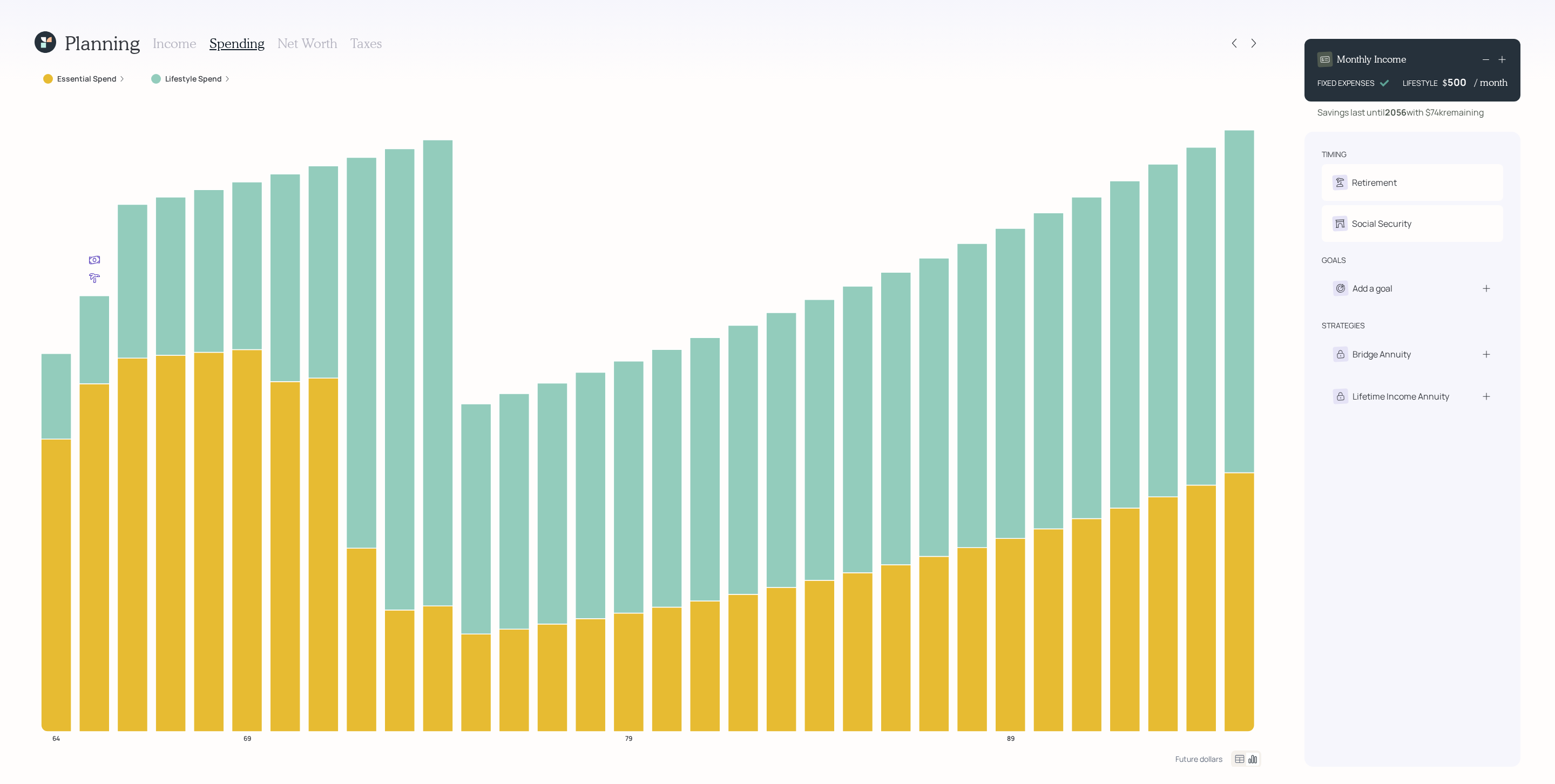
click at [201, 77] on label "Lifestyle Spend" at bounding box center [194, 79] width 57 height 11
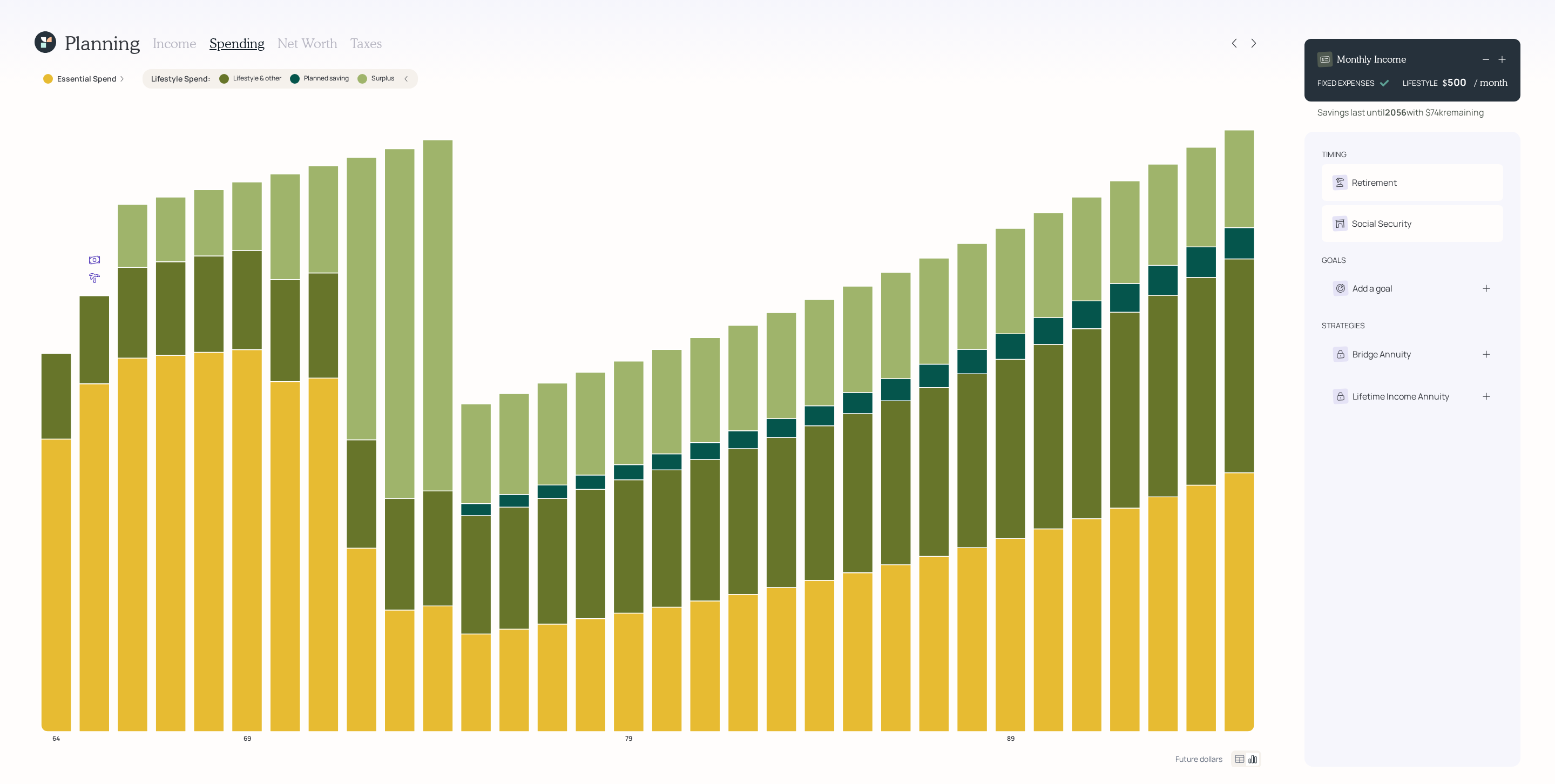
click at [111, 78] on label "Essential Spend" at bounding box center [87, 79] width 59 height 11
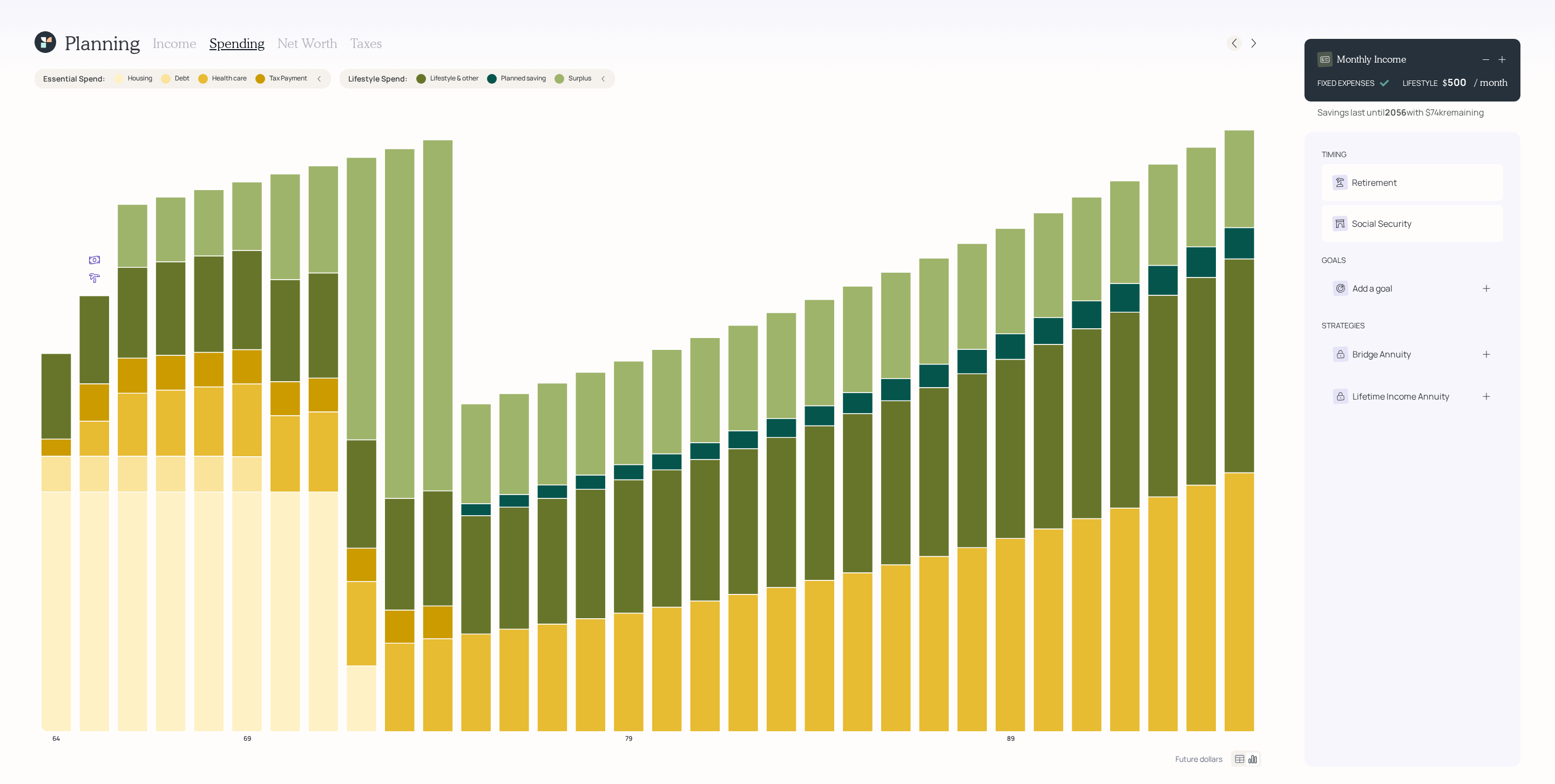
click at [1236, 42] on icon at bounding box center [1234, 43] width 11 height 11
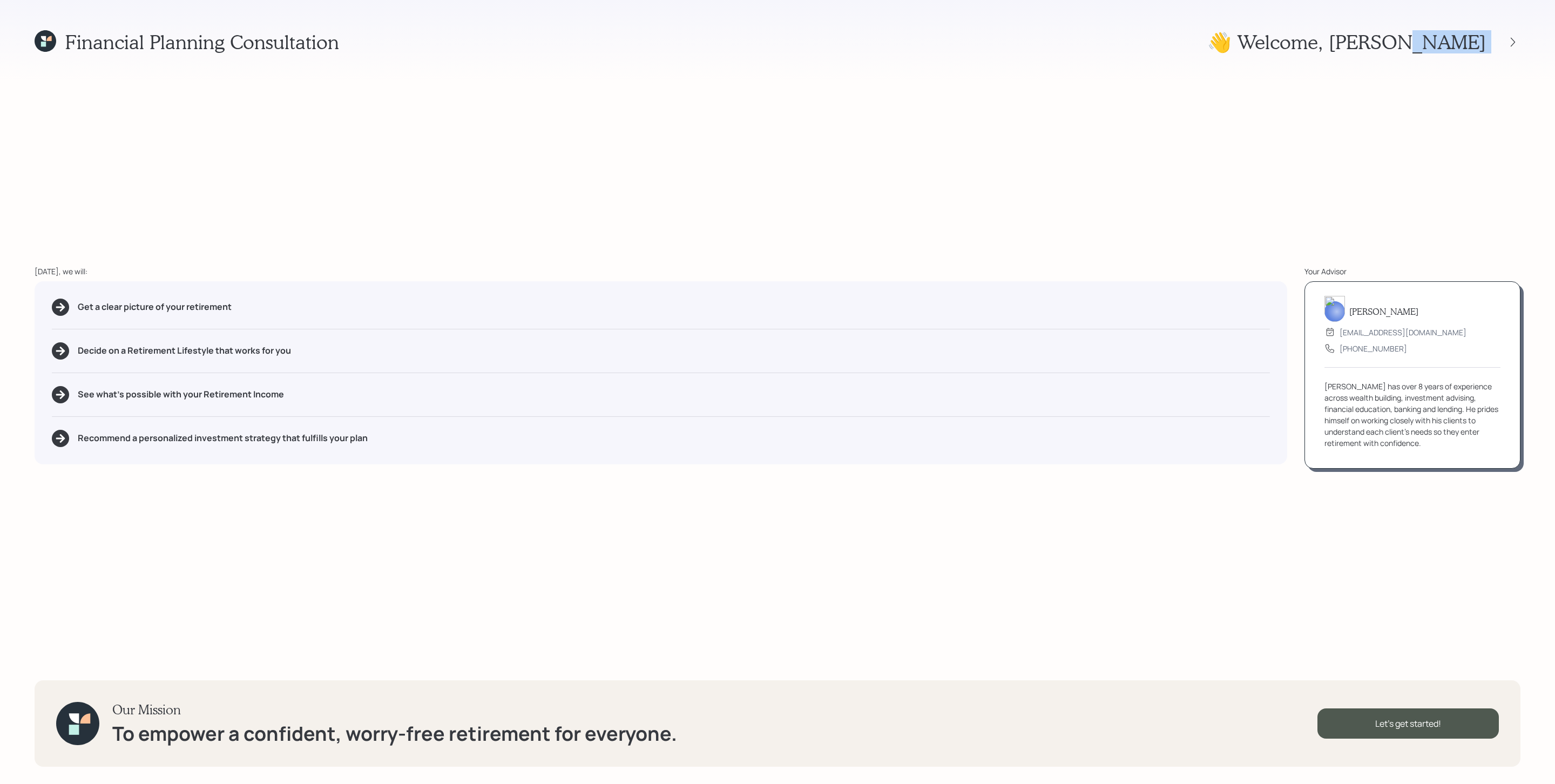
drag, startPoint x: 1386, startPoint y: 140, endPoint x: 1505, endPoint y: 90, distance: 129.1
click at [1387, 139] on div "Financial Planning Consultation 👋 Welcome , Charles Today, we will: Get a clear…" at bounding box center [778, 392] width 1555 height 784
click at [1517, 40] on icon at bounding box center [1513, 42] width 11 height 11
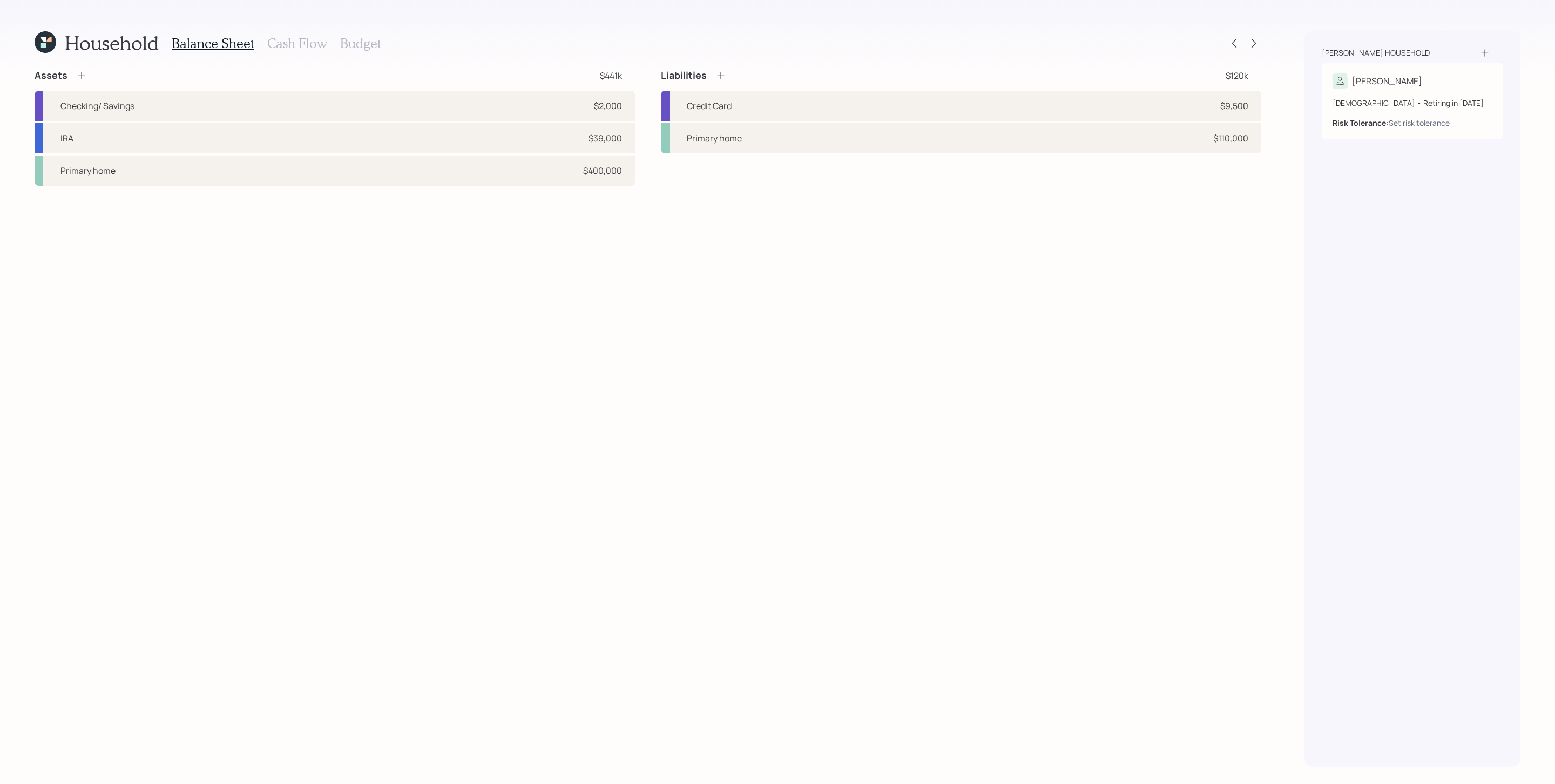
click at [275, 46] on h3 "Cash Flow" at bounding box center [297, 44] width 60 height 16
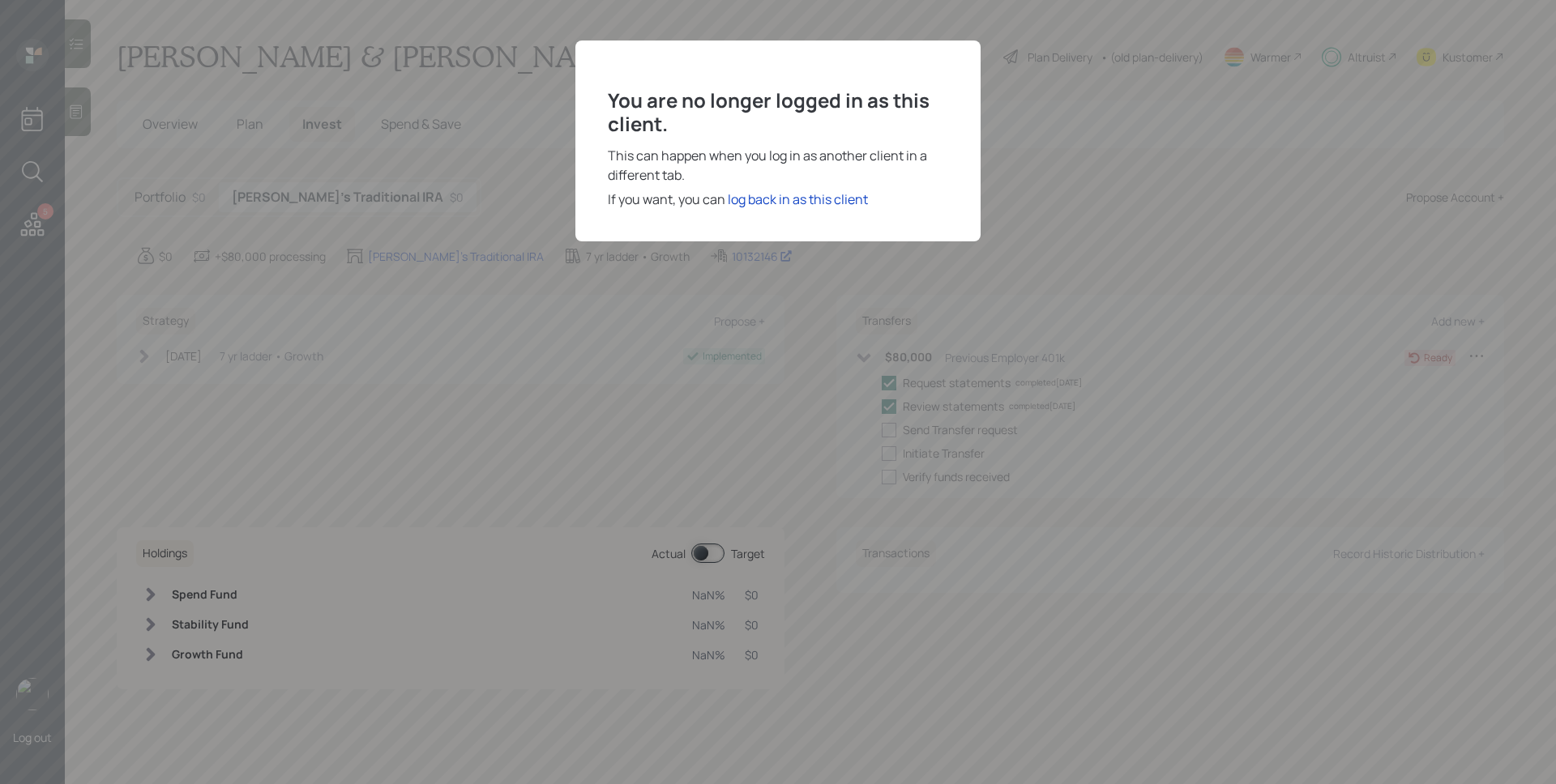
click at [1080, 196] on div "You are no longer logged in as this client. This can happen when you log in as …" at bounding box center [778, 392] width 1556 height 784
click at [832, 195] on div "log back in as this client" at bounding box center [797, 199] width 140 height 20
